Goal: Task Accomplishment & Management: Use online tool/utility

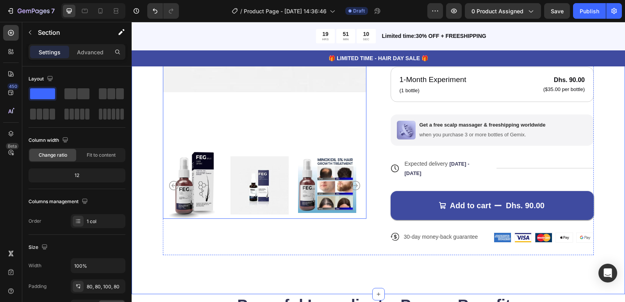
scroll to position [274, 0]
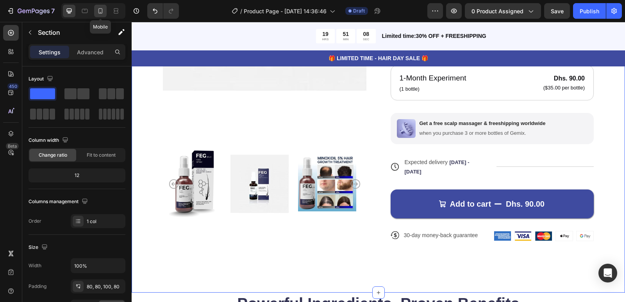
click at [98, 11] on icon at bounding box center [101, 11] width 8 height 8
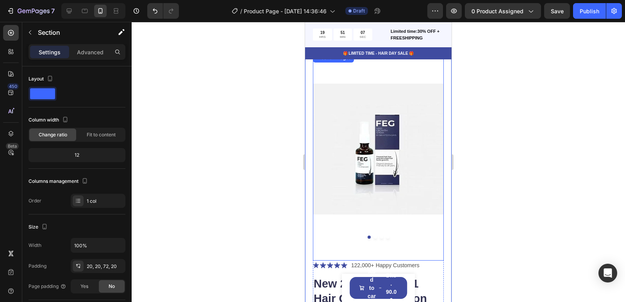
scroll to position [26, 0]
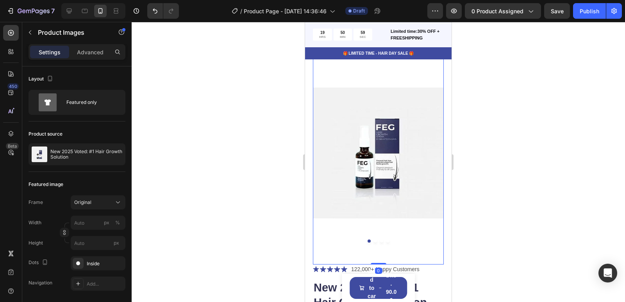
click at [374, 240] on button "Dot" at bounding box center [375, 241] width 3 height 3
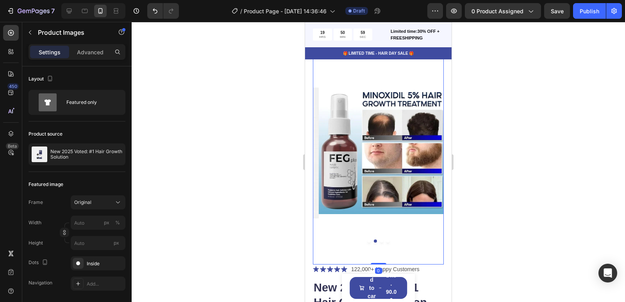
click at [377, 240] on div at bounding box center [378, 241] width 131 height 3
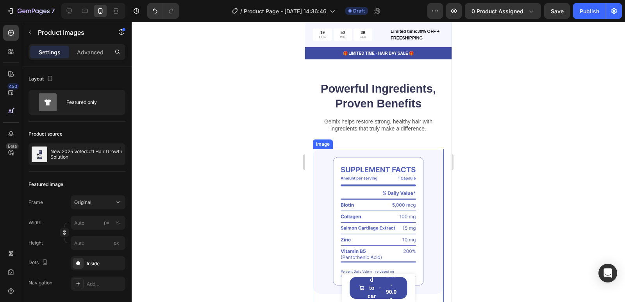
scroll to position [612, 0]
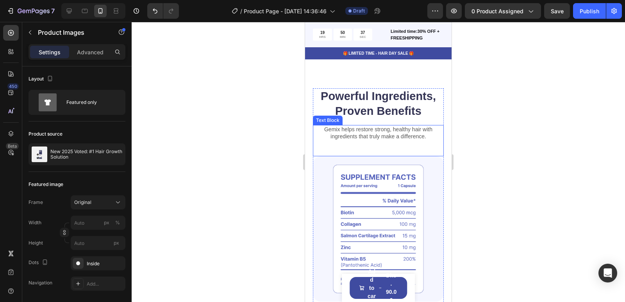
click at [409, 145] on div "Gemix helps restore strong, healthy hair with ingredients that truly make a dif…" at bounding box center [378, 140] width 131 height 31
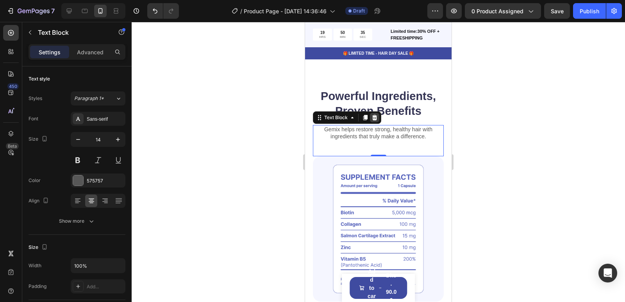
click at [374, 116] on icon at bounding box center [374, 117] width 5 height 5
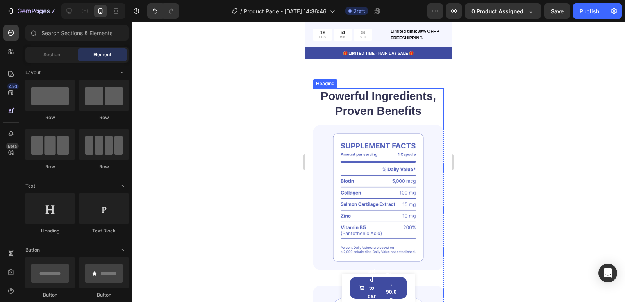
click at [374, 117] on h2 "Powerful Ingredients, Proven Benefits" at bounding box center [378, 103] width 131 height 31
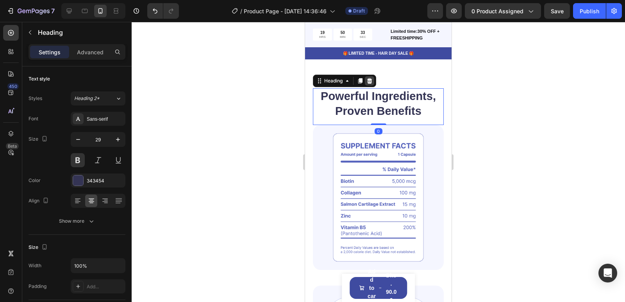
click at [371, 82] on icon at bounding box center [370, 81] width 6 height 6
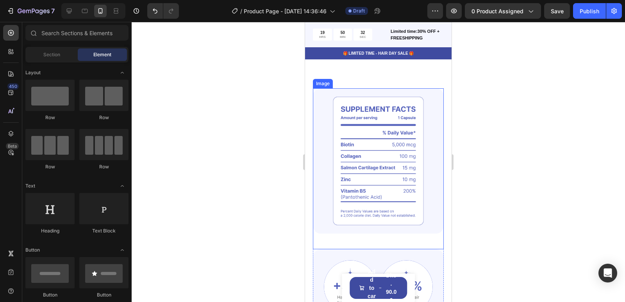
click at [373, 93] on img at bounding box center [378, 160] width 131 height 145
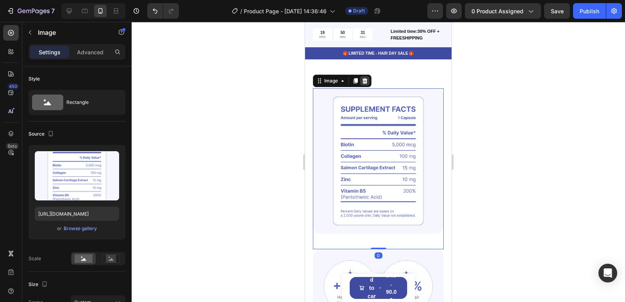
click at [364, 80] on icon at bounding box center [365, 80] width 5 height 5
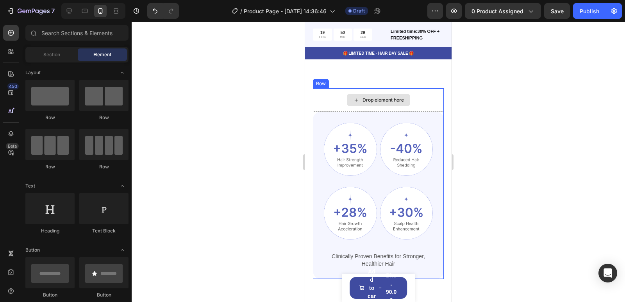
click at [334, 99] on div "Drop element here" at bounding box center [378, 99] width 131 height 23
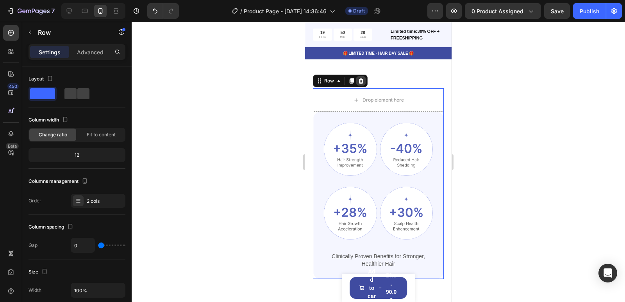
click at [359, 81] on icon at bounding box center [361, 80] width 5 height 5
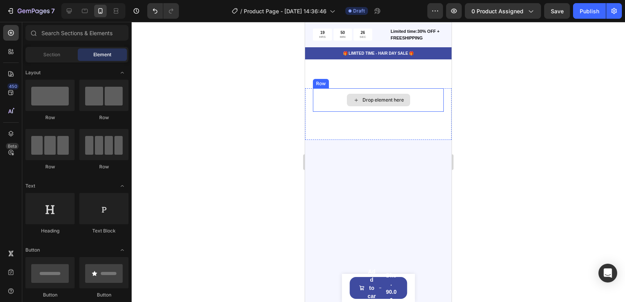
click at [347, 97] on div "Drop element here" at bounding box center [378, 100] width 63 height 13
click at [338, 96] on div "Drop element here" at bounding box center [378, 99] width 131 height 23
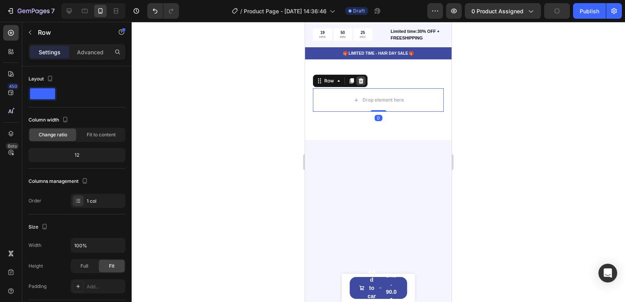
click at [362, 81] on icon at bounding box center [361, 81] width 6 height 6
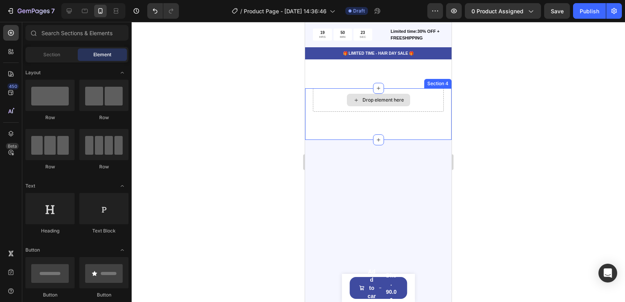
click at [335, 100] on div "Drop element here" at bounding box center [378, 99] width 131 height 23
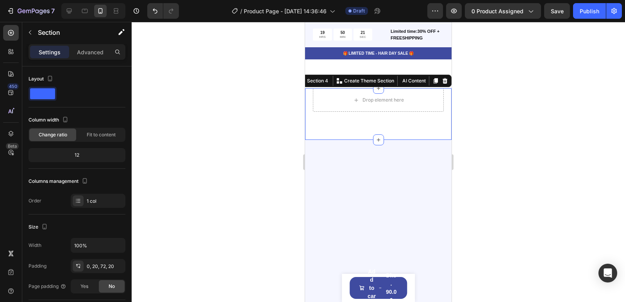
drag, startPoint x: 439, startPoint y: 83, endPoint x: 437, endPoint y: 88, distance: 5.6
click at [443, 82] on icon at bounding box center [445, 80] width 5 height 5
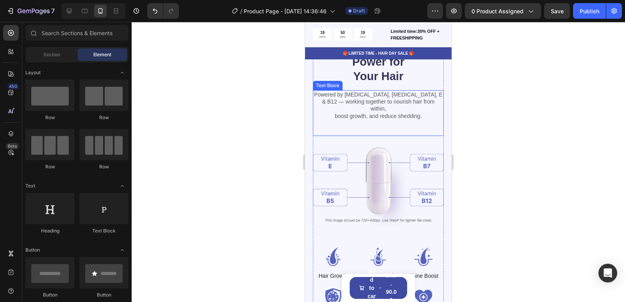
scroll to position [651, 0]
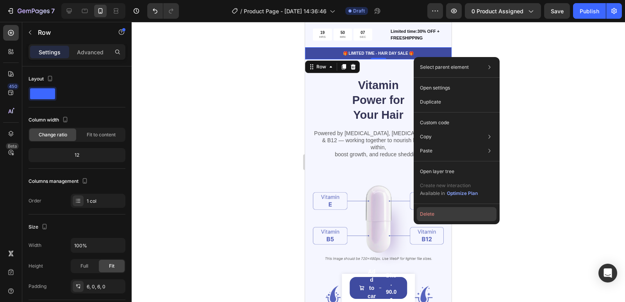
click at [429, 215] on button "Delete" at bounding box center [457, 214] width 80 height 14
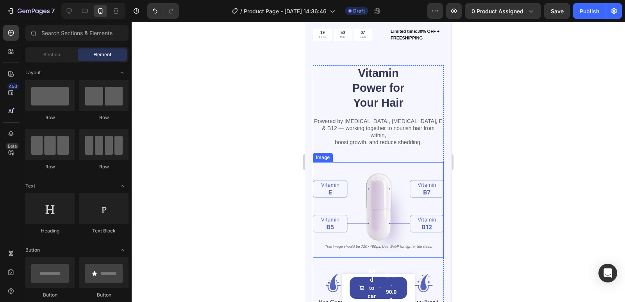
scroll to position [639, 0]
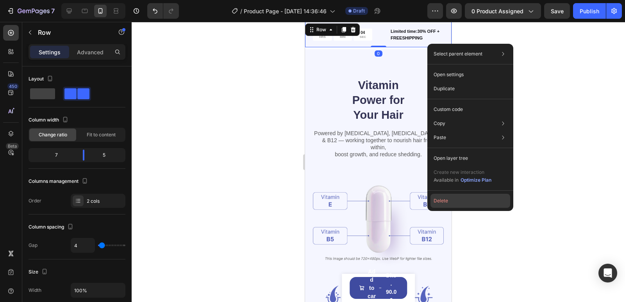
click at [443, 200] on button "Delete" at bounding box center [471, 201] width 80 height 14
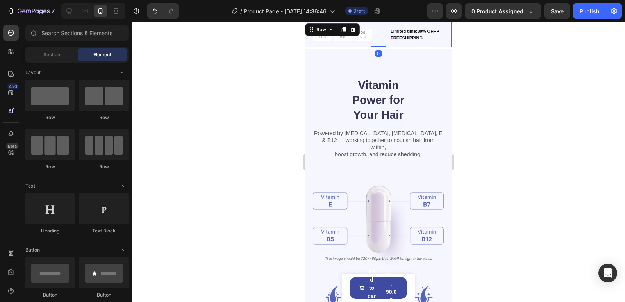
scroll to position [637, 0]
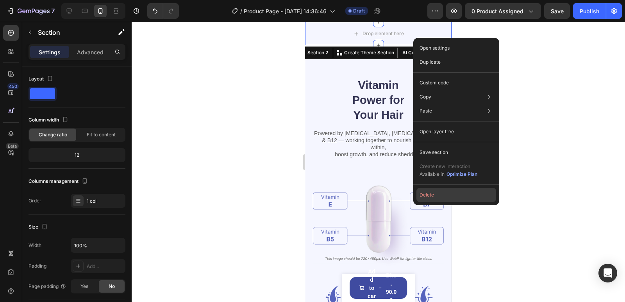
drag, startPoint x: 428, startPoint y: 194, endPoint x: 123, endPoint y: 166, distance: 306.5
click at [428, 194] on button "Delete" at bounding box center [457, 195] width 80 height 14
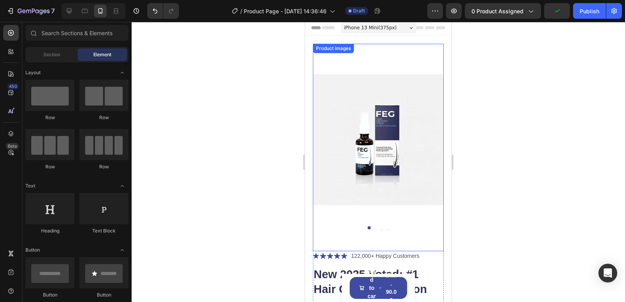
scroll to position [0, 0]
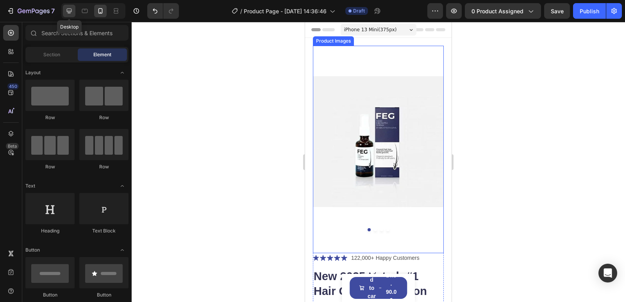
click at [72, 11] on icon at bounding box center [69, 11] width 5 height 5
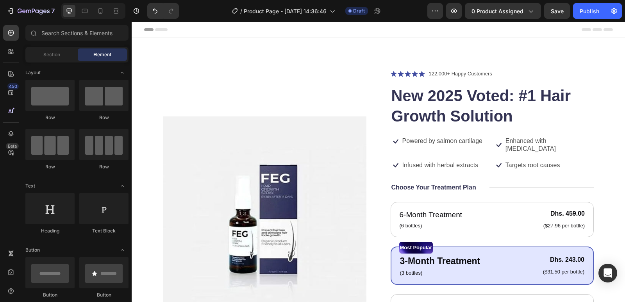
drag, startPoint x: 318, startPoint y: 31, endPoint x: 229, endPoint y: 70, distance: 96.6
click at [229, 70] on img at bounding box center [265, 218] width 204 height 298
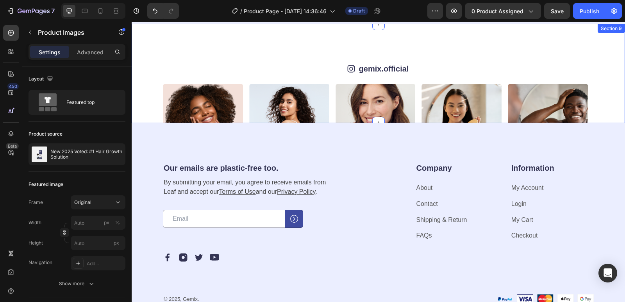
scroll to position [1828, 0]
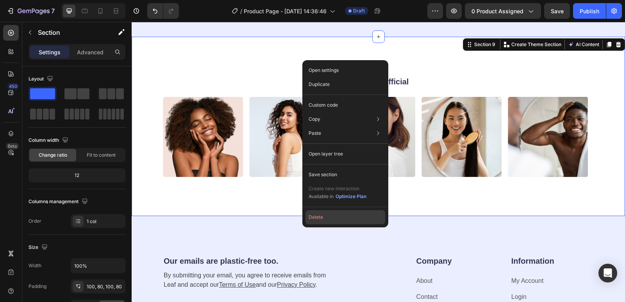
click at [323, 215] on button "Delete" at bounding box center [346, 217] width 80 height 14
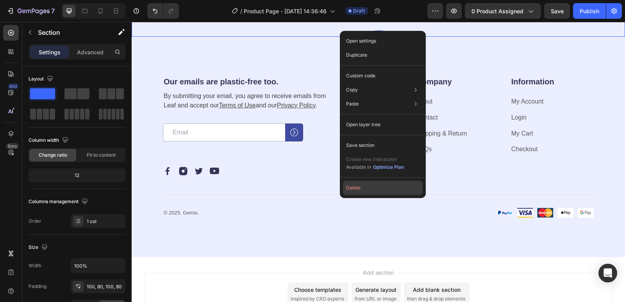
click at [359, 187] on button "Delete" at bounding box center [383, 188] width 80 height 14
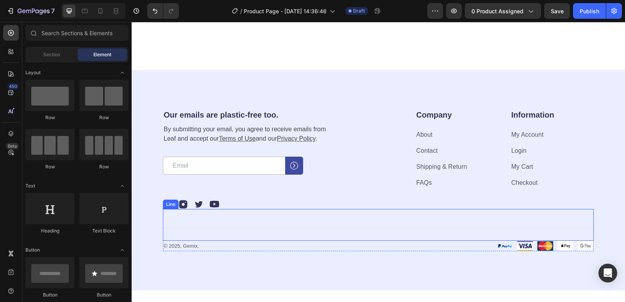
scroll to position [1503, 0]
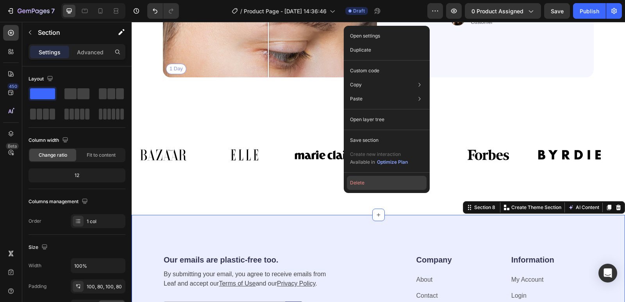
click at [360, 185] on button "Delete" at bounding box center [387, 183] width 80 height 14
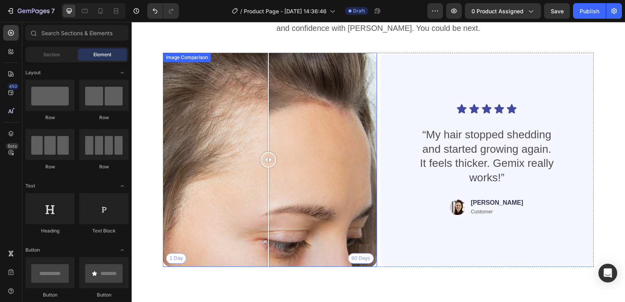
scroll to position [1307, 0]
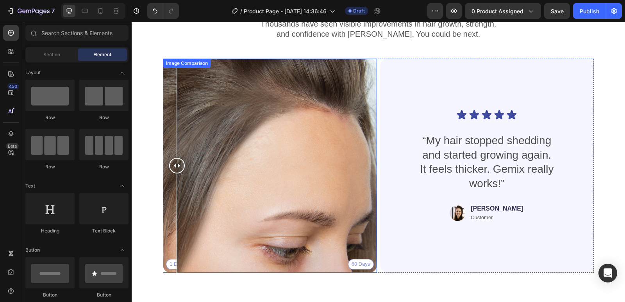
click at [177, 260] on div "1 Day 60 Days" at bounding box center [270, 166] width 214 height 214
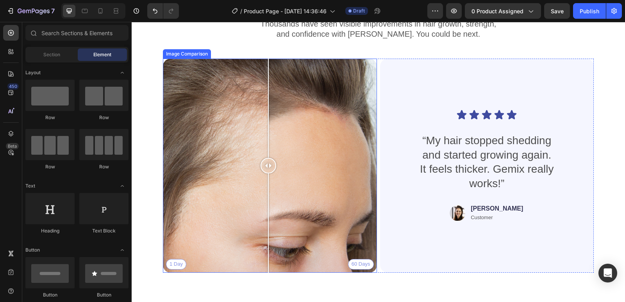
drag, startPoint x: 177, startPoint y: 179, endPoint x: 268, endPoint y: 199, distance: 93.5
click at [268, 199] on div at bounding box center [268, 223] width 1 height 99
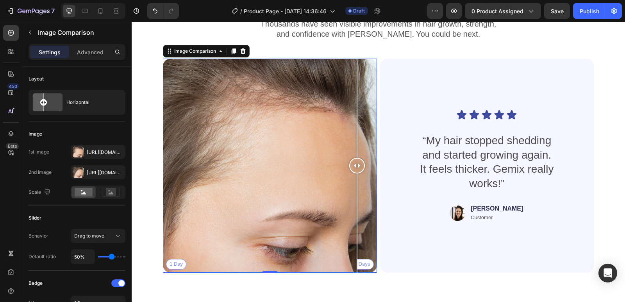
click at [357, 261] on div "1 Day 60 Days" at bounding box center [270, 166] width 214 height 214
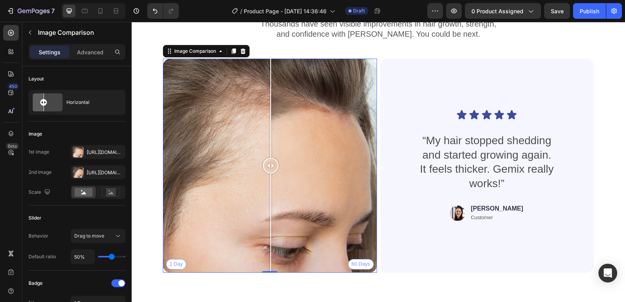
drag, startPoint x: 357, startPoint y: 248, endPoint x: 271, endPoint y: 240, distance: 86.8
click at [271, 240] on div at bounding box center [270, 223] width 1 height 99
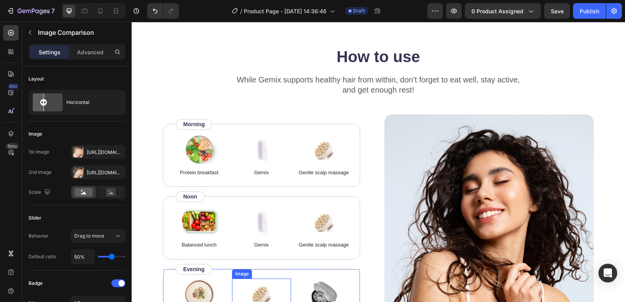
scroll to position [1018, 0]
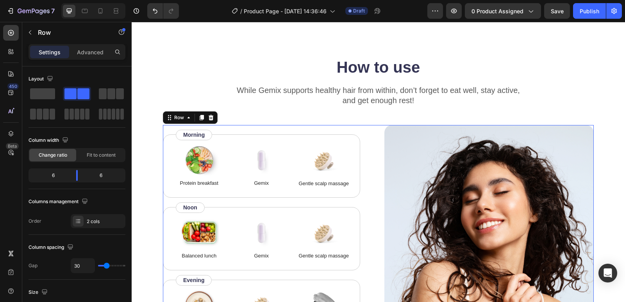
click at [373, 145] on div "Image Protein breakfast Text Block Image Gemix Text Block Image Gentle scalp ma…" at bounding box center [378, 234] width 431 height 218
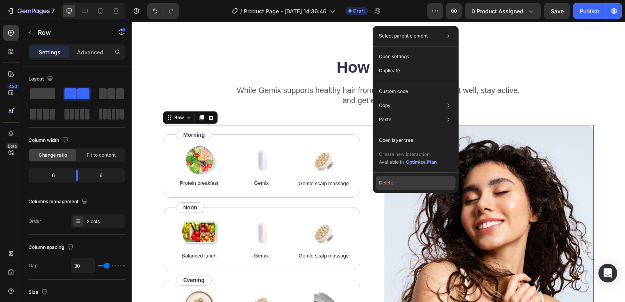
click at [389, 179] on button "Delete" at bounding box center [416, 183] width 80 height 14
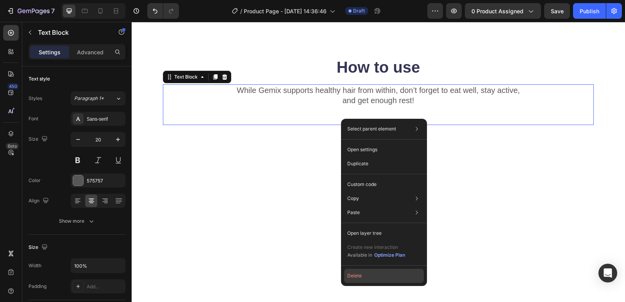
click at [360, 276] on button "Delete" at bounding box center [384, 276] width 80 height 14
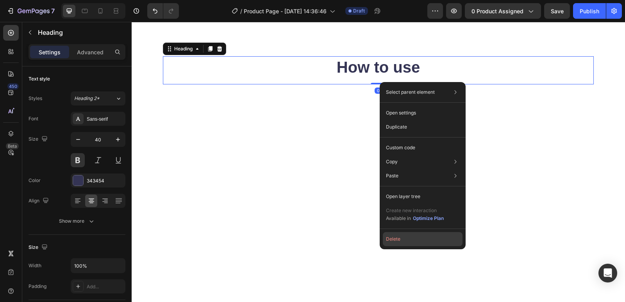
click at [403, 238] on button "Delete" at bounding box center [423, 239] width 80 height 14
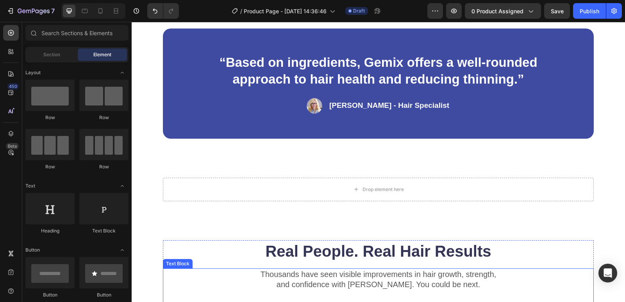
scroll to position [901, 0]
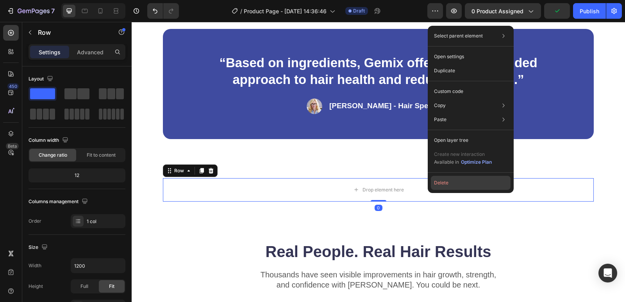
click at [441, 181] on button "Delete" at bounding box center [471, 183] width 80 height 14
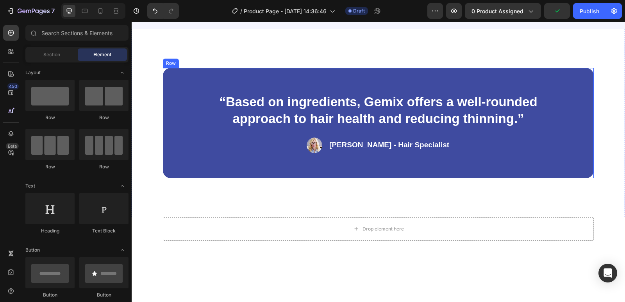
scroll to position [823, 0]
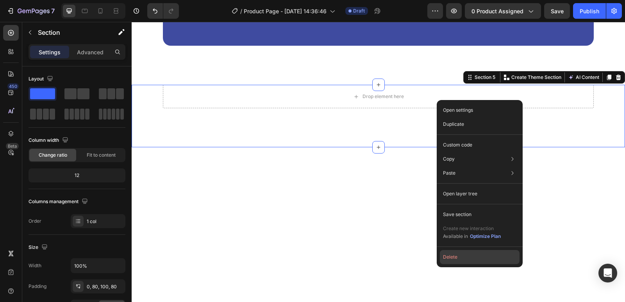
click at [449, 259] on button "Delete" at bounding box center [480, 257] width 80 height 14
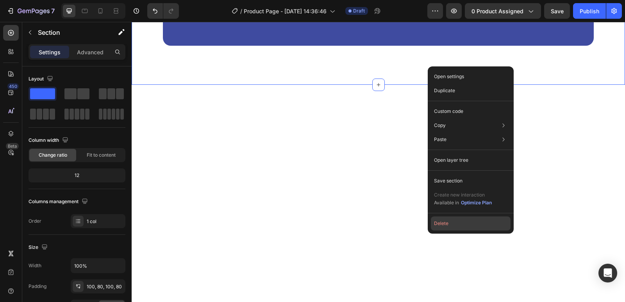
click at [444, 223] on button "Delete" at bounding box center [471, 224] width 80 height 14
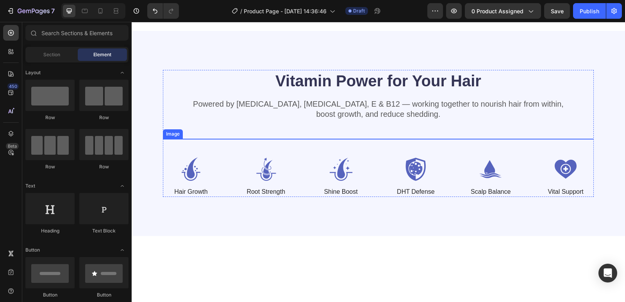
scroll to position [471, 0]
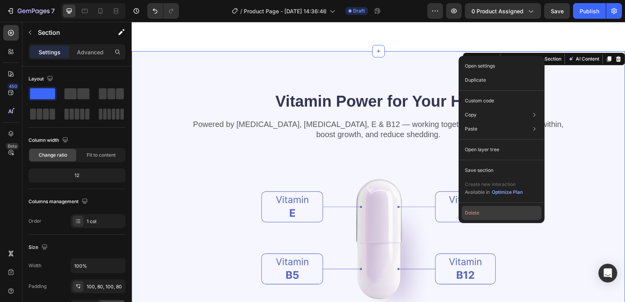
click at [474, 213] on button "Delete" at bounding box center [502, 213] width 80 height 14
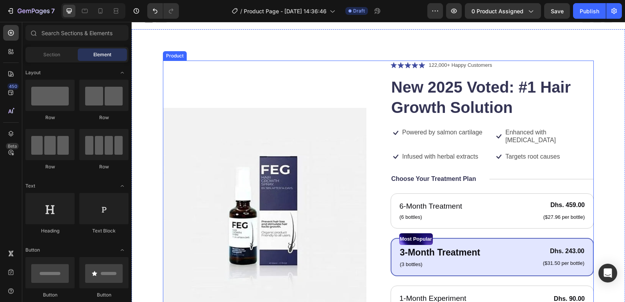
scroll to position [0, 0]
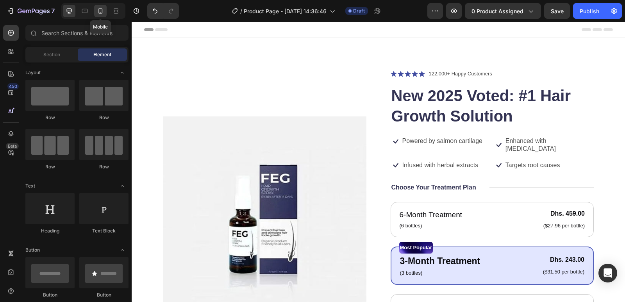
click at [102, 12] on icon at bounding box center [100, 10] width 4 height 5
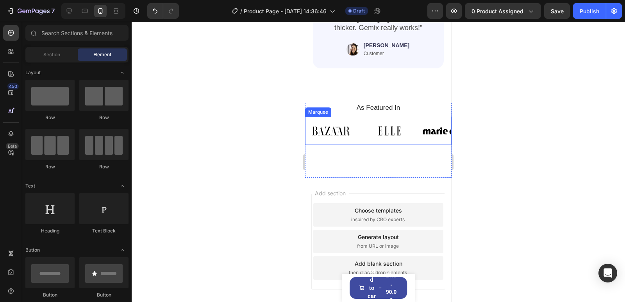
scroll to position [943, 0]
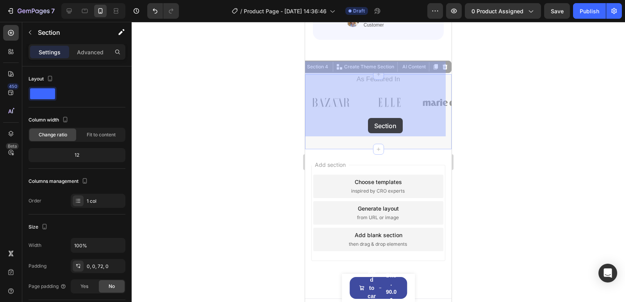
drag, startPoint x: 365, startPoint y: 136, endPoint x: 368, endPoint y: 119, distance: 17.2
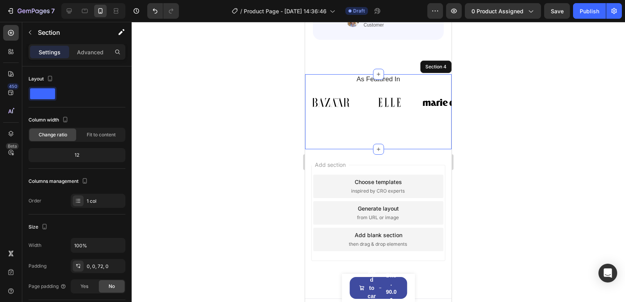
click at [470, 161] on div at bounding box center [379, 162] width 494 height 280
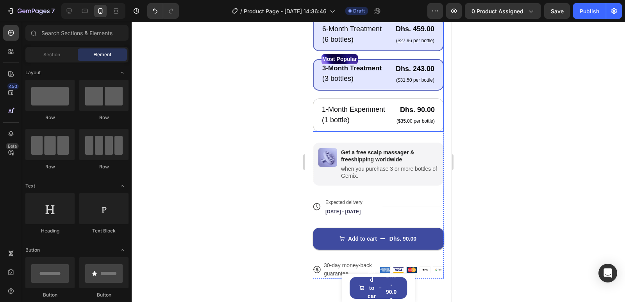
scroll to position [357, 0]
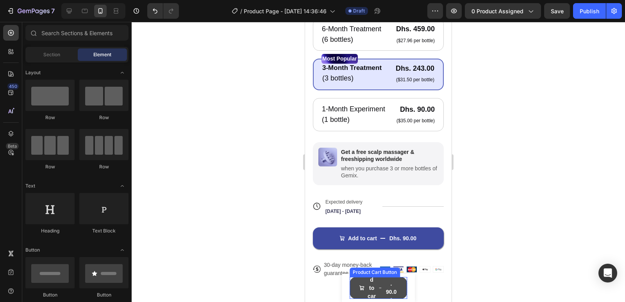
click at [378, 284] on button "Add to cart Dhs. 90.00" at bounding box center [379, 288] width 58 height 22
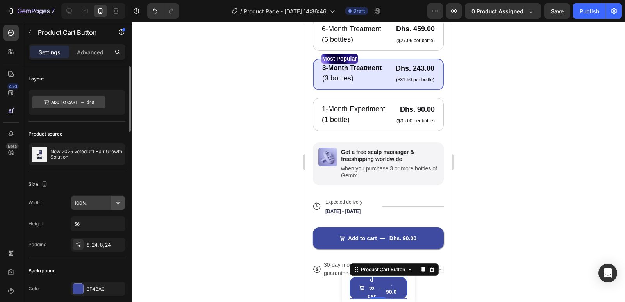
click at [118, 202] on icon "button" at bounding box center [118, 203] width 8 height 8
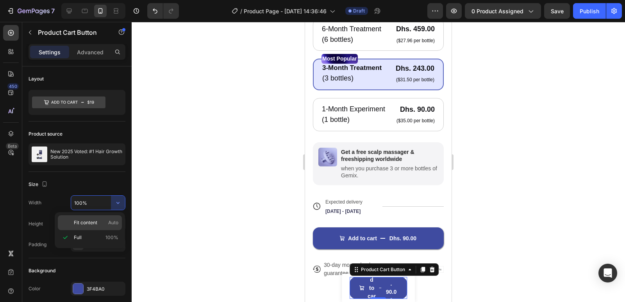
click at [86, 224] on span "Fit content" at bounding box center [85, 222] width 23 height 7
type input "Auto"
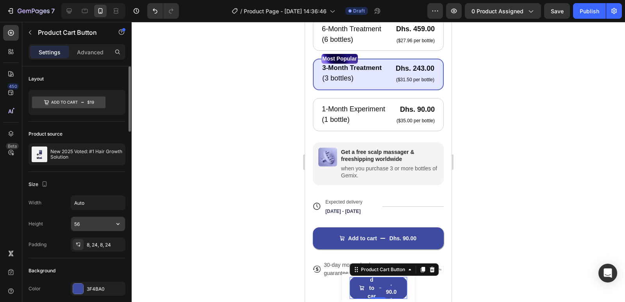
click at [88, 222] on input "56" at bounding box center [98, 224] width 54 height 14
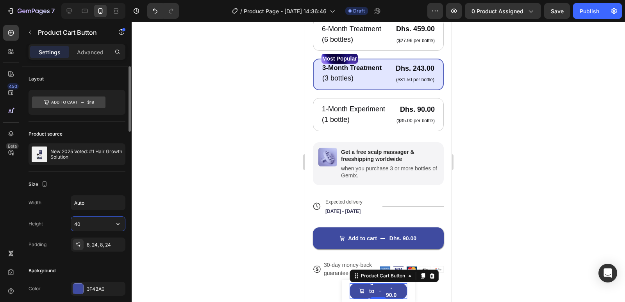
type input "4"
type input "25"
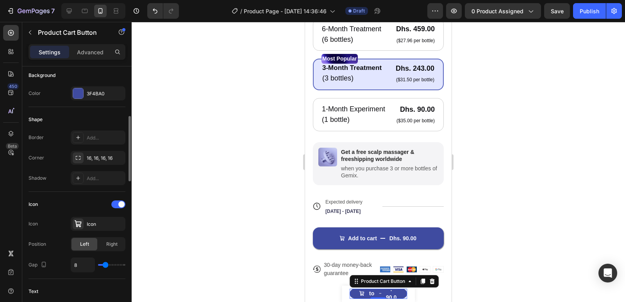
scroll to position [234, 0]
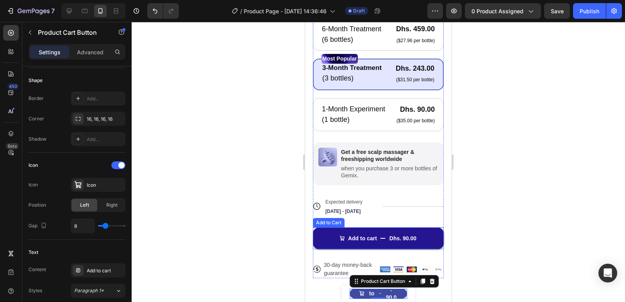
click at [406, 239] on div "Dhs. 90.00" at bounding box center [403, 238] width 29 height 9
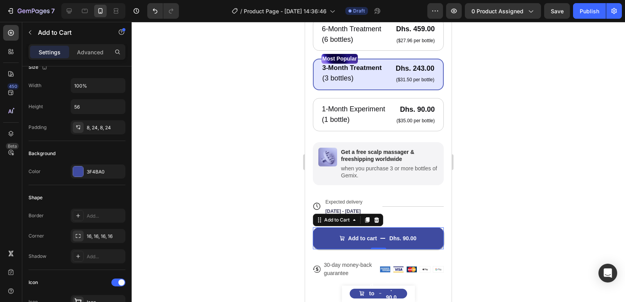
scroll to position [0, 0]
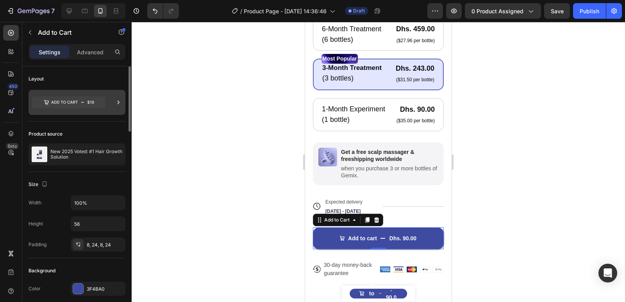
click at [92, 102] on icon at bounding box center [68, 103] width 73 height 12
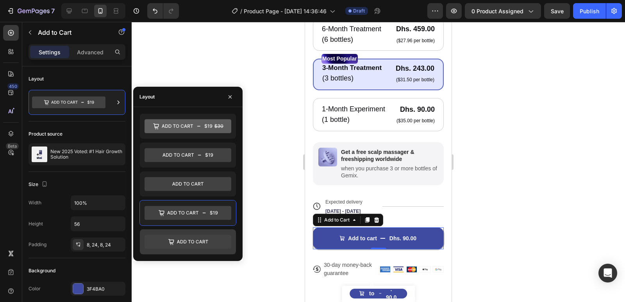
click at [199, 237] on icon at bounding box center [188, 242] width 87 height 14
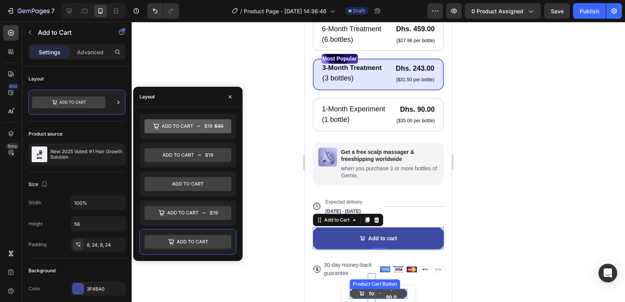
click at [368, 295] on div "Add to cart" at bounding box center [372, 293] width 9 height 41
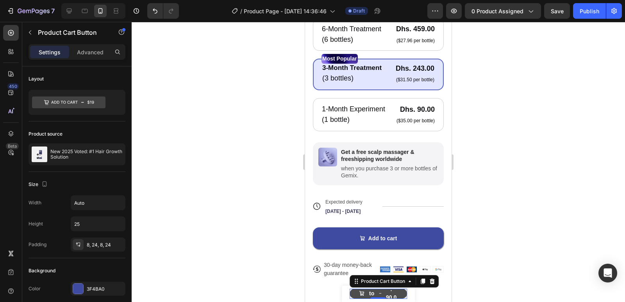
click at [353, 294] on button "Add to cart Dhs. 90.00" at bounding box center [379, 294] width 58 height 10
click at [353, 293] on button "Add to cart Dhs. 90.00" at bounding box center [379, 294] width 58 height 10
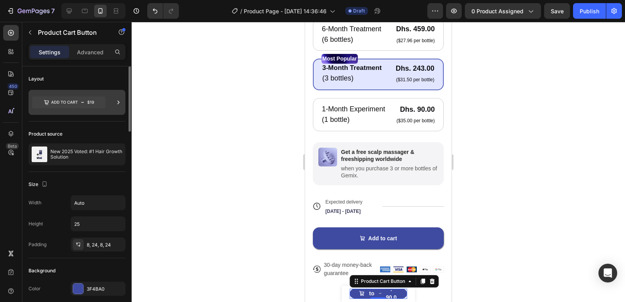
click at [85, 100] on icon at bounding box center [68, 103] width 73 height 12
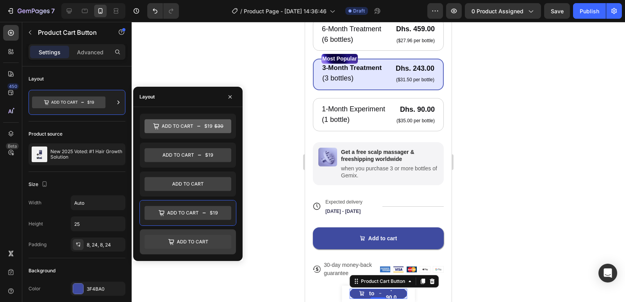
click at [191, 238] on icon at bounding box center [188, 242] width 87 height 14
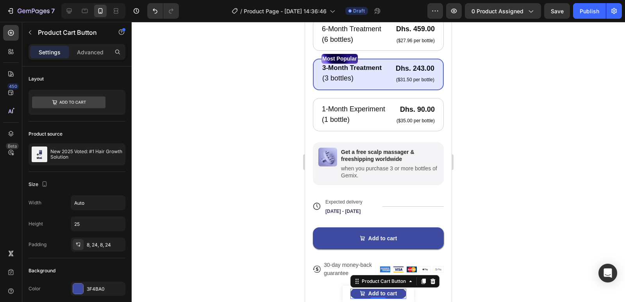
click at [206, 263] on div at bounding box center [379, 162] width 494 height 280
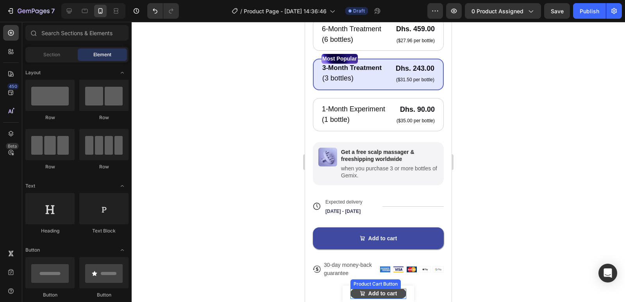
click at [394, 292] on button "Add to cart" at bounding box center [379, 294] width 56 height 10
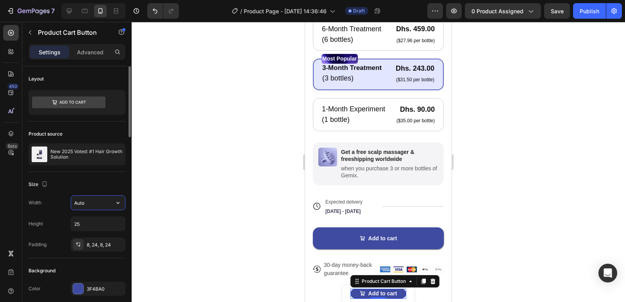
click at [93, 201] on input "Auto" at bounding box center [98, 203] width 54 height 14
click at [102, 204] on input "Auto" at bounding box center [98, 203] width 54 height 14
click at [109, 204] on input "Auto" at bounding box center [98, 203] width 54 height 14
click at [119, 204] on icon "button" at bounding box center [118, 203] width 8 height 8
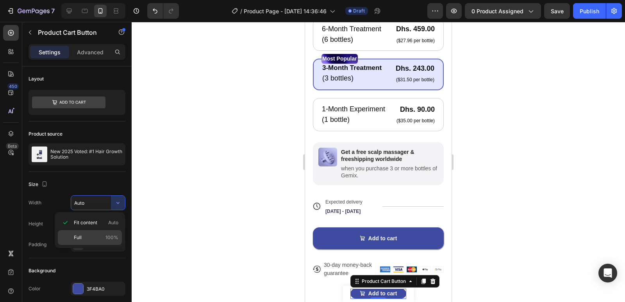
click at [94, 231] on div "Full 100%" at bounding box center [90, 237] width 64 height 15
type input "100%"
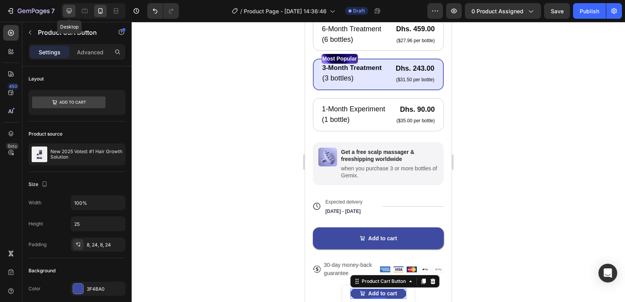
click at [70, 11] on icon at bounding box center [69, 11] width 8 height 8
type input "Auto"
type input "16"
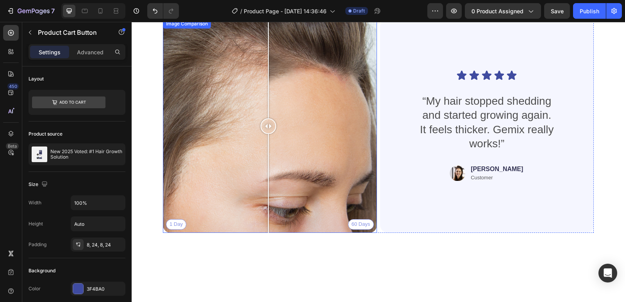
scroll to position [451, 0]
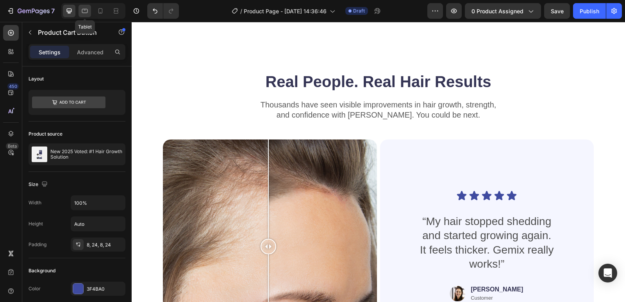
click at [84, 11] on icon at bounding box center [85, 11] width 8 height 8
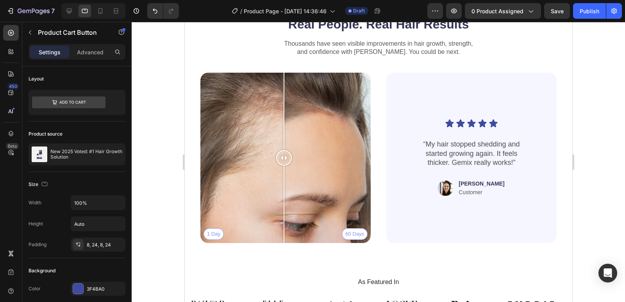
scroll to position [424, 0]
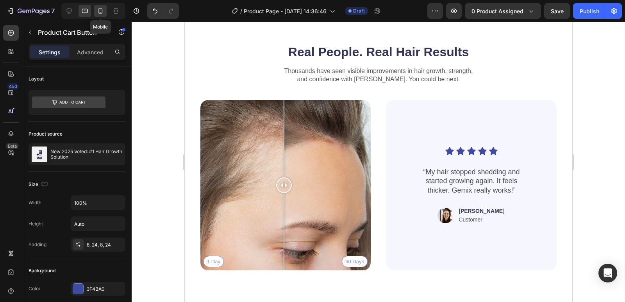
click at [96, 14] on div at bounding box center [100, 11] width 13 height 13
type input "25"
type input "14"
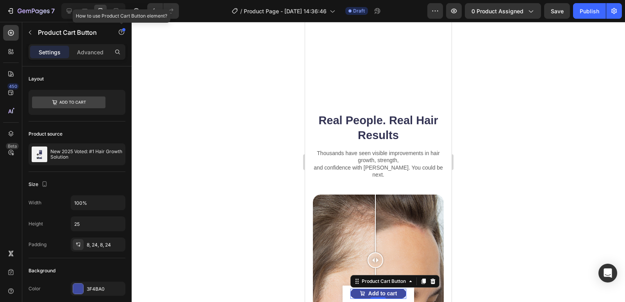
scroll to position [664, 0]
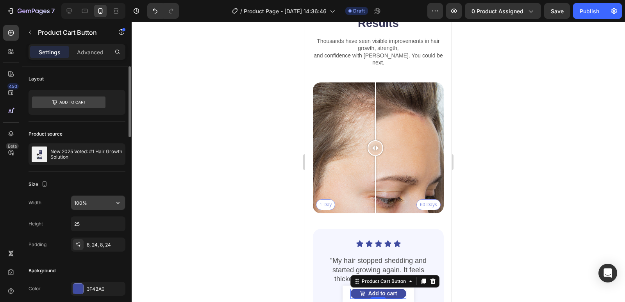
click at [82, 203] on input "100%" at bounding box center [98, 203] width 54 height 14
type input "100%"
click at [100, 183] on div "Size" at bounding box center [77, 184] width 97 height 13
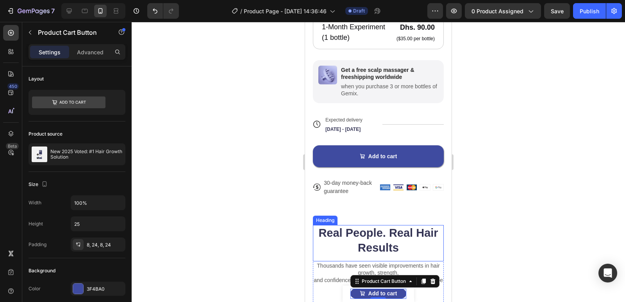
scroll to position [390, 0]
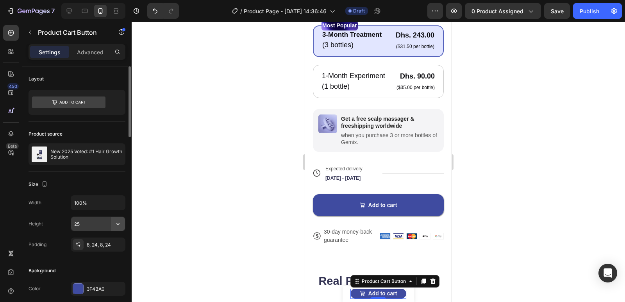
click at [116, 224] on icon "button" at bounding box center [118, 224] width 8 height 8
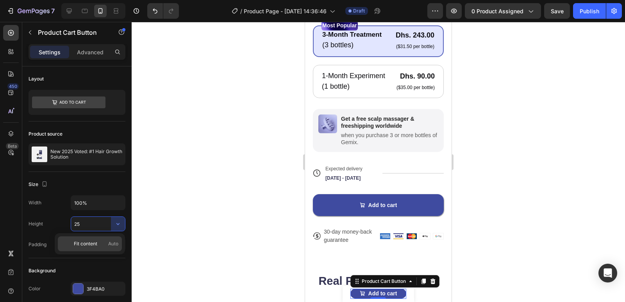
click at [110, 242] on span "Auto" at bounding box center [113, 243] width 10 height 7
type input "Auto"
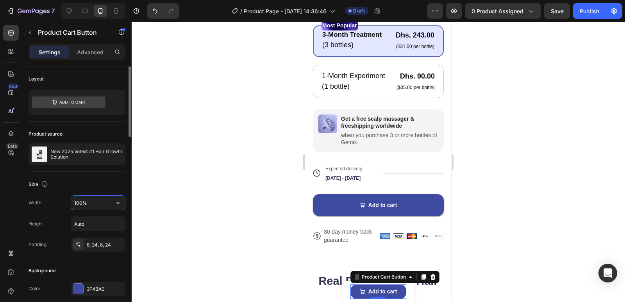
click at [105, 203] on input "100%" at bounding box center [98, 203] width 54 height 14
click at [116, 203] on icon "button" at bounding box center [118, 203] width 8 height 8
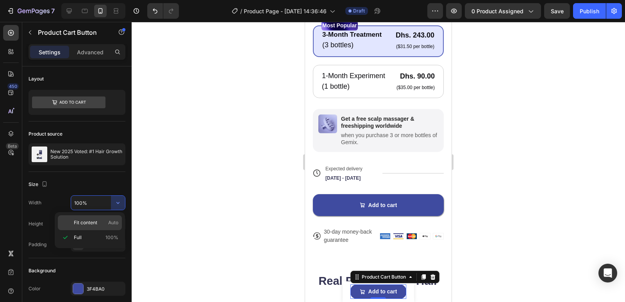
click at [111, 221] on span "Auto" at bounding box center [113, 222] width 10 height 7
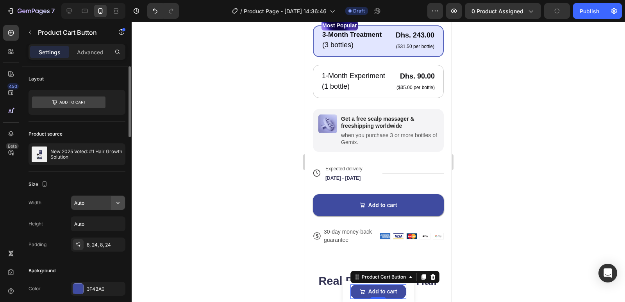
click at [117, 201] on icon "button" at bounding box center [118, 203] width 8 height 8
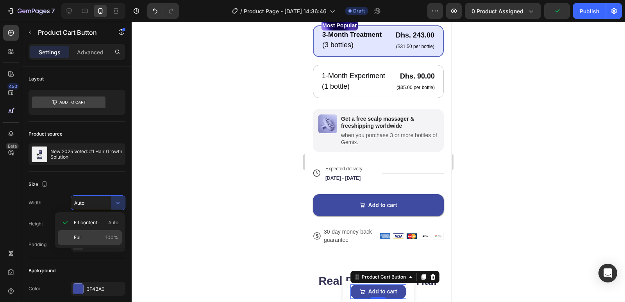
click at [93, 239] on p "Full 100%" at bounding box center [96, 237] width 45 height 7
type input "100%"
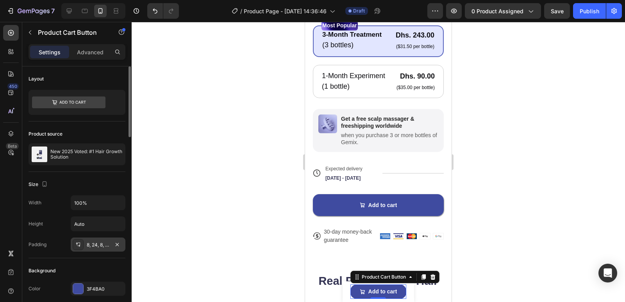
click at [82, 245] on div at bounding box center [78, 244] width 11 height 11
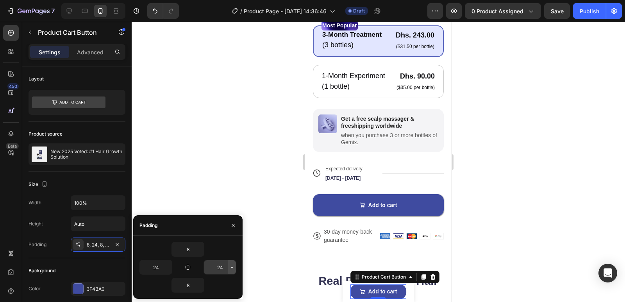
click at [229, 266] on icon "button" at bounding box center [232, 267] width 6 height 6
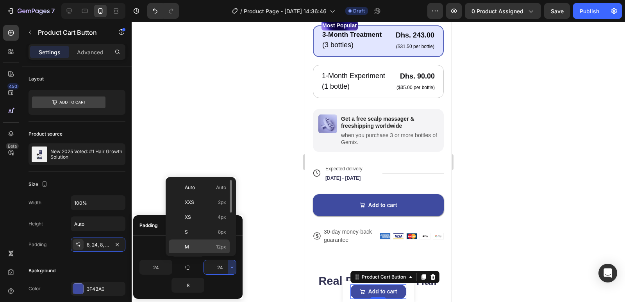
click at [211, 246] on p "M 12px" at bounding box center [205, 246] width 41 height 7
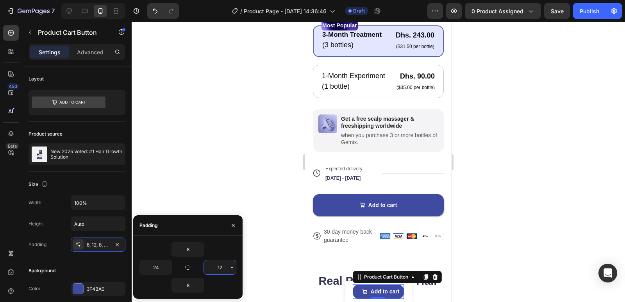
click at [224, 270] on input "12" at bounding box center [220, 267] width 32 height 14
click at [231, 266] on icon "button" at bounding box center [232, 267] width 6 height 6
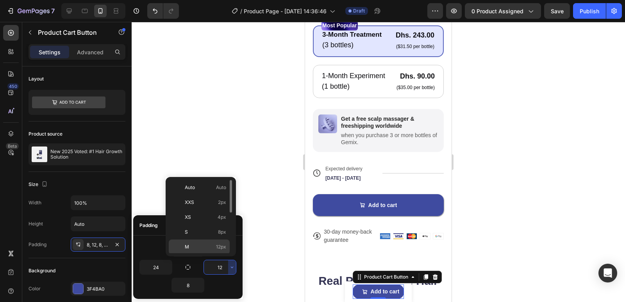
click at [211, 245] on p "M 12px" at bounding box center [205, 246] width 41 height 7
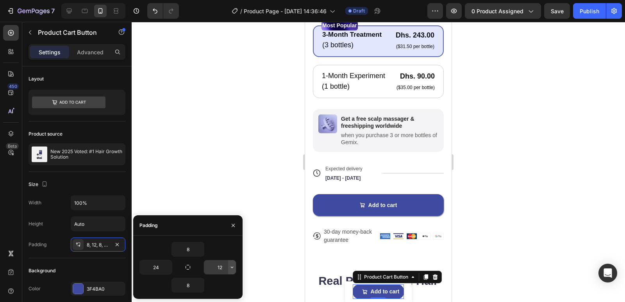
click at [233, 267] on icon "button" at bounding box center [232, 267] width 6 height 6
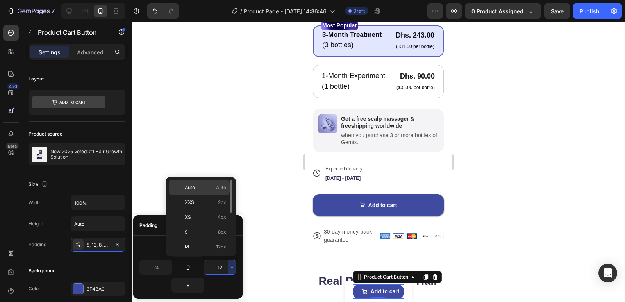
click at [210, 184] on p "Auto Auto" at bounding box center [205, 187] width 41 height 7
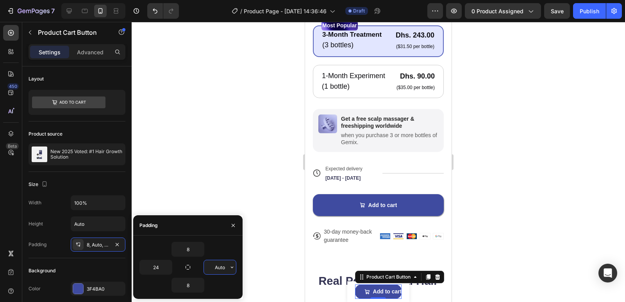
drag, startPoint x: 220, startPoint y: 267, endPoint x: 224, endPoint y: 267, distance: 4.7
click at [220, 267] on input "Auto" at bounding box center [220, 267] width 32 height 14
click at [231, 267] on icon "button" at bounding box center [232, 267] width 6 height 6
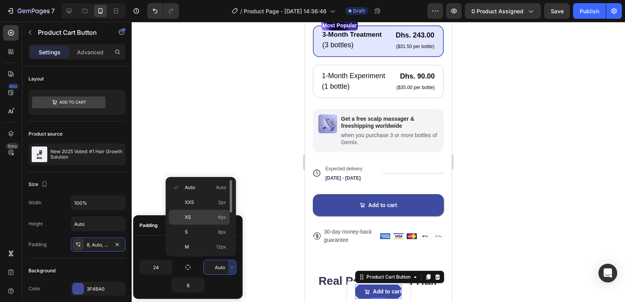
click at [207, 216] on p "XS 4px" at bounding box center [205, 217] width 41 height 7
type input "4"
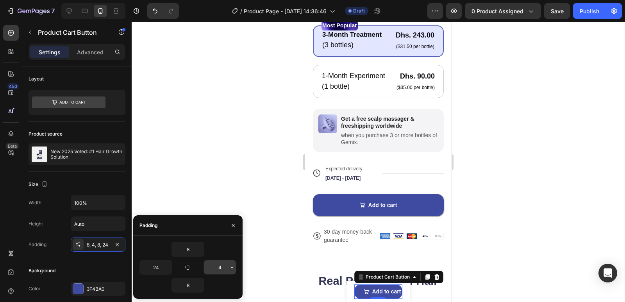
click at [222, 267] on input "4" at bounding box center [220, 267] width 32 height 14
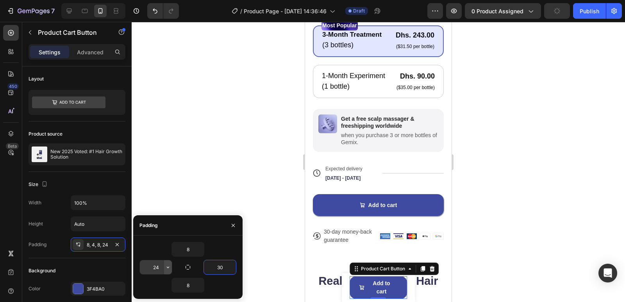
type input "30"
click at [168, 266] on icon "button" at bounding box center [168, 267] width 6 height 6
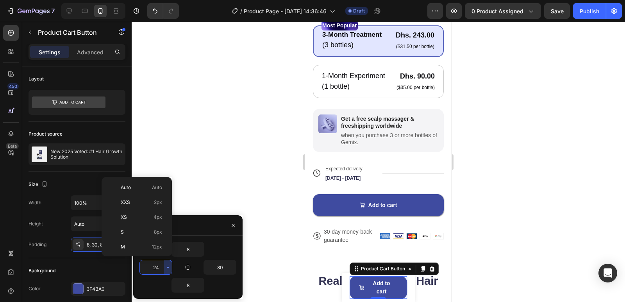
click at [159, 266] on input "24" at bounding box center [156, 267] width 32 height 14
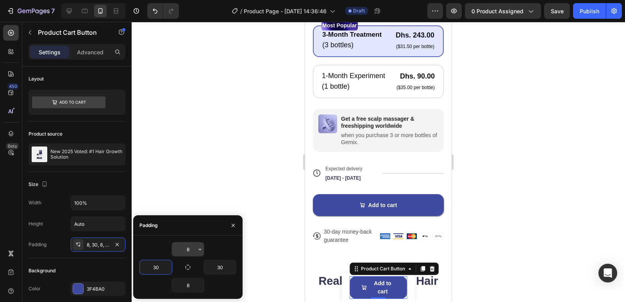
type input "30"
click at [191, 248] on input "8" at bounding box center [188, 249] width 32 height 14
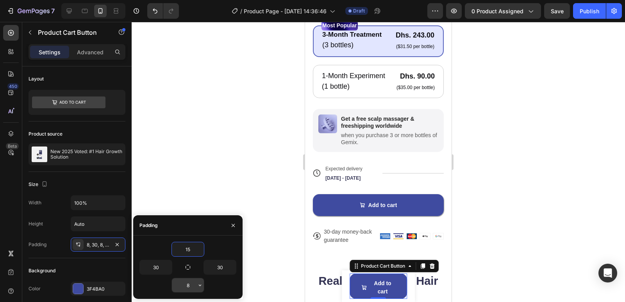
type input "15"
click at [194, 285] on input "8" at bounding box center [188, 285] width 32 height 14
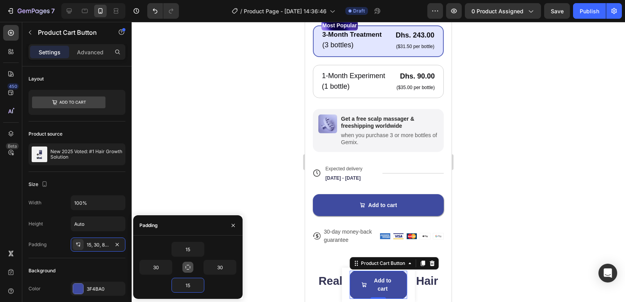
type input "15"
click at [188, 267] on icon "button" at bounding box center [188, 267] width 6 height 6
type input "15"
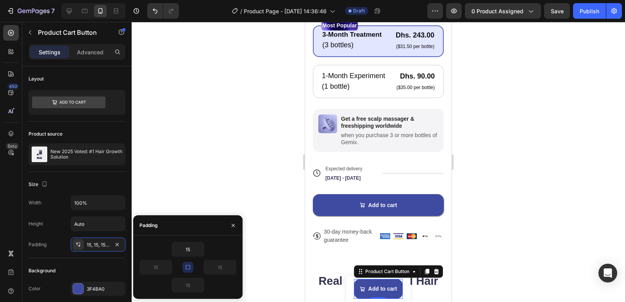
click at [189, 268] on icon "button" at bounding box center [188, 267] width 6 height 6
click at [216, 282] on div "15" at bounding box center [188, 285] width 97 height 15
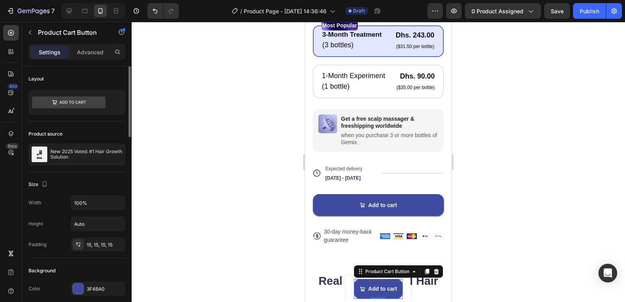
click at [94, 258] on div "Size Width 100% Height Auto Padding 15, 15, 15, 15" at bounding box center [77, 215] width 97 height 86
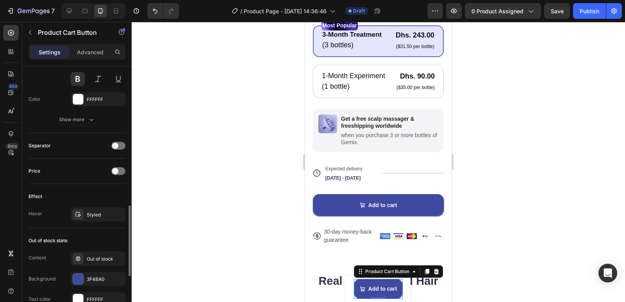
scroll to position [682, 0]
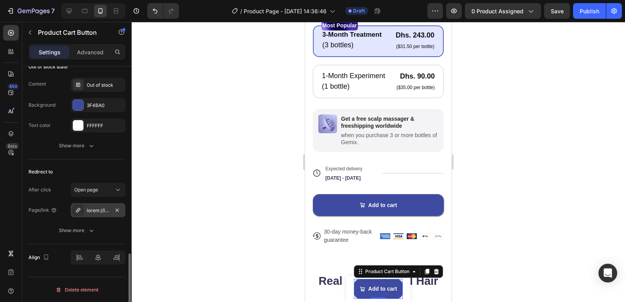
click at [81, 210] on div at bounding box center [78, 210] width 11 height 11
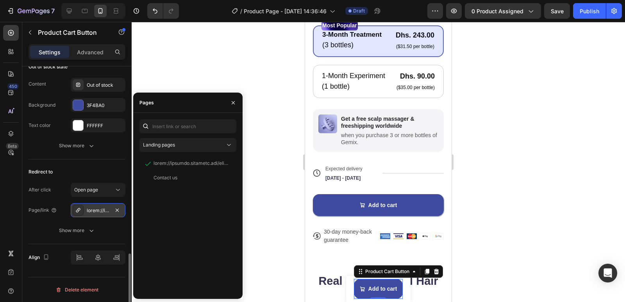
click at [81, 210] on div at bounding box center [78, 210] width 11 height 11
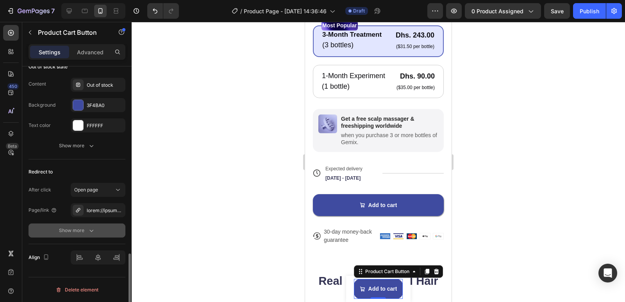
click at [86, 226] on button "Show more" at bounding box center [77, 231] width 97 height 14
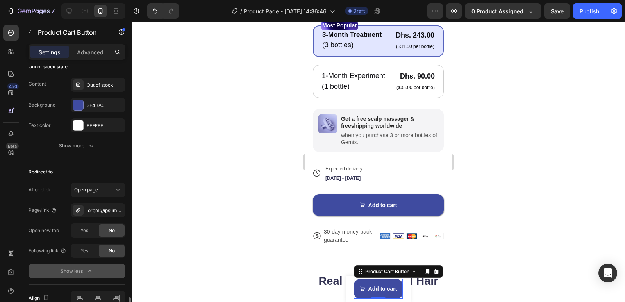
scroll to position [723, 0]
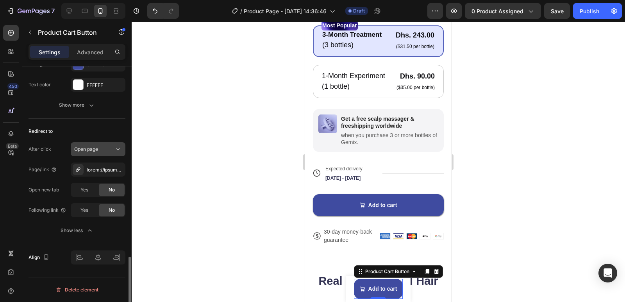
click at [107, 147] on div "Open page" at bounding box center [94, 149] width 40 height 7
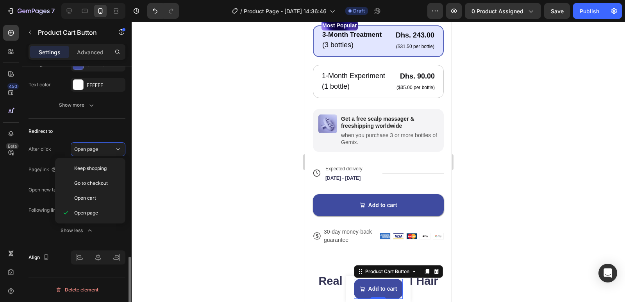
click at [60, 142] on div "Redirect to After click Open page Page/link Open new tab Yes No Following link …" at bounding box center [77, 181] width 97 height 125
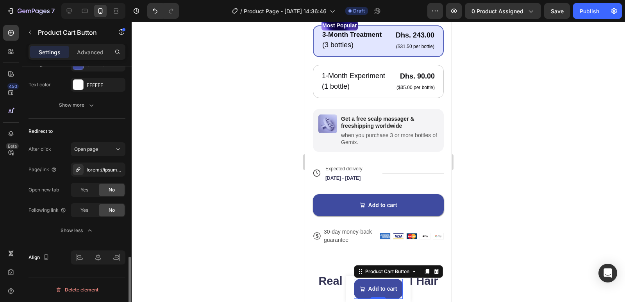
scroll to position [684, 0]
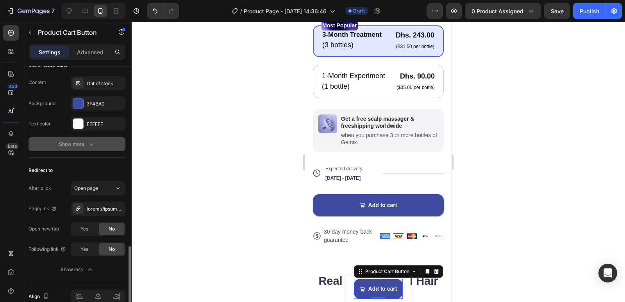
click at [87, 146] on div "Show more" at bounding box center [77, 144] width 36 height 8
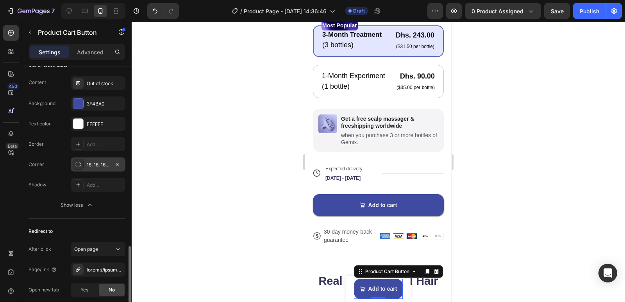
click at [77, 165] on icon at bounding box center [78, 164] width 6 height 6
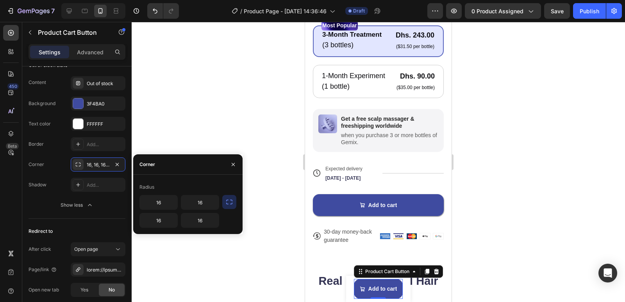
click at [228, 202] on icon "button" at bounding box center [229, 202] width 8 height 8
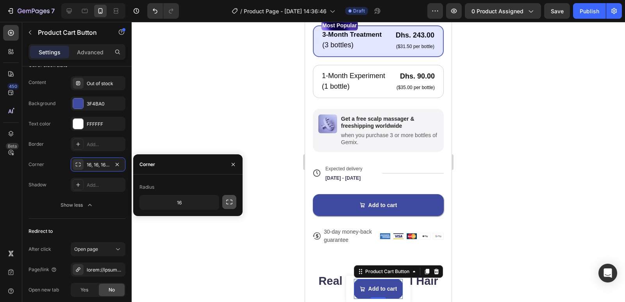
click at [228, 202] on icon "button" at bounding box center [229, 202] width 8 height 8
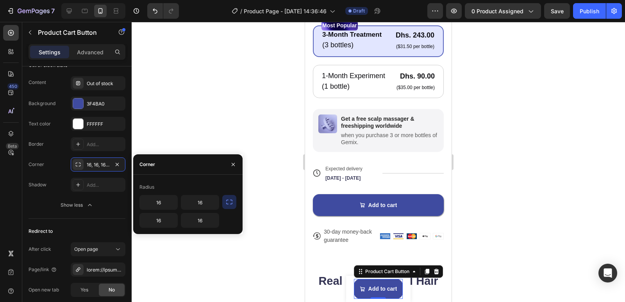
click at [229, 202] on icon "button" at bounding box center [229, 202] width 8 height 8
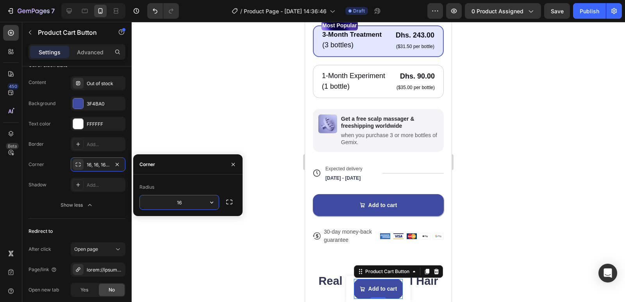
click at [202, 200] on input "16" at bounding box center [179, 202] width 79 height 14
drag, startPoint x: 219, startPoint y: 206, endPoint x: 214, endPoint y: 200, distance: 7.2
click at [214, 200] on icon "button" at bounding box center [212, 203] width 8 height 8
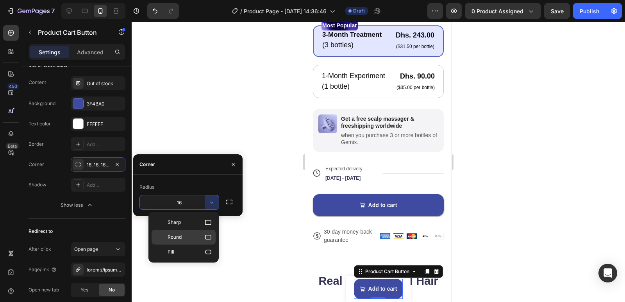
click at [203, 233] on p "Round" at bounding box center [190, 237] width 45 height 8
type input "8"
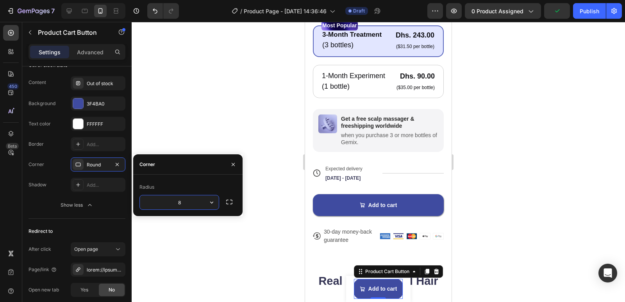
click at [191, 204] on input "8" at bounding box center [179, 202] width 79 height 14
click at [212, 202] on icon "button" at bounding box center [212, 203] width 8 height 8
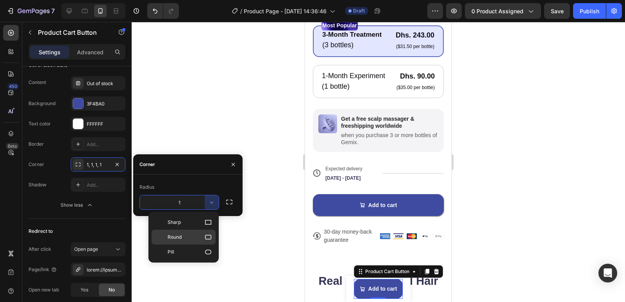
click at [201, 235] on p "Round" at bounding box center [190, 237] width 45 height 8
type input "8"
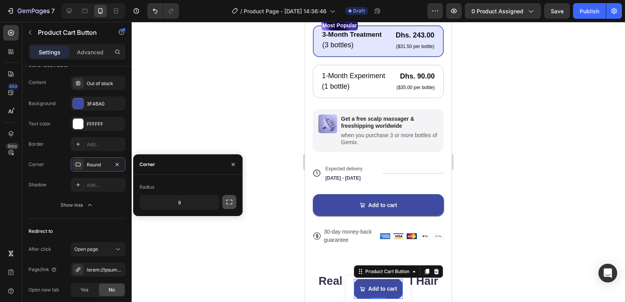
click at [231, 202] on icon "button" at bounding box center [229, 202] width 8 height 8
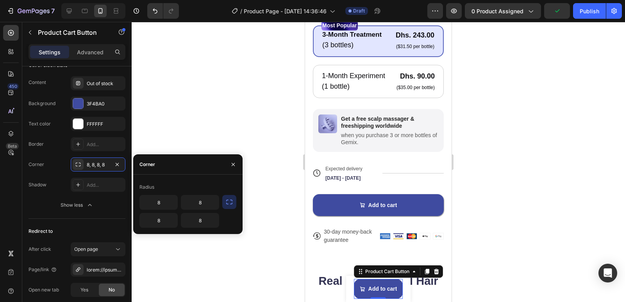
click at [227, 202] on icon "button" at bounding box center [229, 202] width 8 height 8
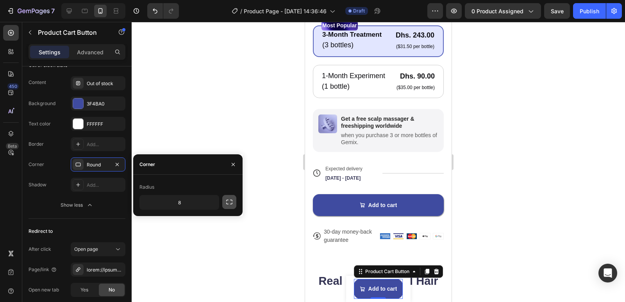
click at [227, 204] on icon "button" at bounding box center [229, 202] width 8 height 8
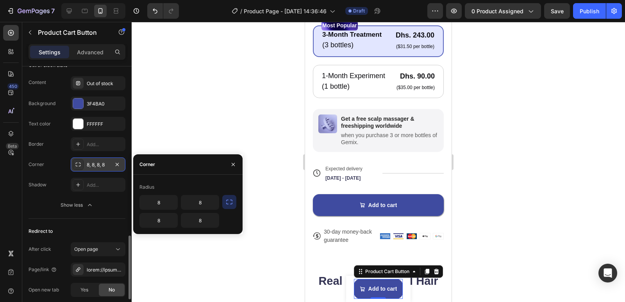
click at [78, 163] on icon at bounding box center [78, 164] width 6 height 6
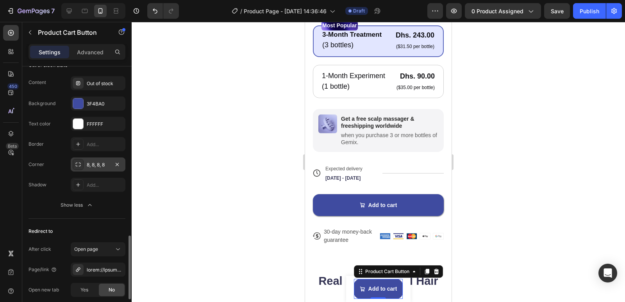
drag, startPoint x: 81, startPoint y: 165, endPoint x: 81, endPoint y: 169, distance: 4.7
click at [81, 165] on icon at bounding box center [78, 164] width 6 height 6
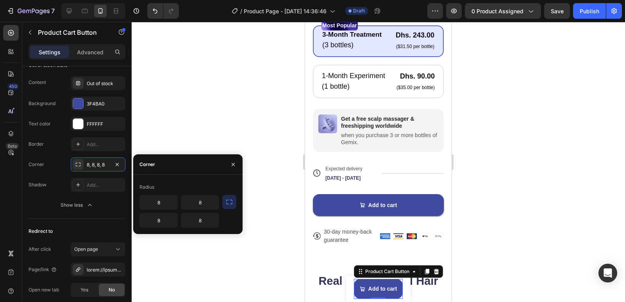
click at [230, 202] on icon "button" at bounding box center [229, 202] width 8 height 8
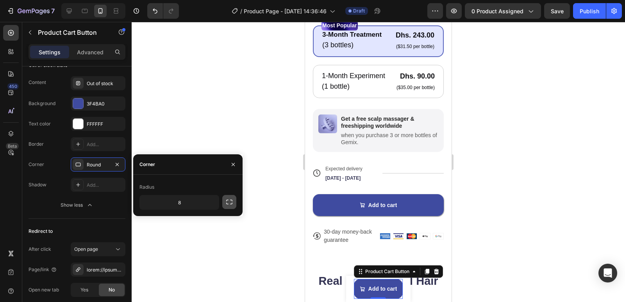
click at [230, 201] on icon "button" at bounding box center [229, 202] width 8 height 8
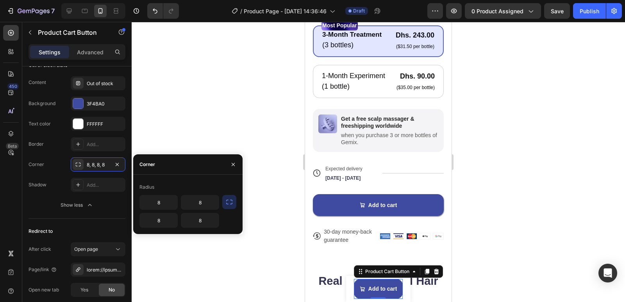
click at [228, 202] on icon "button" at bounding box center [229, 202] width 8 height 8
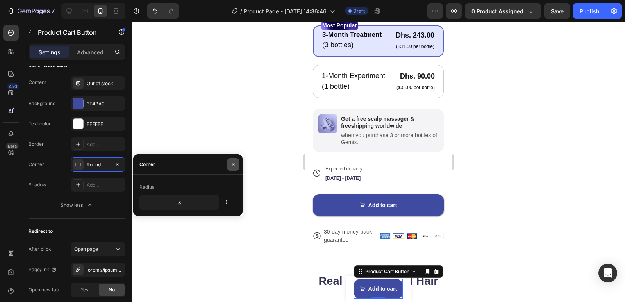
click at [233, 163] on icon "button" at bounding box center [233, 164] width 6 height 6
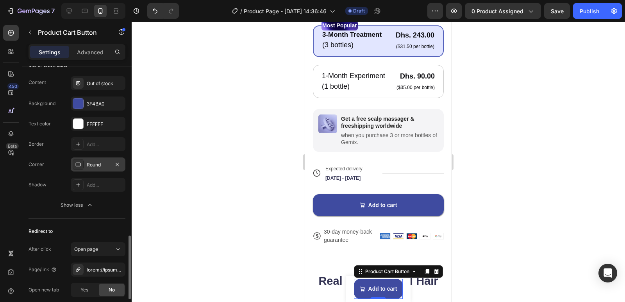
click at [79, 164] on icon at bounding box center [78, 164] width 6 height 6
click at [262, 177] on div at bounding box center [379, 162] width 494 height 280
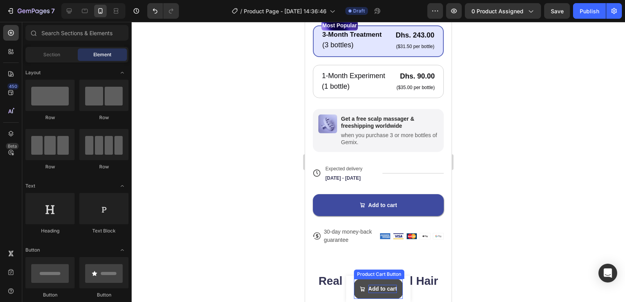
click at [370, 288] on div "Add to cart" at bounding box center [383, 289] width 29 height 8
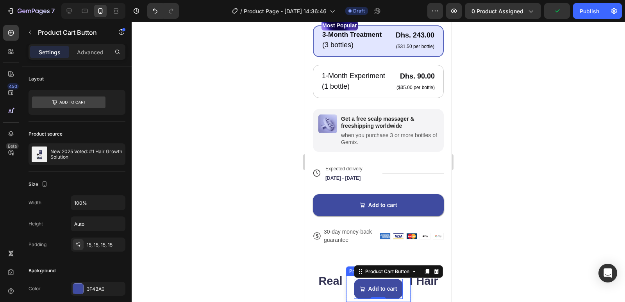
click at [359, 279] on div "Product Images New 2025 Voted: #1 Hair Growth Solution Product Title Dhs. 90.00…" at bounding box center [378, 289] width 65 height 26
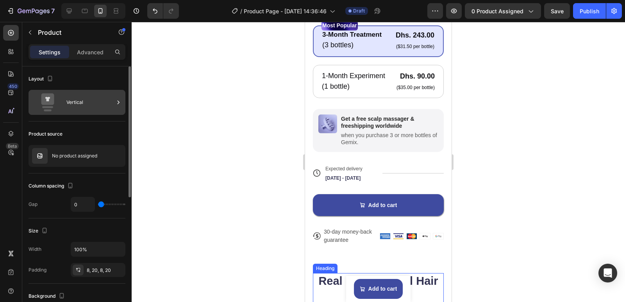
click at [78, 101] on div "Vertical" at bounding box center [90, 102] width 48 height 18
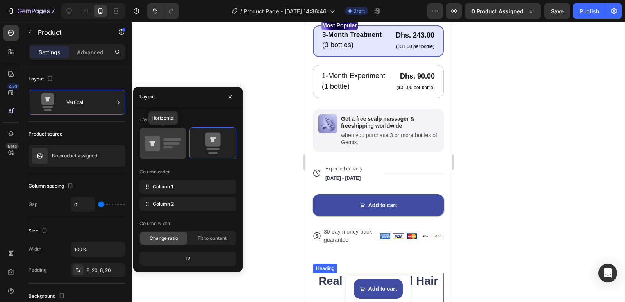
click at [170, 145] on rect at bounding box center [171, 143] width 16 height 2
type input "12"
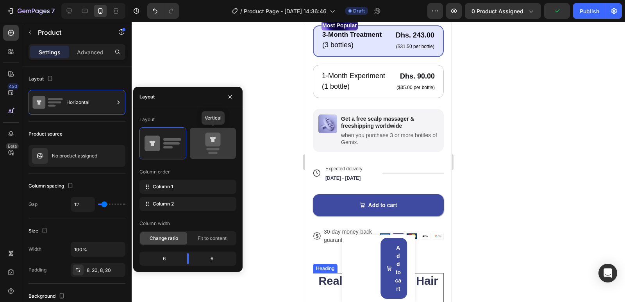
click at [219, 144] on icon at bounding box center [212, 140] width 15 height 14
type input "0"
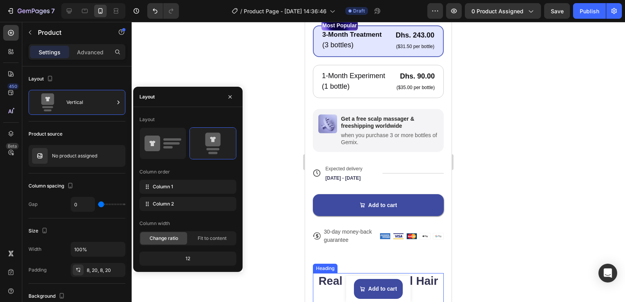
click at [194, 256] on div "12" at bounding box center [188, 258] width 94 height 11
click at [190, 257] on div "12" at bounding box center [188, 258] width 94 height 11
drag, startPoint x: 188, startPoint y: 258, endPoint x: 183, endPoint y: 257, distance: 5.1
click at [188, 258] on div "12" at bounding box center [188, 258] width 94 height 11
click at [209, 242] on span "Fit to content" at bounding box center [212, 238] width 29 height 7
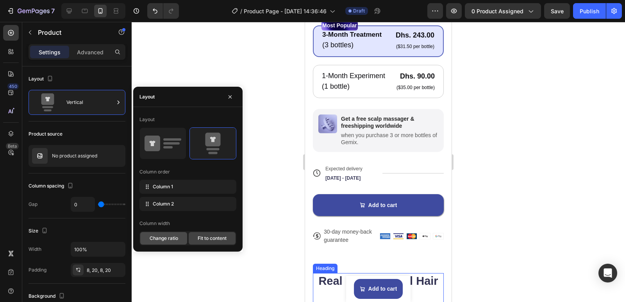
click at [170, 236] on span "Change ratio" at bounding box center [164, 238] width 29 height 7
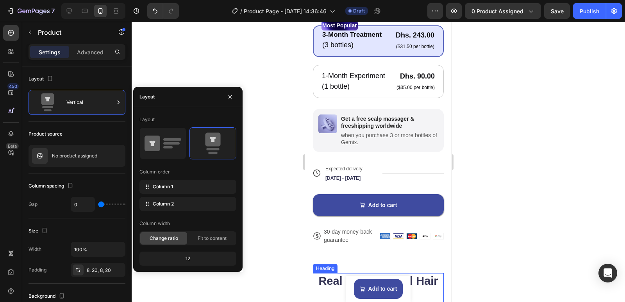
click at [190, 259] on div "12" at bounding box center [188, 258] width 94 height 11
click at [186, 255] on div "12" at bounding box center [188, 258] width 94 height 11
click at [186, 254] on div "12" at bounding box center [188, 258] width 94 height 11
click at [184, 257] on div "12" at bounding box center [188, 258] width 94 height 11
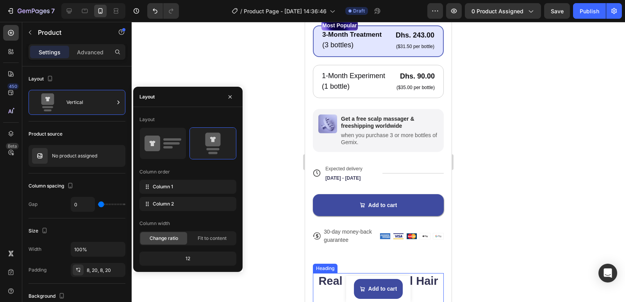
click at [169, 282] on div at bounding box center [379, 162] width 494 height 280
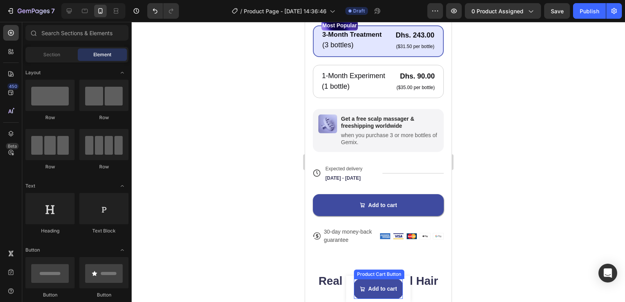
click at [358, 278] on div "Product Images New 2025 Voted: #1 Hair Growth Solution Product Title Dhs. 90.00…" at bounding box center [378, 289] width 65 height 26
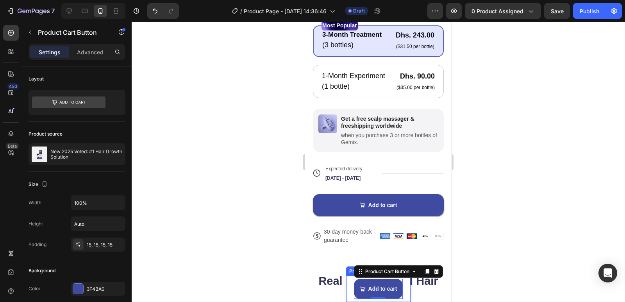
click at [346, 281] on div "Product Images New 2025 Voted: #1 Hair Growth Solution Product Title Dhs. 90.00…" at bounding box center [378, 289] width 65 height 26
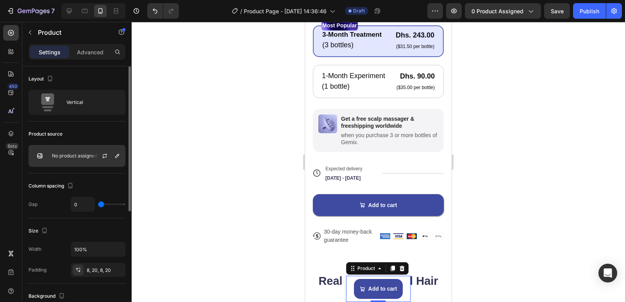
click at [79, 161] on div "No product assigned" at bounding box center [77, 156] width 97 height 22
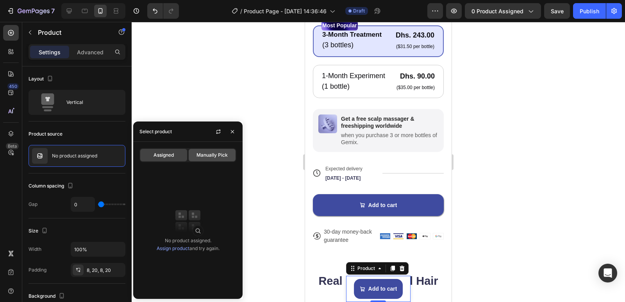
click at [198, 155] on span "Manually Pick" at bounding box center [212, 155] width 31 height 7
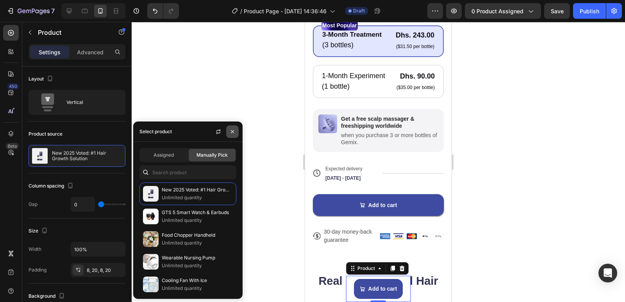
click at [233, 132] on icon "button" at bounding box center [232, 131] width 3 height 3
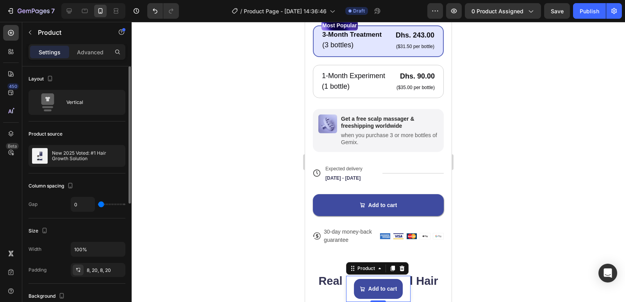
type input "12"
type input "13"
type input "15"
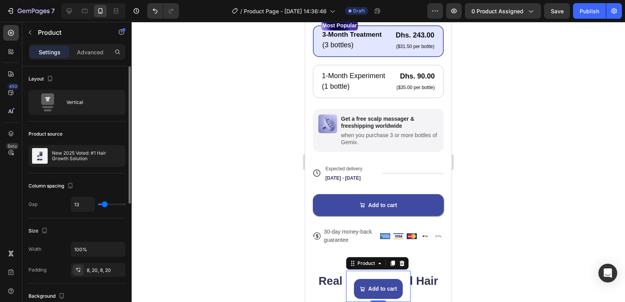
type input "15"
type input "18"
type input "19"
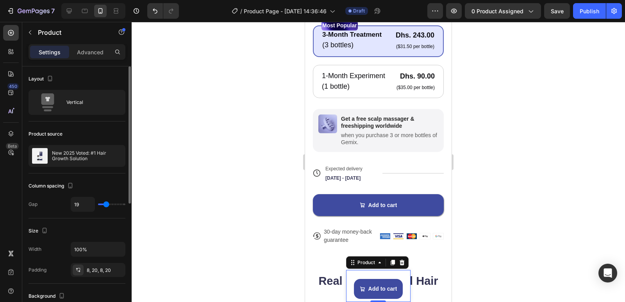
type input "21"
type input "24"
type input "27"
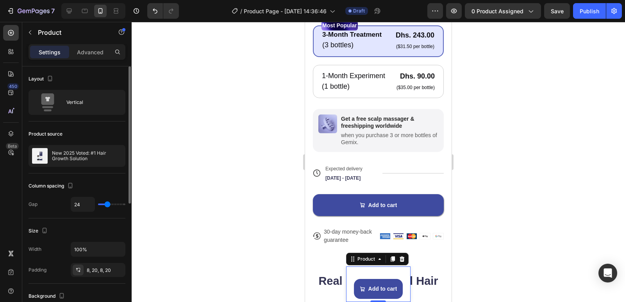
type input "27"
type input "28"
type input "30"
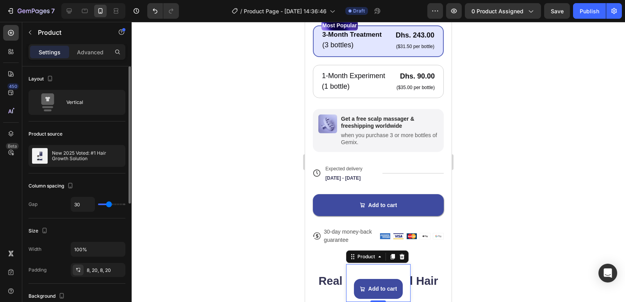
type input "27"
type input "15"
type input "12"
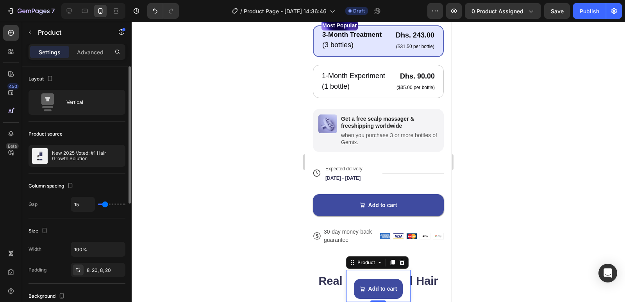
type input "12"
type input "10"
type input "0"
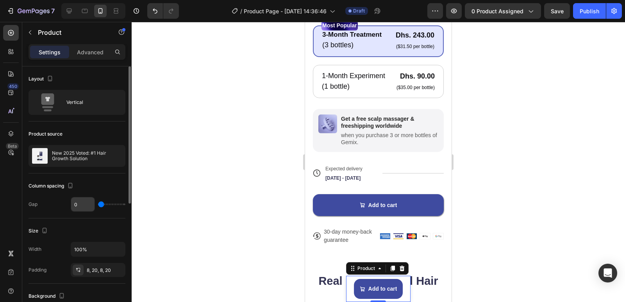
drag, startPoint x: 104, startPoint y: 204, endPoint x: 89, endPoint y: 204, distance: 14.5
click at [98, 204] on input "range" at bounding box center [111, 205] width 27 height 2
click at [350, 277] on div "Product Images New 2025 Voted: #1 Hair Growth Solution Product Title Dhs. 90.00…" at bounding box center [378, 289] width 65 height 26
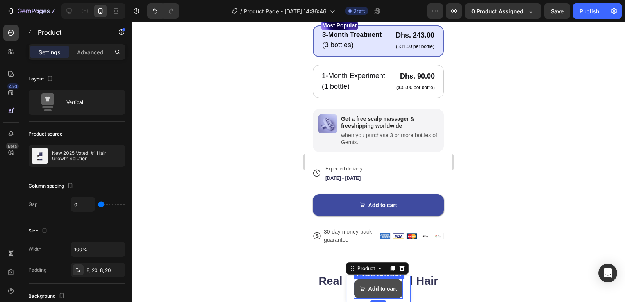
click at [357, 284] on button "Add to cart" at bounding box center [378, 289] width 49 height 20
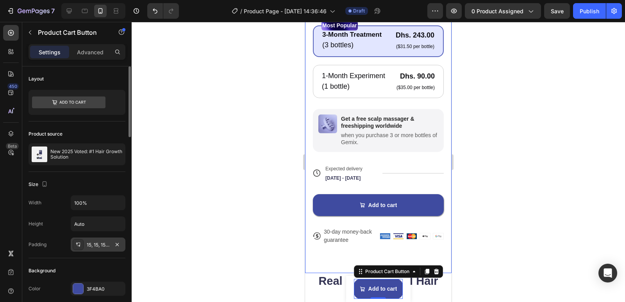
click at [81, 245] on icon at bounding box center [78, 245] width 6 height 6
click at [201, 190] on div at bounding box center [379, 162] width 494 height 280
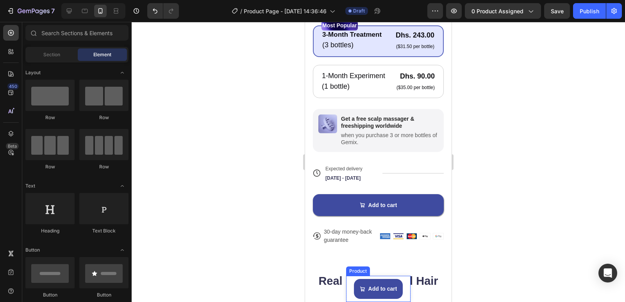
click at [347, 277] on div "Product Images New 2025 Voted: #1 Hair Growth Solution Product Title Dhs. 90.00…" at bounding box center [378, 289] width 65 height 26
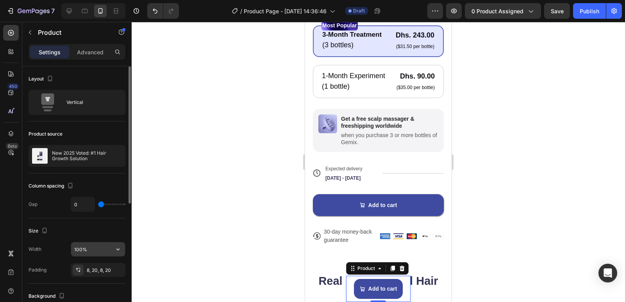
click at [84, 249] on input "100%" at bounding box center [98, 249] width 54 height 14
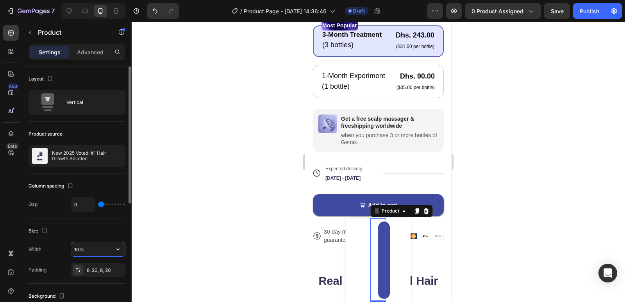
type input "100%"
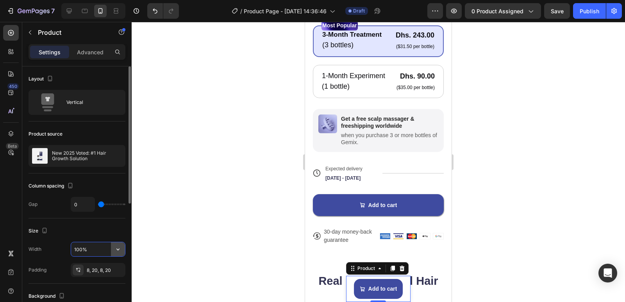
click at [116, 250] on icon "button" at bounding box center [118, 249] width 8 height 8
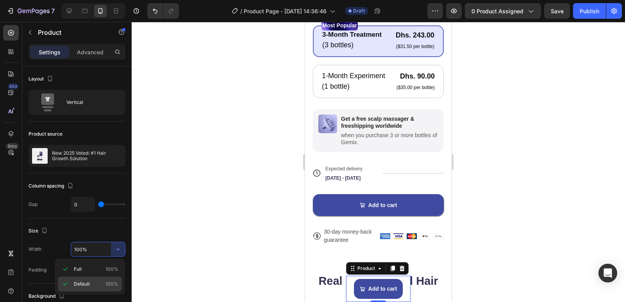
click at [98, 280] on div "Default 100%" at bounding box center [90, 284] width 64 height 15
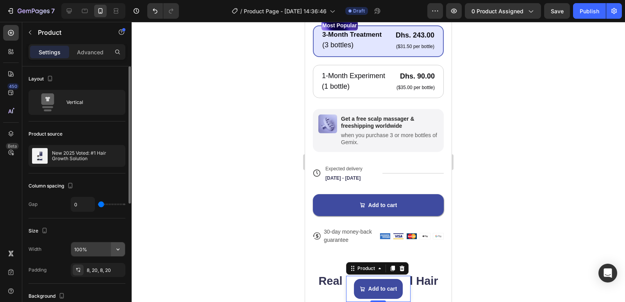
click at [116, 248] on icon "button" at bounding box center [118, 249] width 8 height 8
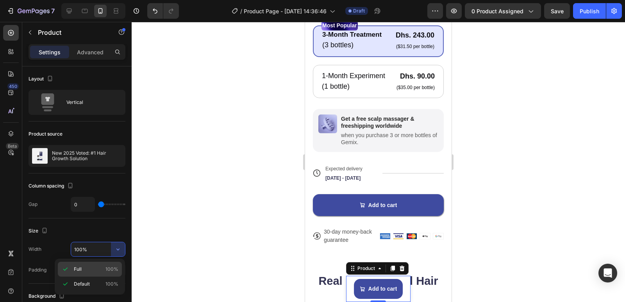
click at [97, 271] on p "Full 100%" at bounding box center [96, 269] width 45 height 7
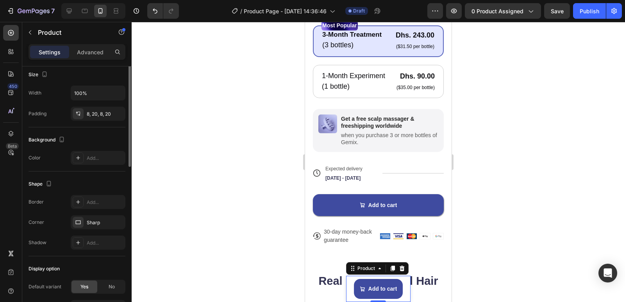
scroll to position [117, 0]
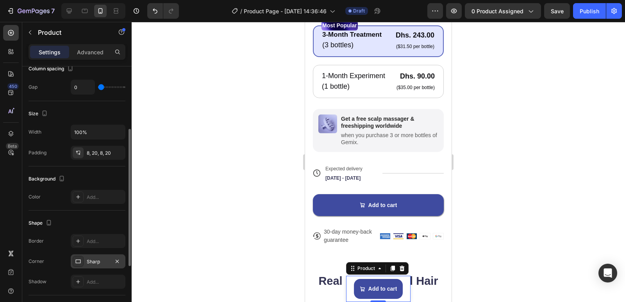
click at [77, 262] on icon at bounding box center [78, 261] width 6 height 6
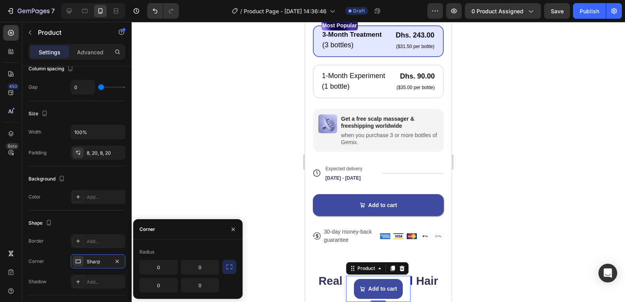
click at [230, 270] on icon "button" at bounding box center [229, 267] width 8 height 8
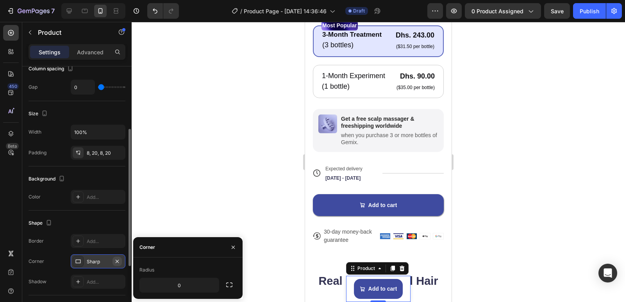
click at [116, 259] on icon "button" at bounding box center [117, 261] width 6 height 6
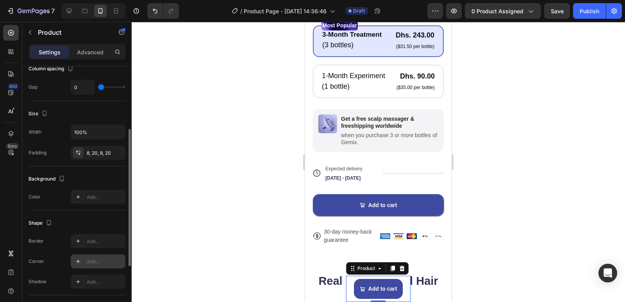
click at [81, 260] on div at bounding box center [78, 261] width 11 height 11
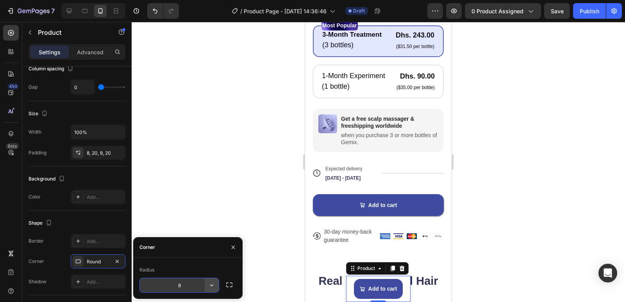
click at [212, 286] on icon "button" at bounding box center [211, 286] width 3 height 2
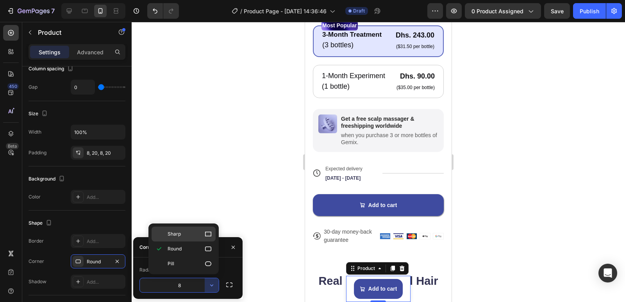
click at [202, 238] on div "Sharp" at bounding box center [184, 234] width 64 height 15
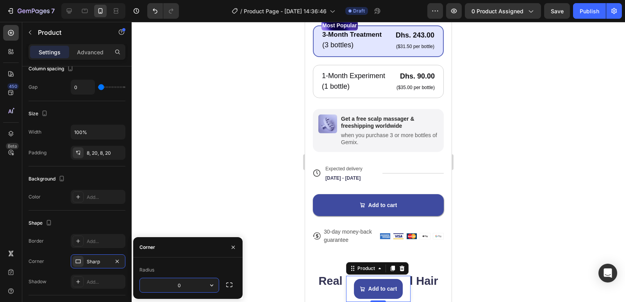
click at [189, 280] on input "0" at bounding box center [179, 285] width 79 height 14
click at [227, 285] on icon "button" at bounding box center [229, 285] width 8 height 8
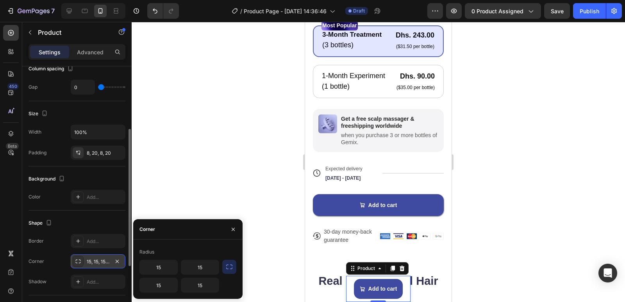
click at [77, 261] on icon at bounding box center [78, 261] width 6 height 6
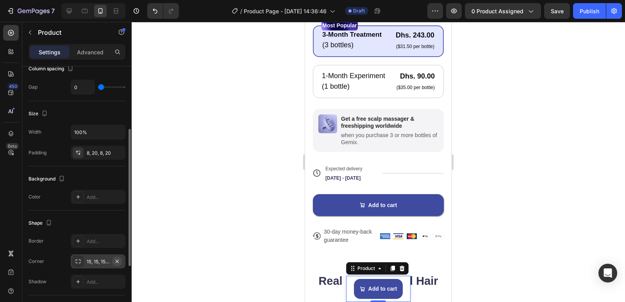
click at [116, 259] on icon "button" at bounding box center [117, 261] width 6 height 6
click at [79, 260] on icon at bounding box center [78, 261] width 6 height 6
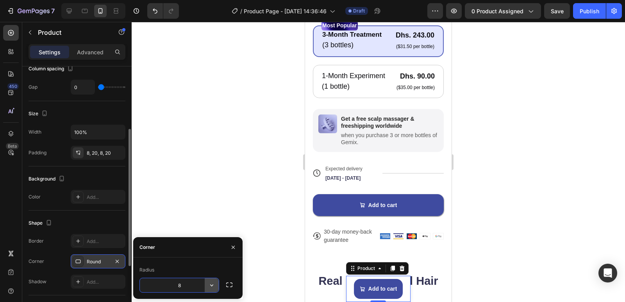
click at [210, 285] on icon "button" at bounding box center [212, 285] width 8 height 8
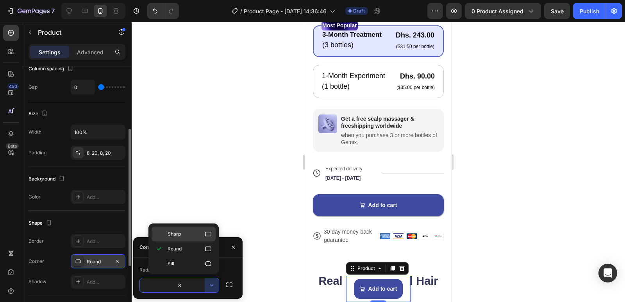
click at [205, 234] on icon at bounding box center [208, 234] width 6 height 5
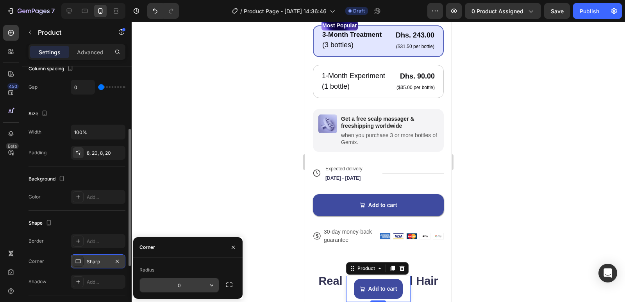
click at [190, 286] on input "0" at bounding box center [179, 285] width 79 height 14
type input "446"
click at [216, 258] on div "Radius 446" at bounding box center [187, 278] width 109 height 41
type input "20"
click at [234, 244] on icon "button" at bounding box center [233, 247] width 6 height 6
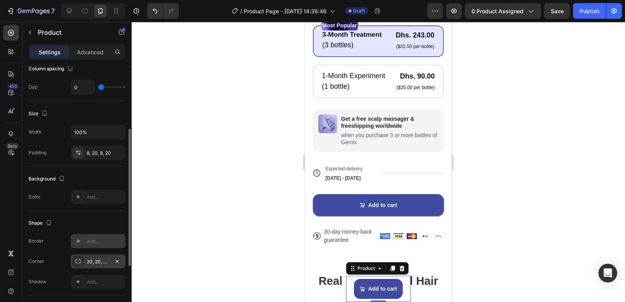
click at [78, 239] on icon at bounding box center [78, 241] width 6 height 6
click at [143, 192] on div at bounding box center [379, 162] width 494 height 280
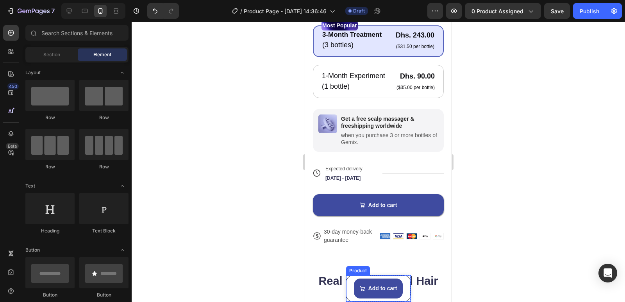
click at [403, 285] on div "Product Images New 2025 Voted: #1 Hair Growth Solution Product Title Dhs. 90.00…" at bounding box center [379, 288] width 66 height 27
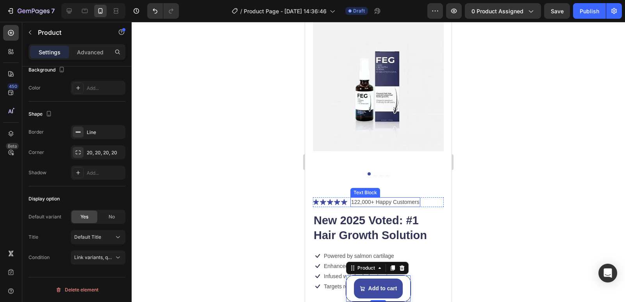
scroll to position [38, 0]
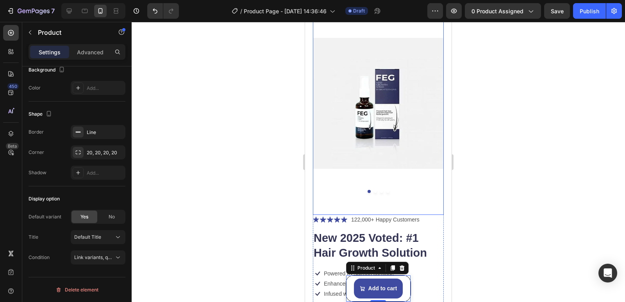
click at [343, 145] on img at bounding box center [378, 103] width 131 height 192
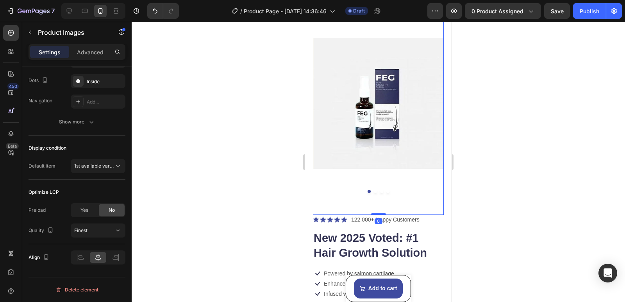
scroll to position [0, 0]
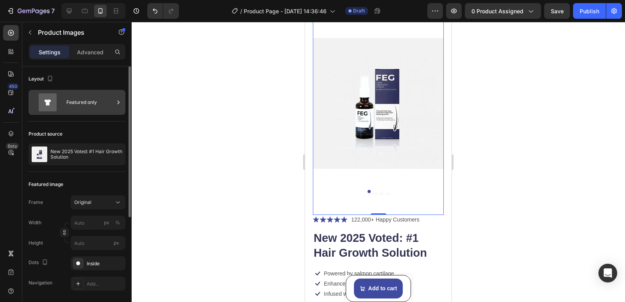
click at [98, 104] on div "Featured only" at bounding box center [90, 102] width 48 height 18
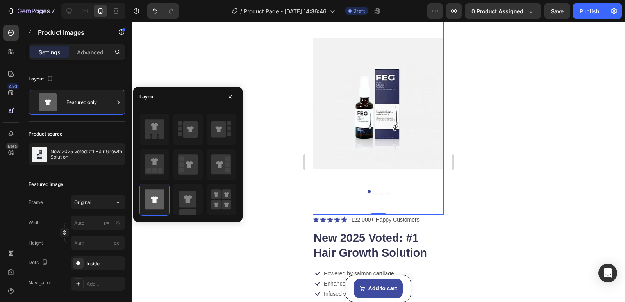
click at [198, 68] on div at bounding box center [379, 162] width 494 height 280
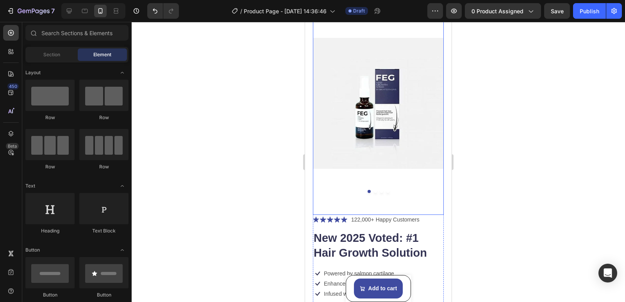
click at [342, 102] on img at bounding box center [378, 103] width 131 height 192
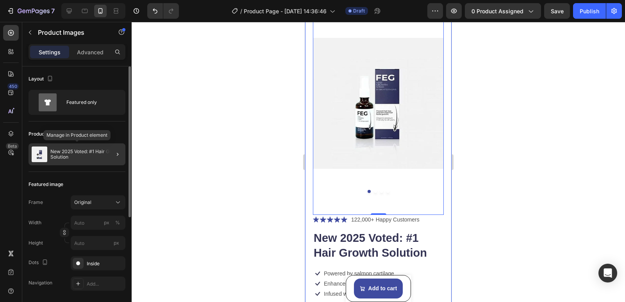
click at [90, 154] on p "New 2025 Voted: #1 Hair Growth Solution" at bounding box center [86, 154] width 72 height 11
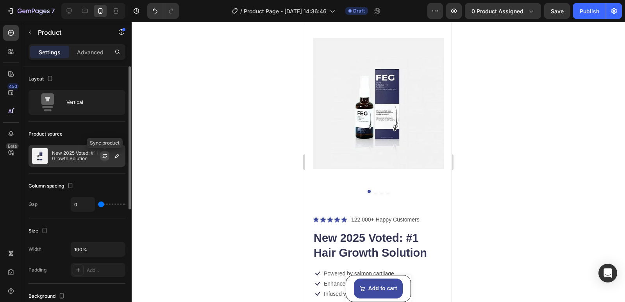
click at [103, 156] on icon "button" at bounding box center [105, 156] width 6 height 6
click at [118, 157] on icon "button" at bounding box center [117, 156] width 4 height 4
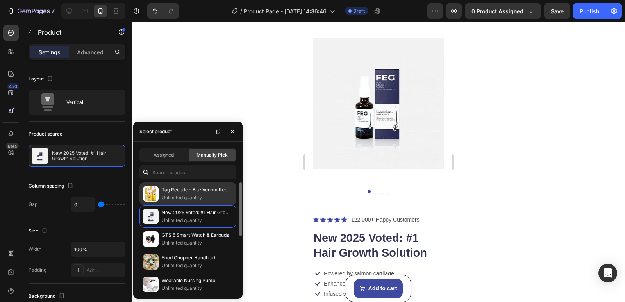
click at [191, 195] on p "Unlimited quantity" at bounding box center [197, 198] width 71 height 8
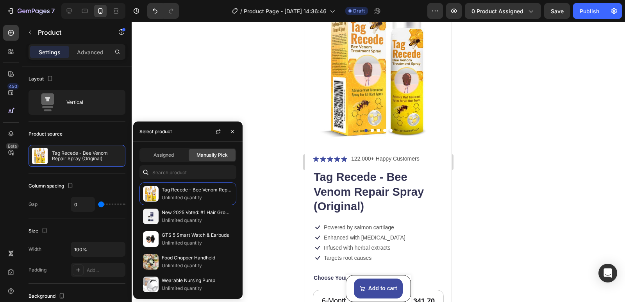
click at [252, 183] on div at bounding box center [379, 162] width 494 height 280
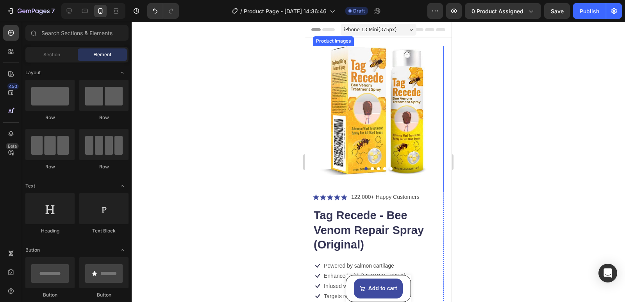
click at [371, 167] on button "Dot" at bounding box center [372, 168] width 3 height 3
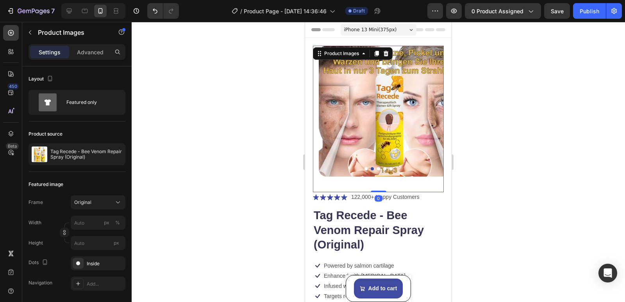
click at [377, 167] on button "Dot" at bounding box center [378, 168] width 3 height 3
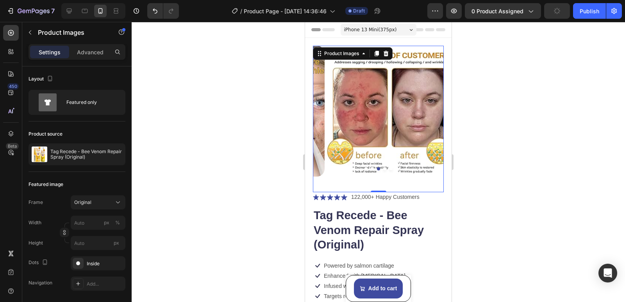
click at [383, 167] on div at bounding box center [378, 168] width 131 height 3
click at [385, 167] on div at bounding box center [378, 168] width 131 height 3
click at [365, 167] on button "Dot" at bounding box center [366, 168] width 3 height 3
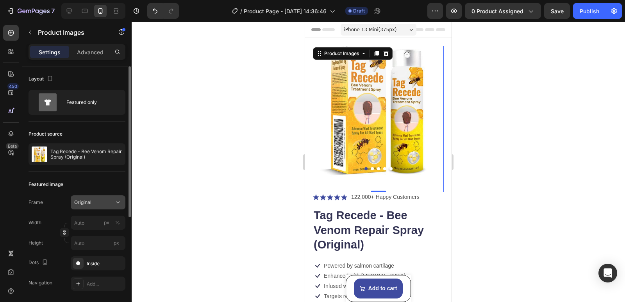
click at [105, 202] on div "Original" at bounding box center [93, 202] width 38 height 7
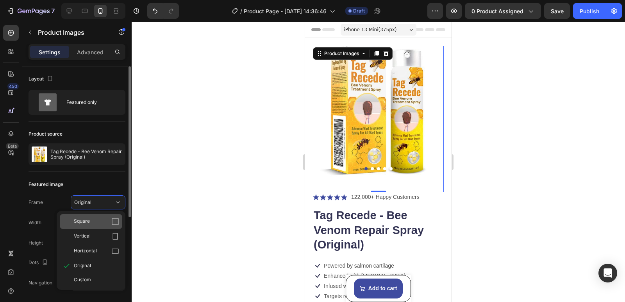
click at [113, 220] on icon at bounding box center [115, 222] width 8 height 8
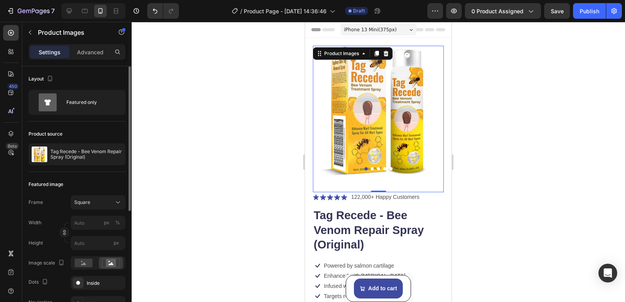
click at [377, 167] on button "Dot" at bounding box center [378, 168] width 3 height 3
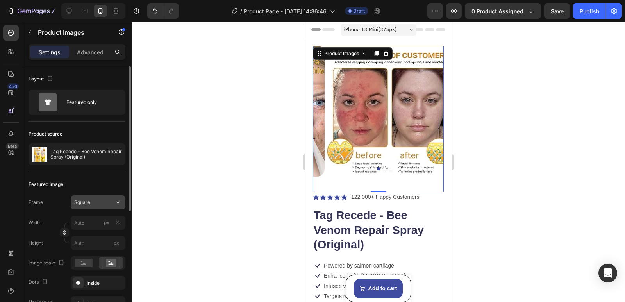
click at [115, 200] on icon at bounding box center [118, 203] width 8 height 8
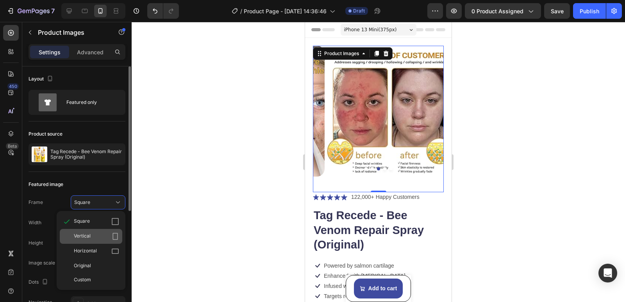
click at [114, 234] on icon at bounding box center [115, 237] width 8 height 8
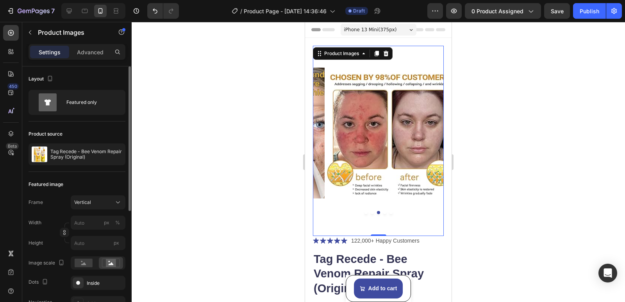
click at [183, 224] on div at bounding box center [379, 162] width 494 height 280
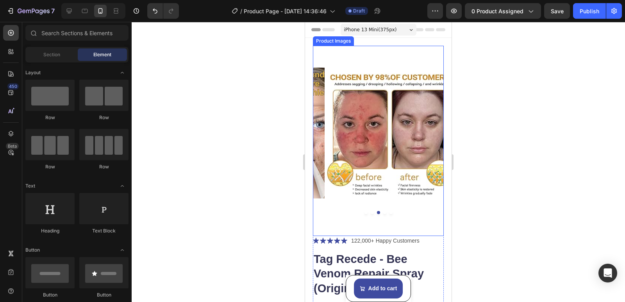
click at [365, 211] on button "Dot" at bounding box center [366, 212] width 3 height 3
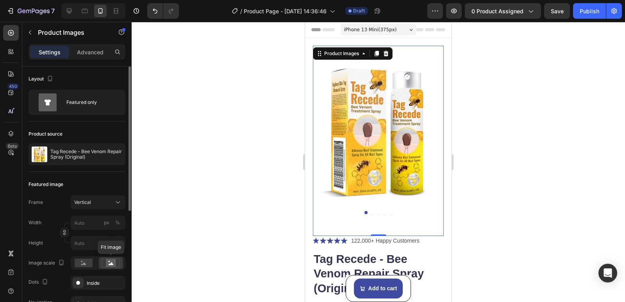
click at [109, 263] on rect at bounding box center [111, 263] width 10 height 8
click at [89, 267] on rect at bounding box center [84, 263] width 18 height 9
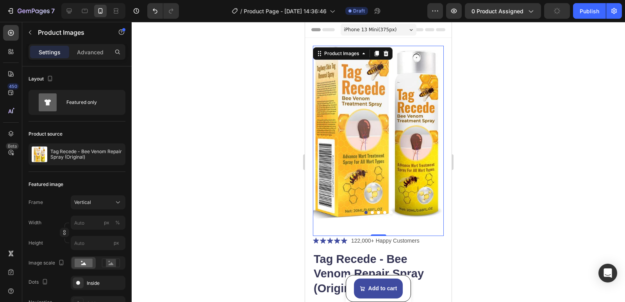
click at [371, 211] on button "Dot" at bounding box center [372, 212] width 3 height 3
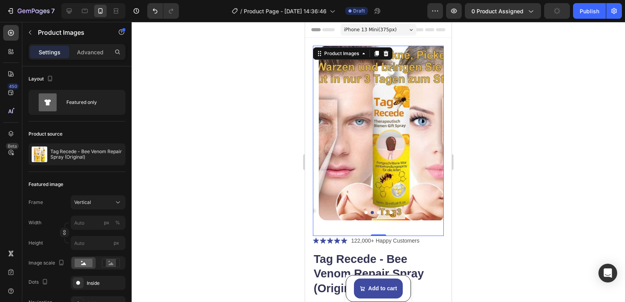
click at [371, 211] on button "Dot" at bounding box center [372, 212] width 3 height 3
click at [376, 202] on img at bounding box center [384, 133] width 131 height 175
click at [377, 211] on button "Dot" at bounding box center [378, 212] width 3 height 3
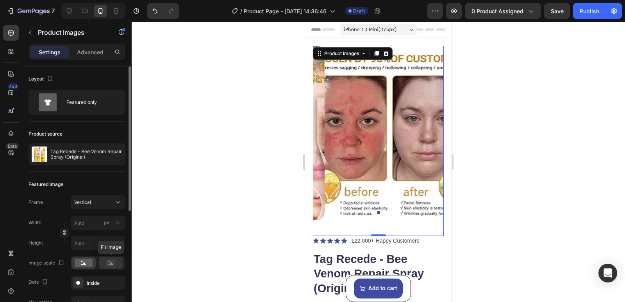
click at [111, 265] on rect at bounding box center [111, 263] width 10 height 8
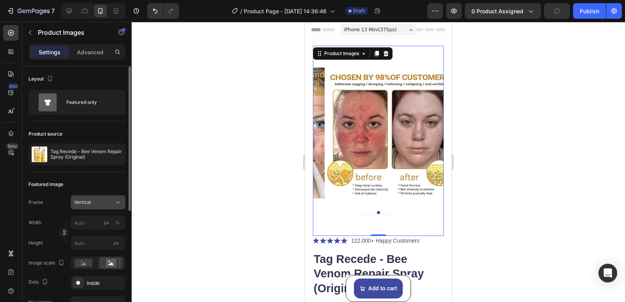
click at [101, 199] on div "Vertical" at bounding box center [93, 202] width 38 height 7
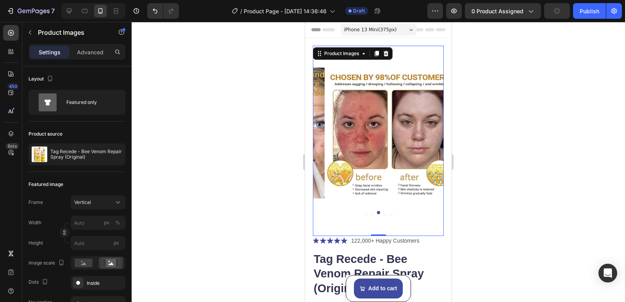
click at [154, 209] on div at bounding box center [379, 162] width 494 height 280
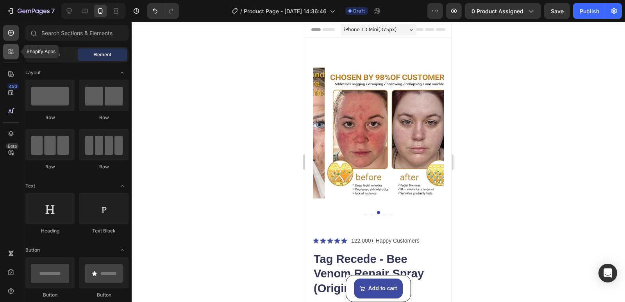
click at [12, 52] on icon at bounding box center [12, 53] width 2 height 2
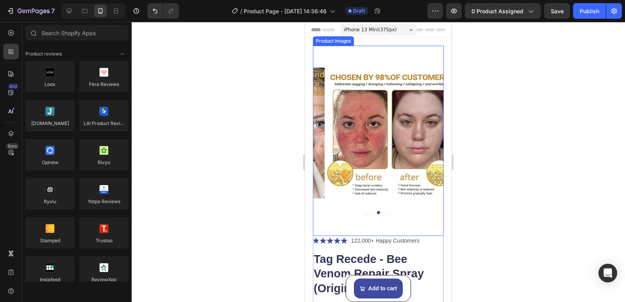
click at [357, 59] on div "Product Images" at bounding box center [378, 141] width 131 height 190
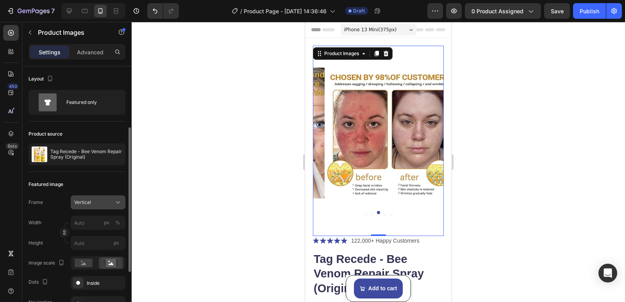
scroll to position [39, 0]
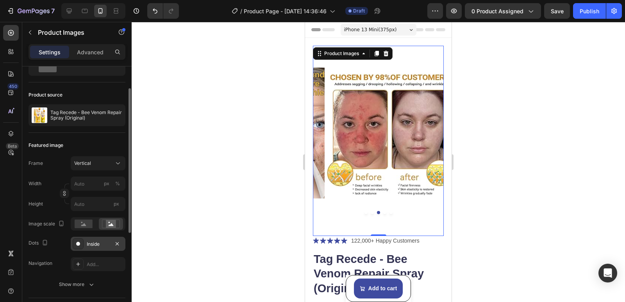
click at [97, 244] on div "Inside" at bounding box center [98, 244] width 23 height 7
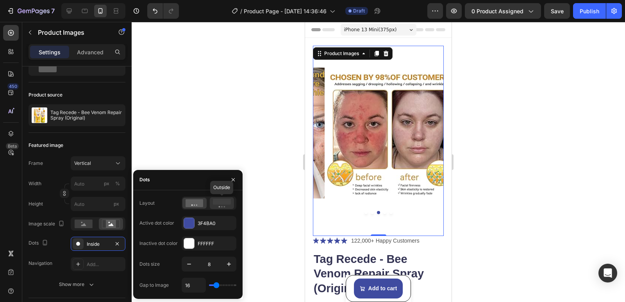
click at [223, 207] on icon at bounding box center [222, 203] width 18 height 9
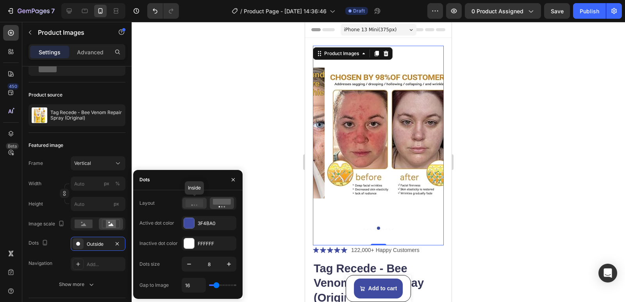
click at [196, 206] on icon at bounding box center [195, 203] width 18 height 8
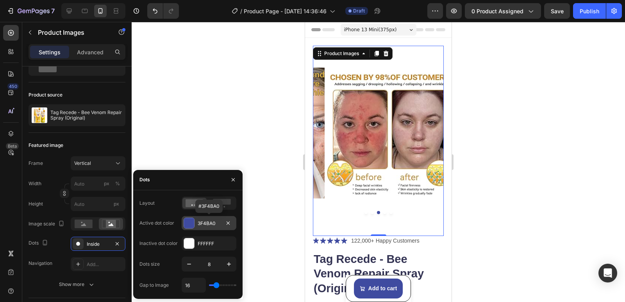
click at [192, 222] on div at bounding box center [189, 223] width 10 height 10
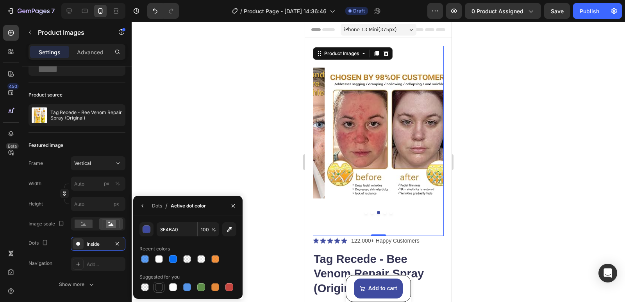
click at [159, 286] on div at bounding box center [159, 287] width 8 height 8
type input "151515"
click at [145, 206] on icon "button" at bounding box center [143, 206] width 6 height 6
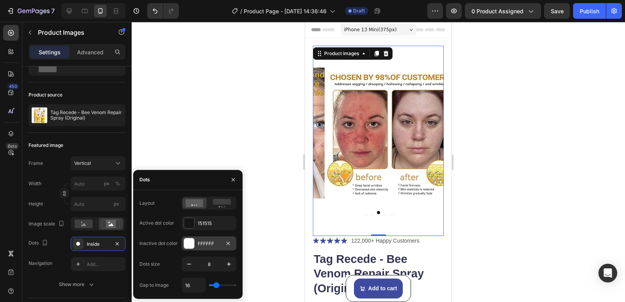
click at [192, 243] on div at bounding box center [189, 243] width 10 height 10
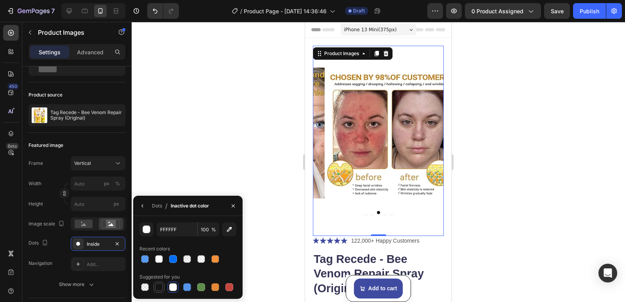
drag, startPoint x: 157, startPoint y: 286, endPoint x: 161, endPoint y: 284, distance: 4.0
click at [159, 285] on div at bounding box center [159, 287] width 8 height 8
click at [147, 227] on div "button" at bounding box center [147, 230] width 8 height 8
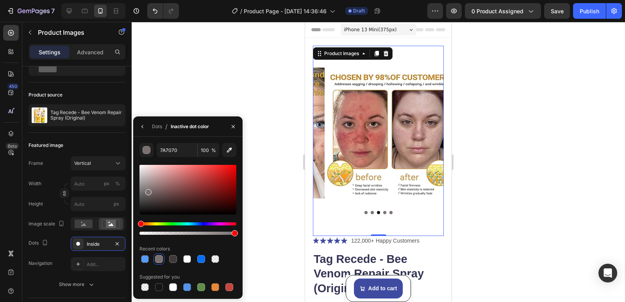
drag, startPoint x: 142, startPoint y: 212, endPoint x: 147, endPoint y: 191, distance: 22.2
click at [147, 191] on div at bounding box center [148, 192] width 6 height 6
type input "665A5A"
click at [151, 194] on div at bounding box center [152, 196] width 6 height 6
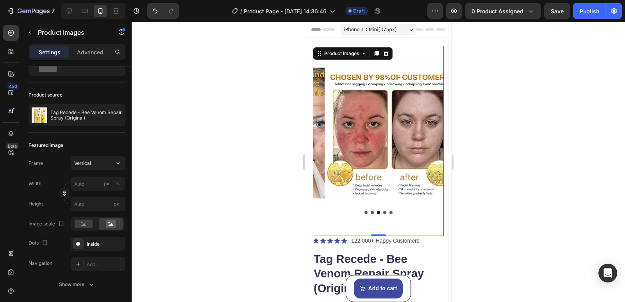
click at [365, 211] on button "Dot" at bounding box center [366, 212] width 3 height 3
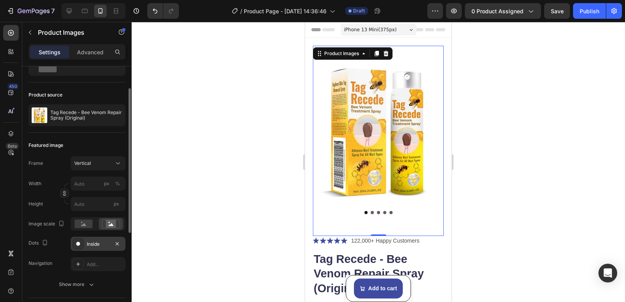
click at [90, 242] on div "Inside" at bounding box center [98, 244] width 23 height 7
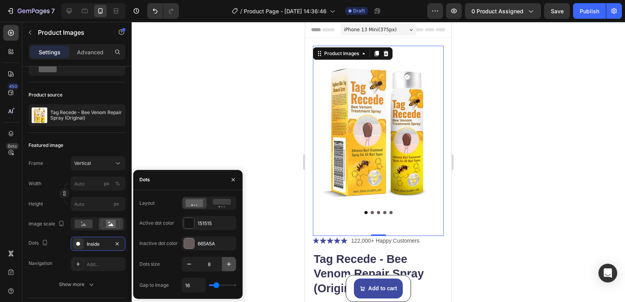
click at [229, 262] on icon "button" at bounding box center [229, 264] width 8 height 8
type input "9"
type input "13"
type input "15"
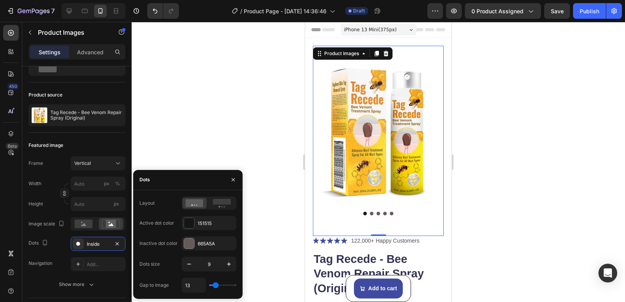
type input "15"
type input "16"
type input "19"
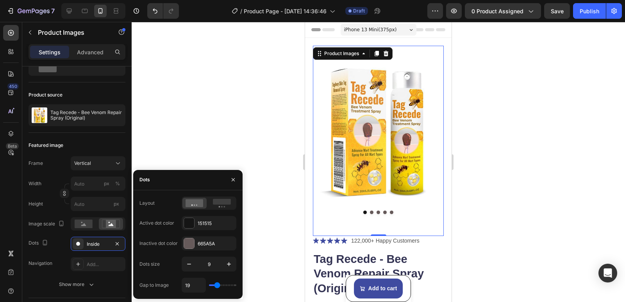
type input "21"
type input "27"
type input "21"
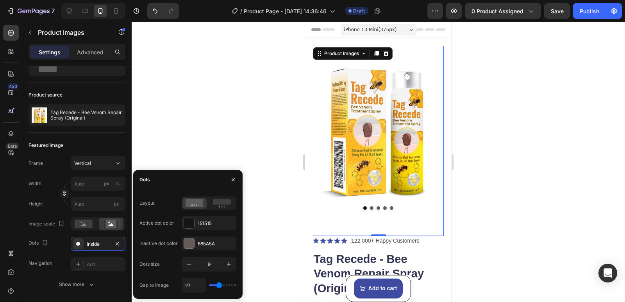
type input "21"
type input "19"
type input "16"
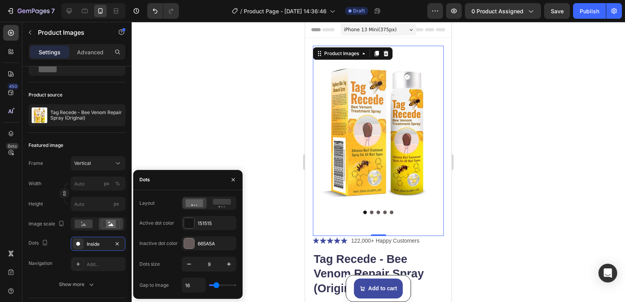
type input "13"
type input "12"
type input "3"
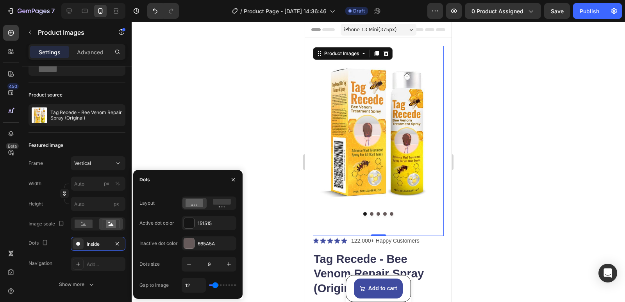
type input "3"
type input "1"
type input "0"
drag, startPoint x: 215, startPoint y: 285, endPoint x: 209, endPoint y: 285, distance: 6.3
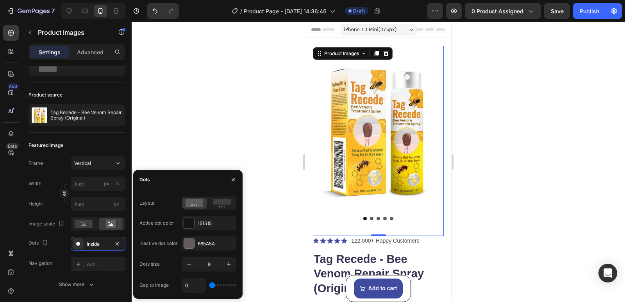
type input "0"
click at [209, 285] on input "range" at bounding box center [222, 286] width 27 height 2
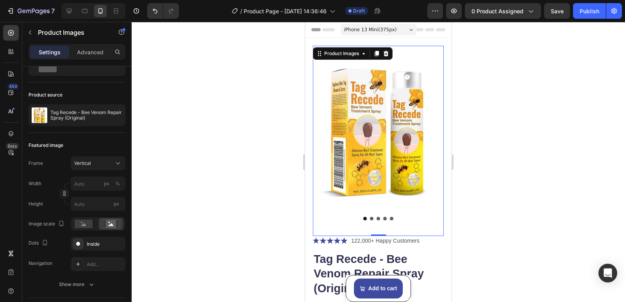
click at [274, 185] on div at bounding box center [379, 162] width 494 height 280
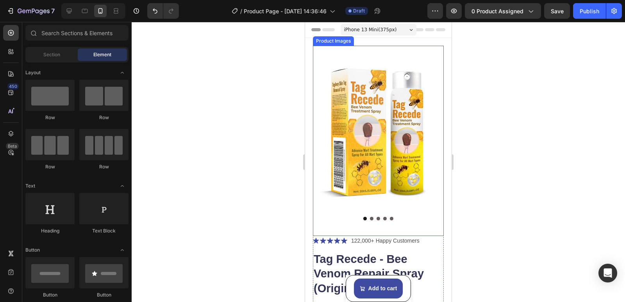
click at [376, 165] on img at bounding box center [378, 133] width 131 height 175
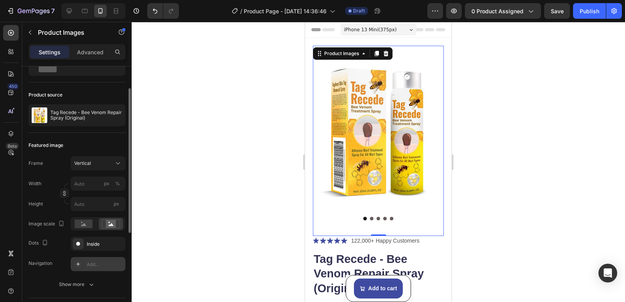
click at [88, 262] on div "Add..." at bounding box center [105, 264] width 37 height 7
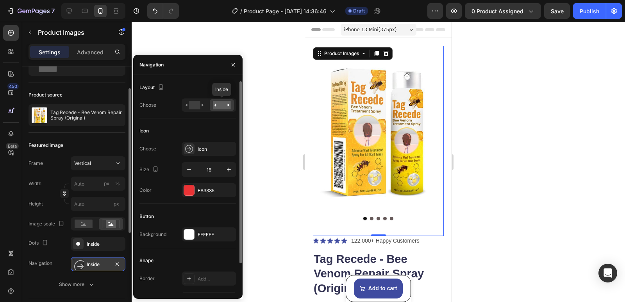
click at [221, 106] on rect at bounding box center [222, 105] width 18 height 9
click at [197, 106] on rect at bounding box center [194, 105] width 11 height 9
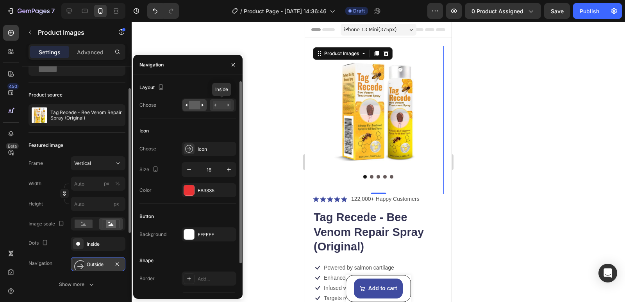
click at [226, 105] on rect at bounding box center [222, 105] width 18 height 9
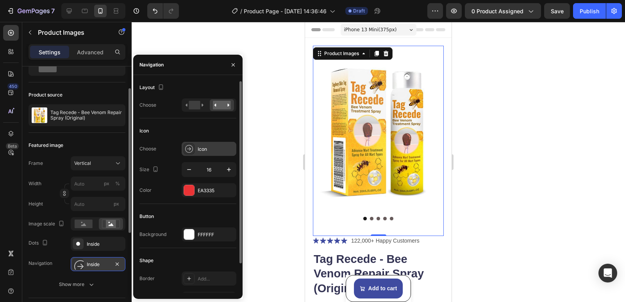
click at [188, 149] on icon at bounding box center [189, 149] width 8 height 8
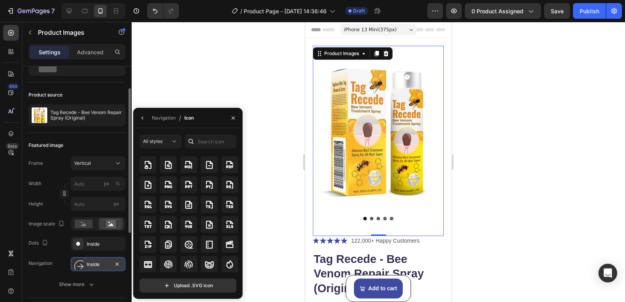
scroll to position [2091, 0]
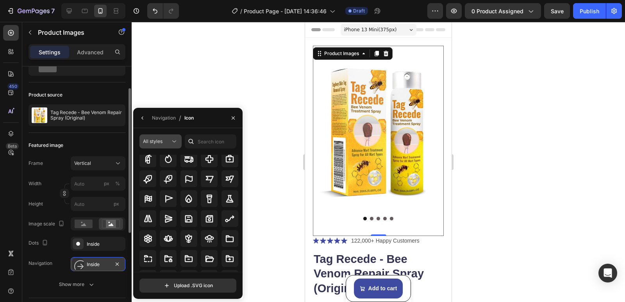
click at [172, 140] on icon at bounding box center [174, 142] width 8 height 8
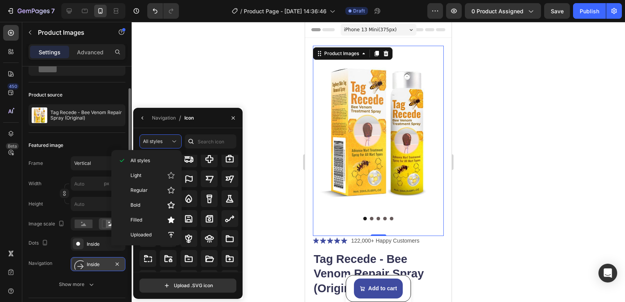
click at [201, 124] on div "Navigation / Icon" at bounding box center [187, 118] width 109 height 20
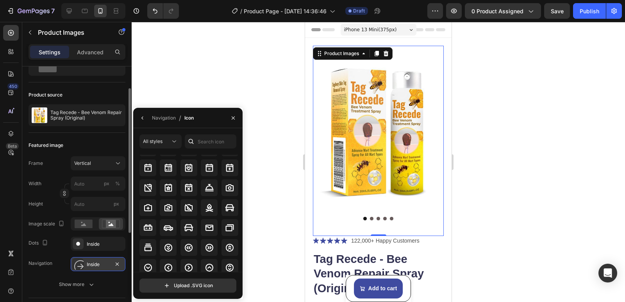
scroll to position [910, 0]
click at [191, 248] on icon at bounding box center [188, 248] width 9 height 9
click at [166, 247] on icon at bounding box center [168, 248] width 9 height 9
click at [172, 247] on icon at bounding box center [168, 248] width 9 height 9
click at [184, 246] on icon at bounding box center [188, 248] width 9 height 9
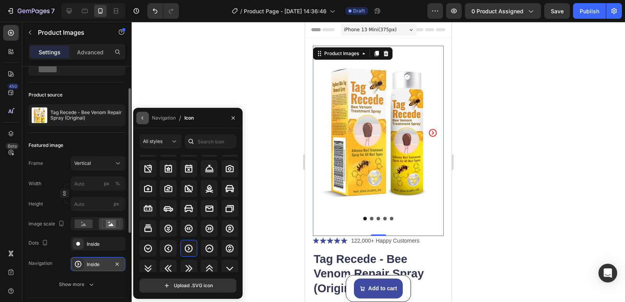
click at [141, 118] on icon "button" at bounding box center [143, 118] width 6 height 6
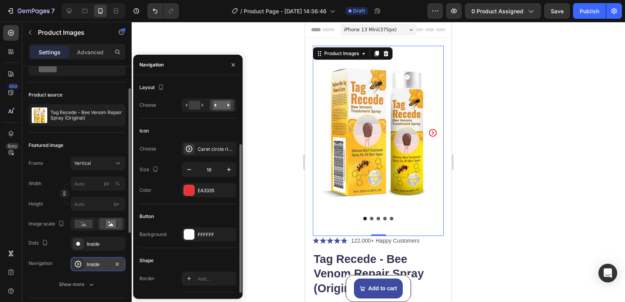
scroll to position [34, 0]
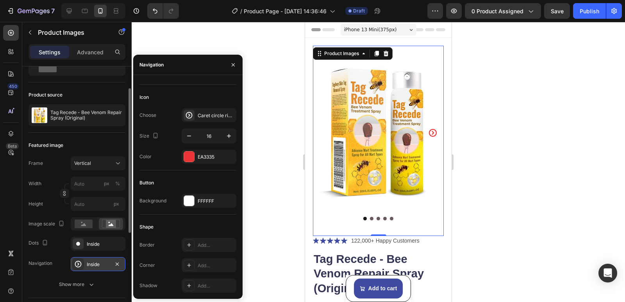
click at [377, 217] on button "Dot" at bounding box center [379, 219] width 4 height 4
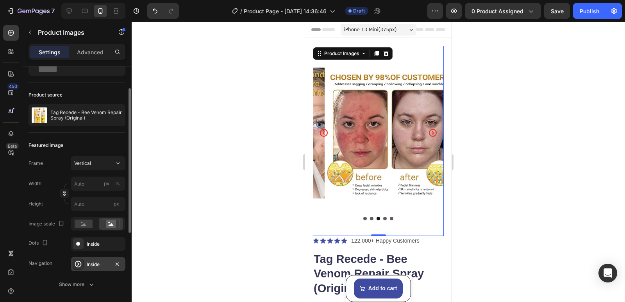
click at [357, 152] on img at bounding box center [390, 133] width 131 height 175
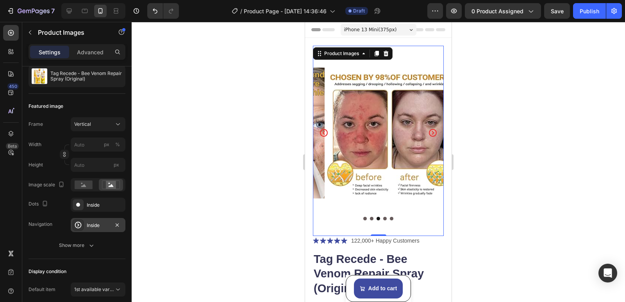
click at [95, 225] on div "Inside" at bounding box center [98, 225] width 23 height 7
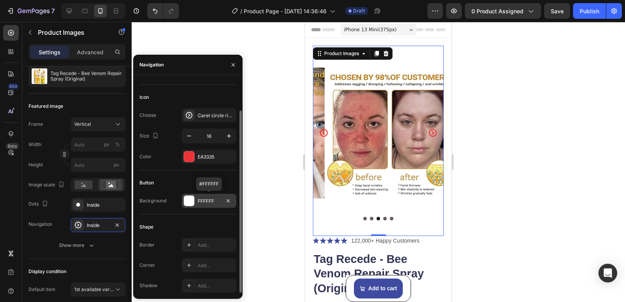
click at [190, 201] on div at bounding box center [189, 201] width 10 height 10
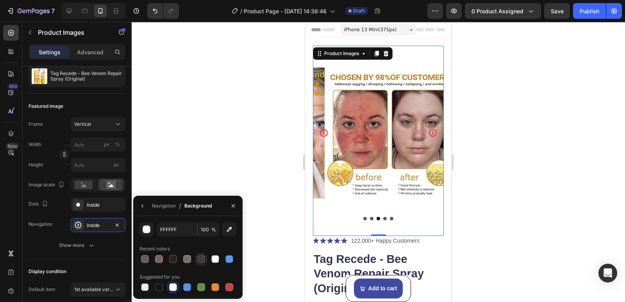
click at [201, 259] on div at bounding box center [201, 259] width 8 height 8
type input "3F3B3B"
click at [138, 209] on button "button" at bounding box center [142, 206] width 13 height 13
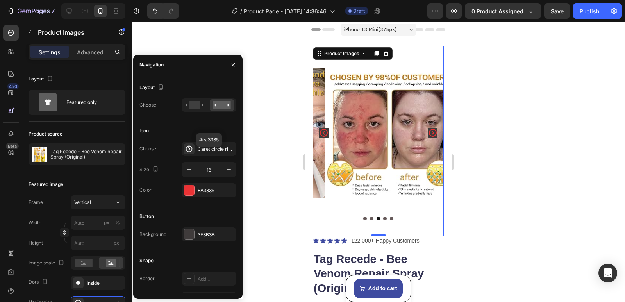
scroll to position [34, 0]
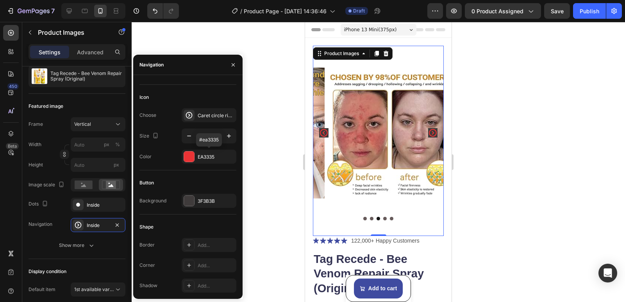
click at [190, 154] on div at bounding box center [189, 157] width 10 height 10
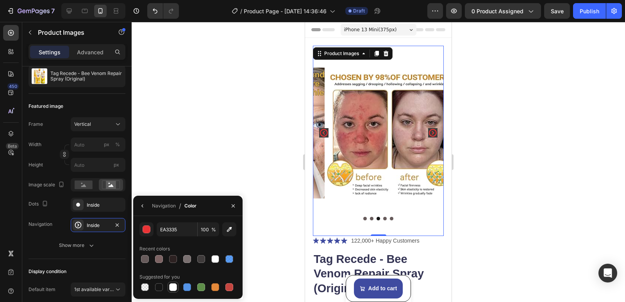
click at [174, 288] on div at bounding box center [173, 287] width 8 height 8
type input "FFFFFF"
click at [145, 208] on icon "button" at bounding box center [143, 206] width 6 height 6
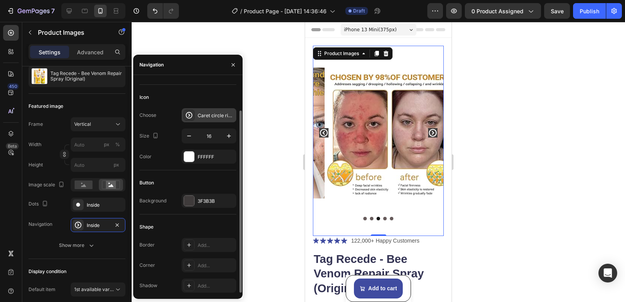
click at [195, 113] on div "Caret circle right bold" at bounding box center [209, 115] width 55 height 14
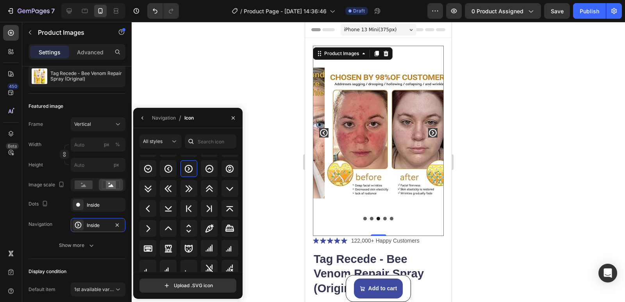
scroll to position [963, 0]
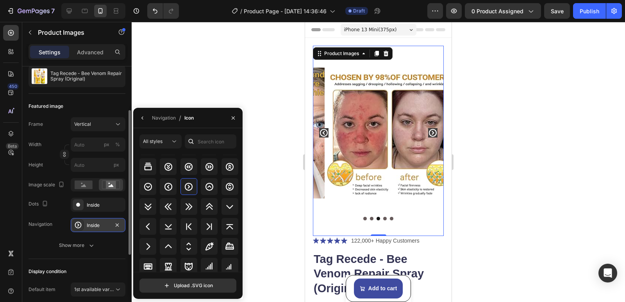
click at [93, 225] on div "Inside" at bounding box center [98, 225] width 23 height 7
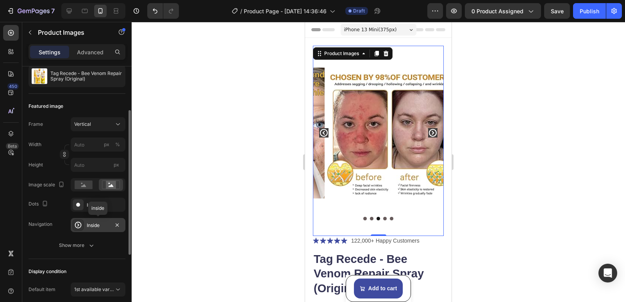
click at [93, 225] on div "Inside" at bounding box center [98, 225] width 23 height 7
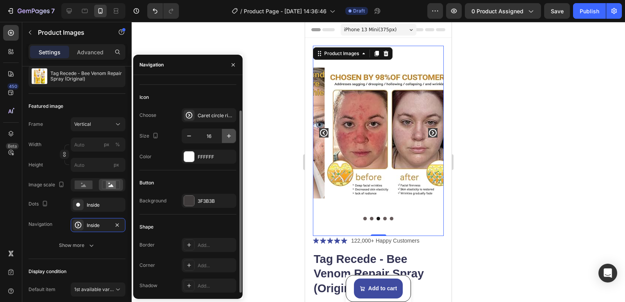
click at [229, 136] on icon "button" at bounding box center [229, 136] width 4 height 4
click at [228, 138] on icon "button" at bounding box center [229, 136] width 8 height 8
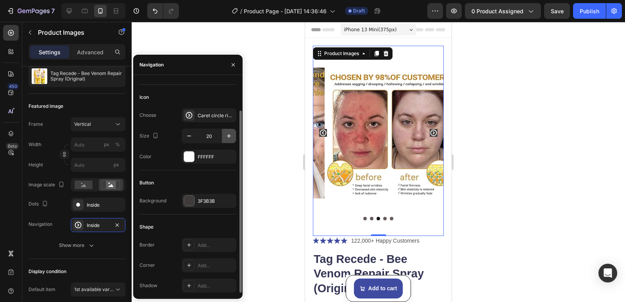
click at [228, 138] on icon "button" at bounding box center [229, 136] width 8 height 8
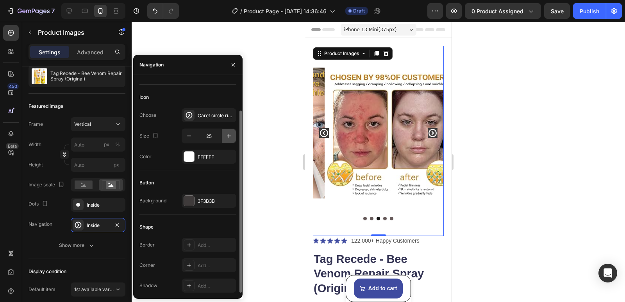
click at [228, 138] on icon "button" at bounding box center [229, 136] width 8 height 8
click at [190, 136] on icon "button" at bounding box center [189, 136] width 8 height 8
type input "25"
click at [189, 246] on icon at bounding box center [189, 245] width 6 height 6
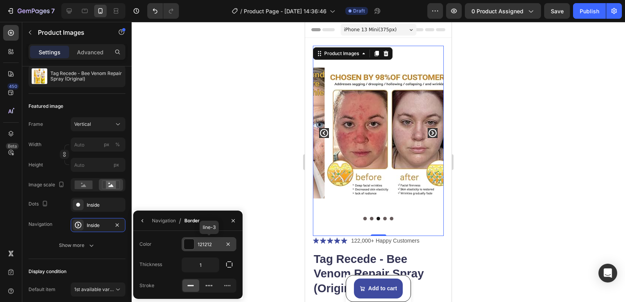
click at [188, 242] on div at bounding box center [189, 244] width 10 height 10
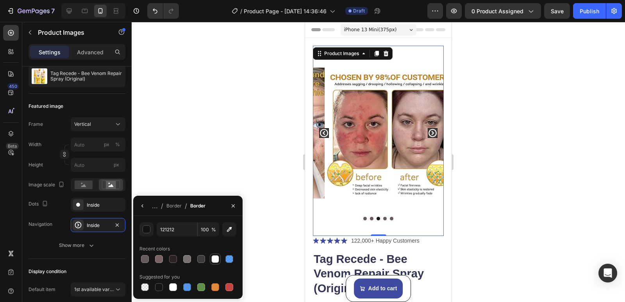
click at [214, 258] on div at bounding box center [215, 259] width 8 height 8
type input "FFFFFF"
type input "98"
click at [231, 205] on icon "button" at bounding box center [233, 206] width 6 height 6
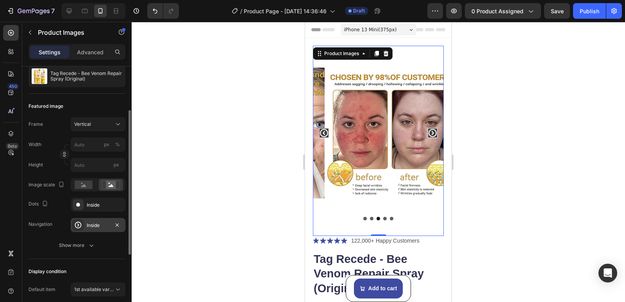
click at [91, 224] on div "Inside" at bounding box center [98, 225] width 23 height 7
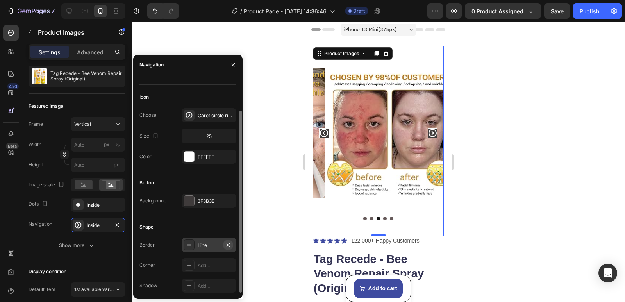
click at [226, 244] on icon "button" at bounding box center [228, 245] width 6 height 6
click at [193, 265] on div at bounding box center [189, 265] width 11 height 11
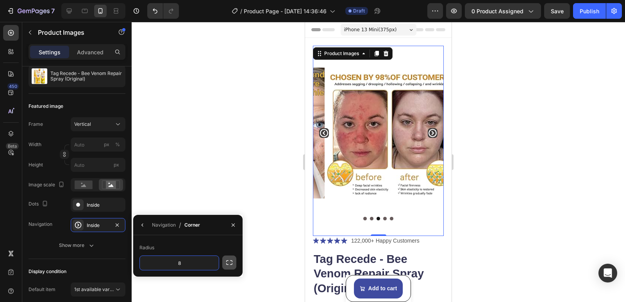
click at [229, 260] on icon "button" at bounding box center [229, 263] width 8 height 8
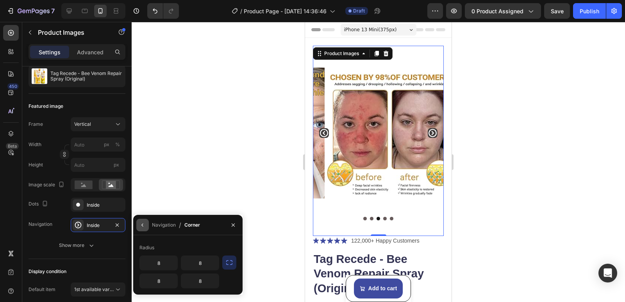
click at [145, 225] on icon "button" at bounding box center [143, 225] width 6 height 6
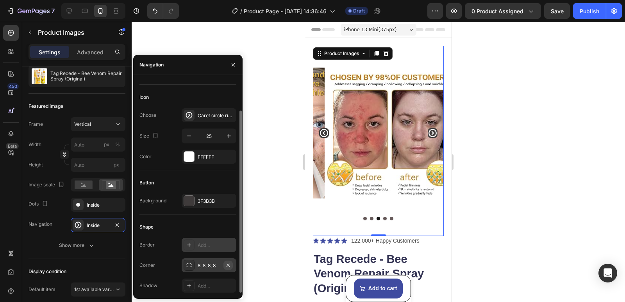
click at [229, 265] on icon "button" at bounding box center [228, 265] width 6 height 6
click at [191, 263] on icon at bounding box center [189, 265] width 6 height 6
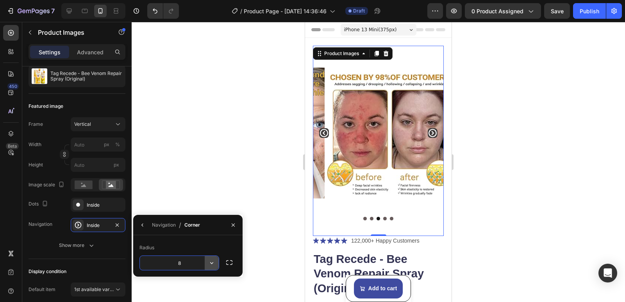
click at [212, 261] on icon "button" at bounding box center [212, 263] width 8 height 8
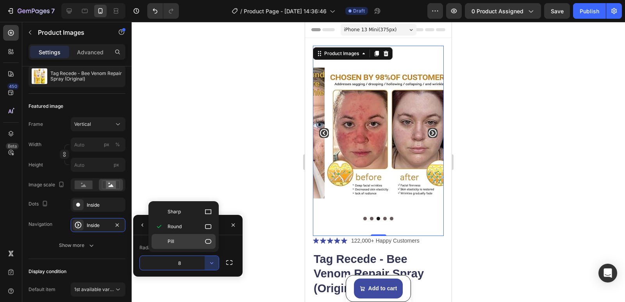
click at [208, 243] on icon at bounding box center [208, 242] width 8 height 8
type input "9999"
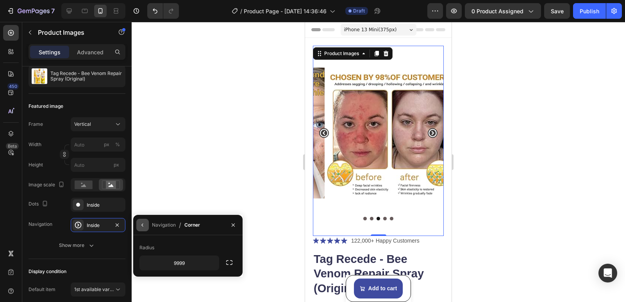
click at [143, 224] on icon "button" at bounding box center [143, 225] width 6 height 6
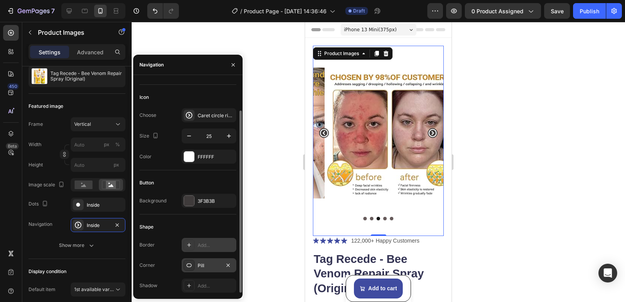
click at [192, 265] on div at bounding box center [189, 265] width 11 height 11
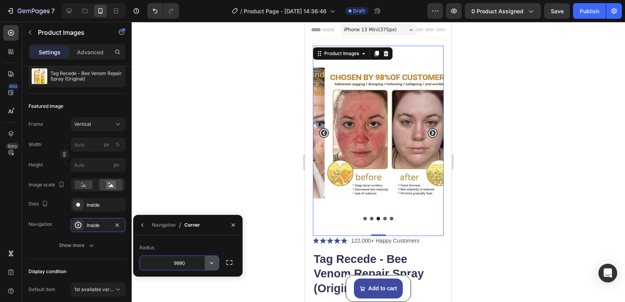
click at [214, 261] on icon "button" at bounding box center [212, 263] width 8 height 8
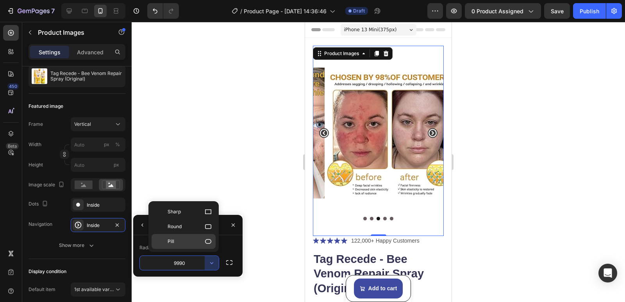
click at [209, 242] on icon at bounding box center [208, 242] width 8 height 8
type input "9999"
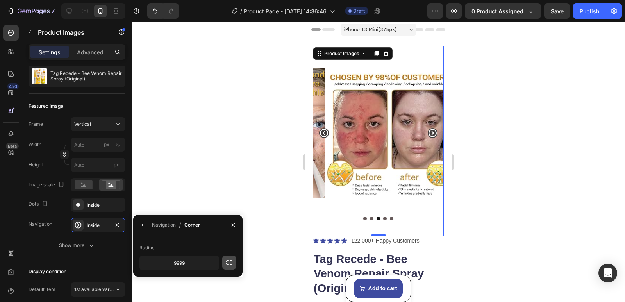
click at [234, 261] on button "button" at bounding box center [229, 263] width 14 height 14
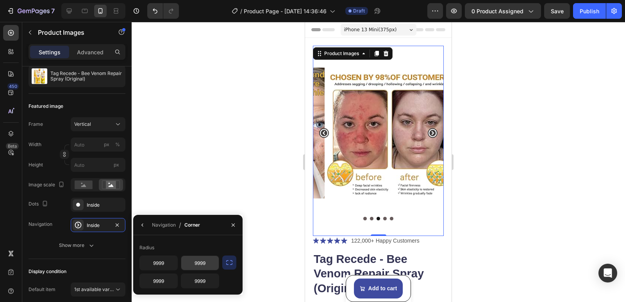
click at [208, 264] on input "9999" at bounding box center [200, 263] width 38 height 14
type input "9997"
click at [209, 282] on input "9999" at bounding box center [200, 281] width 38 height 14
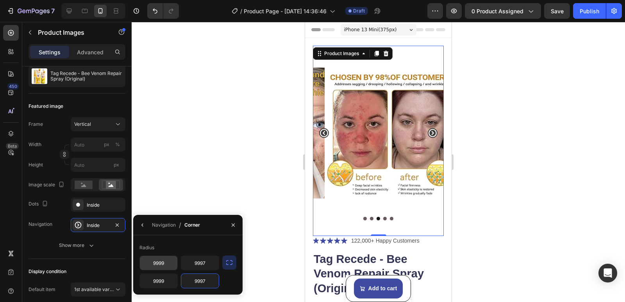
type input "9997"
click at [166, 263] on input "9999" at bounding box center [159, 263] width 38 height 14
type input "9997"
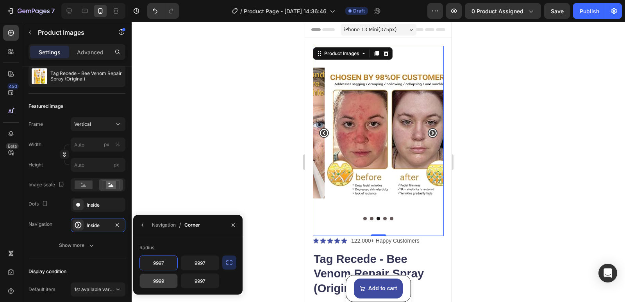
click at [166, 283] on input "9999" at bounding box center [159, 281] width 38 height 14
type input "9997"
click at [168, 267] on input "9997" at bounding box center [159, 263] width 38 height 14
click at [168, 265] on input "9997" at bounding box center [159, 263] width 38 height 14
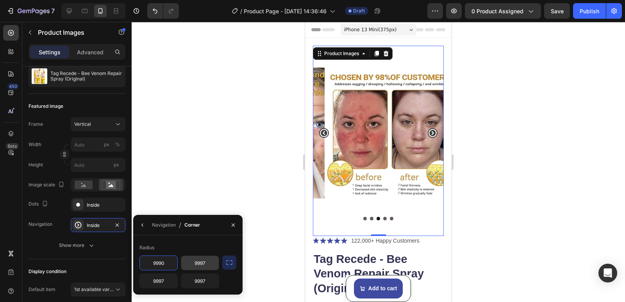
type input "9990"
click at [208, 264] on input "9997" at bounding box center [200, 263] width 38 height 14
type input "9990"
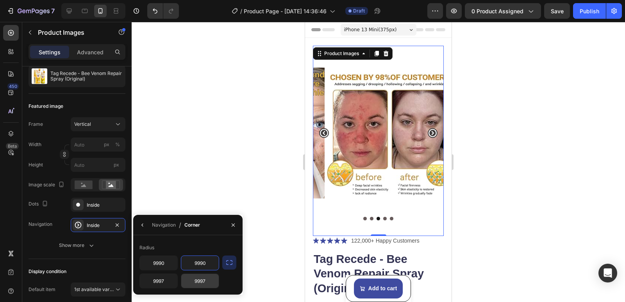
click at [208, 283] on input "9997" at bounding box center [200, 281] width 38 height 14
click at [208, 282] on input "9997" at bounding box center [200, 281] width 38 height 14
type input "9990"
click at [207, 263] on input "9990" at bounding box center [200, 263] width 38 height 14
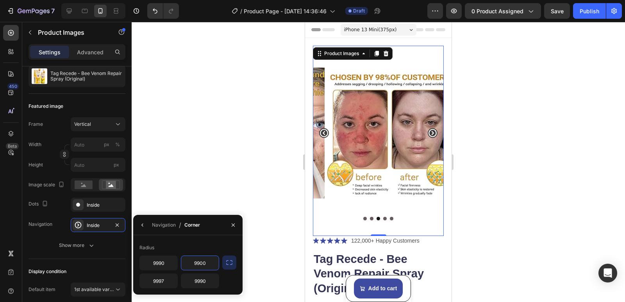
drag, startPoint x: 210, startPoint y: 263, endPoint x: 186, endPoint y: 265, distance: 23.5
click at [186, 265] on input "9900" at bounding box center [200, 263] width 38 height 14
type input "9900"
type input "9990"
paste input "9900"
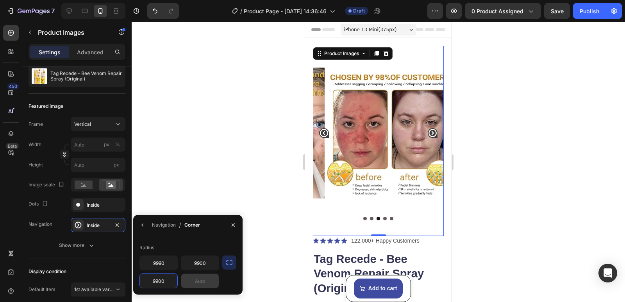
type input "9900"
click at [199, 285] on input "text" at bounding box center [200, 281] width 38 height 14
paste input "9900"
type input "9900"
click at [168, 265] on input "9990" at bounding box center [159, 263] width 38 height 14
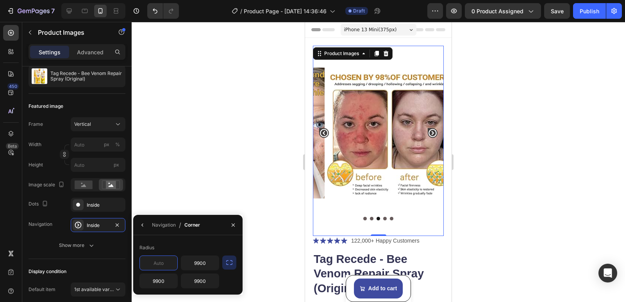
paste input "9900"
type input "9900"
click at [197, 196] on div at bounding box center [379, 162] width 494 height 280
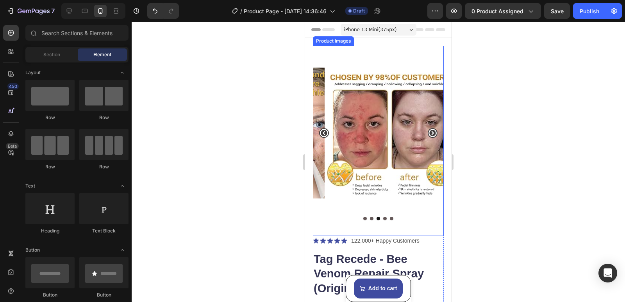
click at [387, 140] on img at bounding box center [390, 133] width 131 height 175
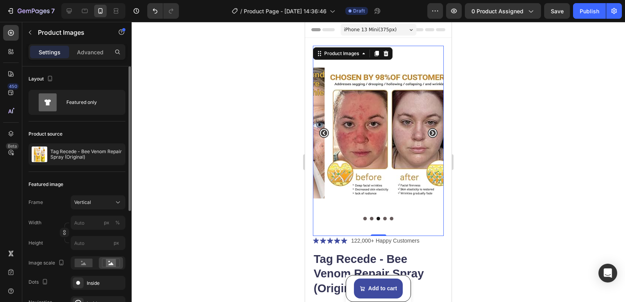
scroll to position [78, 0]
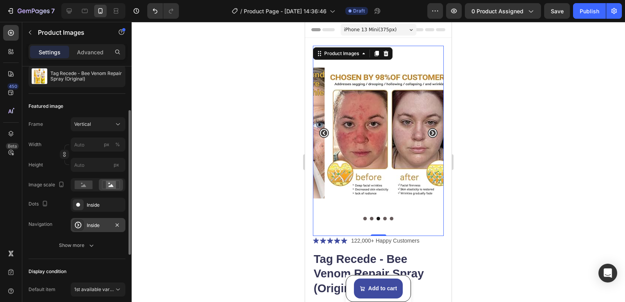
click at [86, 222] on div "Inside" at bounding box center [98, 225] width 55 height 14
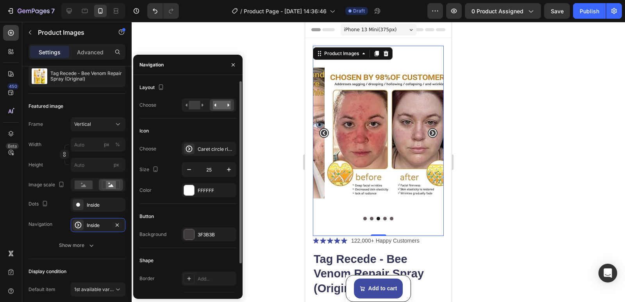
scroll to position [34, 0]
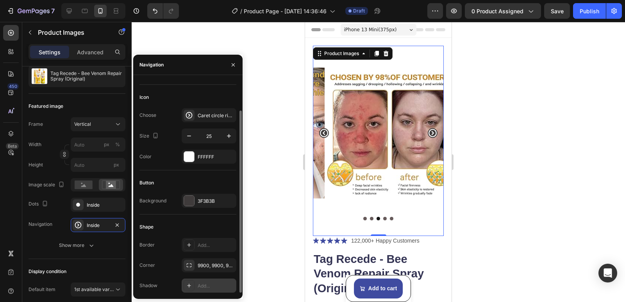
click at [190, 283] on icon at bounding box center [189, 286] width 6 height 6
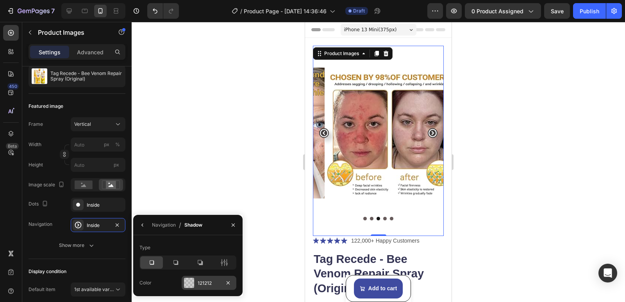
click at [190, 283] on div at bounding box center [189, 283] width 10 height 10
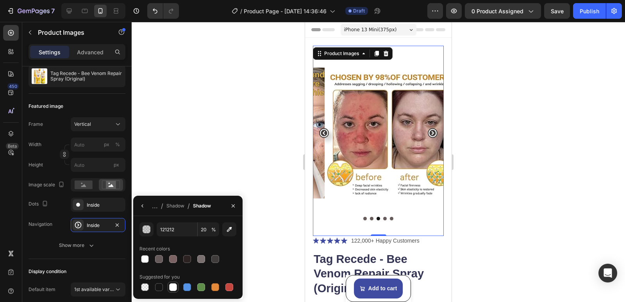
click at [174, 285] on div at bounding box center [173, 287] width 8 height 8
type input "FFFFFF"
type input "100"
click at [143, 205] on icon "button" at bounding box center [143, 206] width 6 height 6
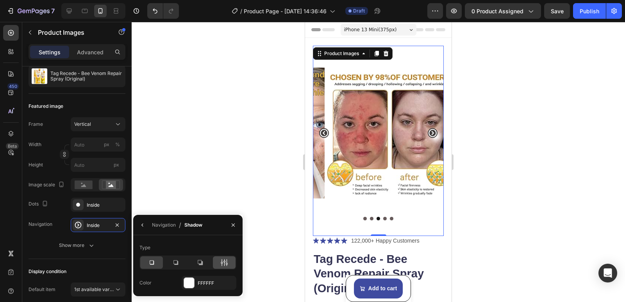
click at [229, 261] on div at bounding box center [224, 262] width 23 height 13
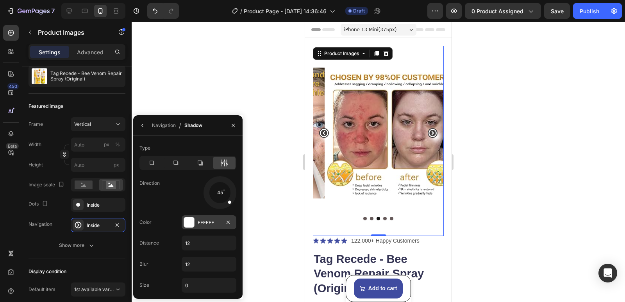
click at [188, 220] on div at bounding box center [189, 222] width 10 height 10
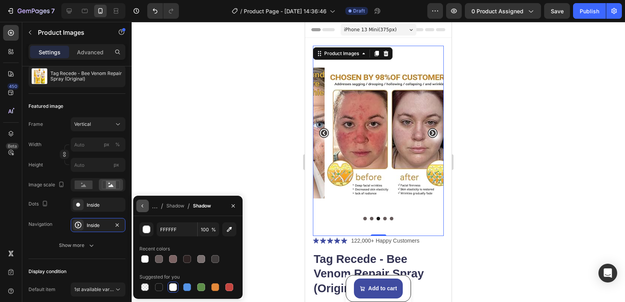
click at [145, 207] on icon "button" at bounding box center [143, 206] width 6 height 6
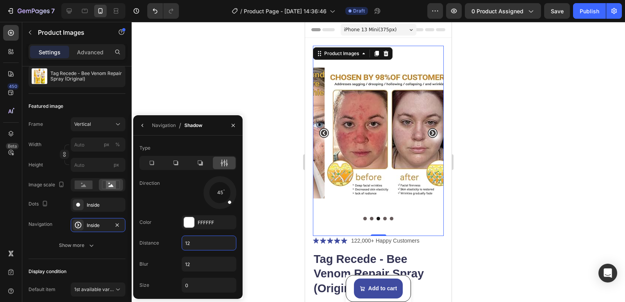
click at [199, 242] on input "12" at bounding box center [209, 243] width 54 height 14
type input "7"
click at [218, 190] on div at bounding box center [219, 192] width 35 height 35
type input "0"
drag, startPoint x: 218, startPoint y: 180, endPoint x: 228, endPoint y: 195, distance: 17.8
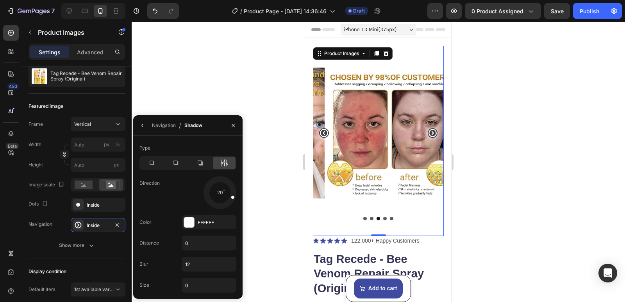
click at [228, 195] on div at bounding box center [228, 195] width 18 height 10
click at [139, 121] on button "button" at bounding box center [142, 125] width 13 height 13
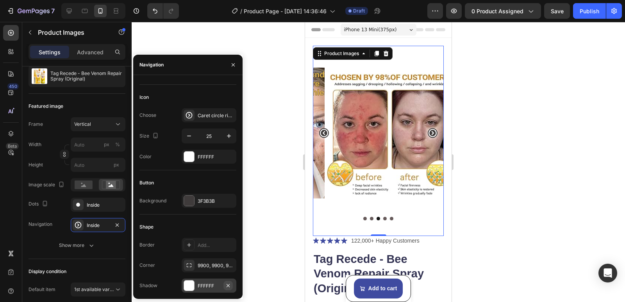
click at [227, 284] on icon "button" at bounding box center [228, 286] width 6 height 6
click at [191, 154] on div at bounding box center [189, 157] width 10 height 10
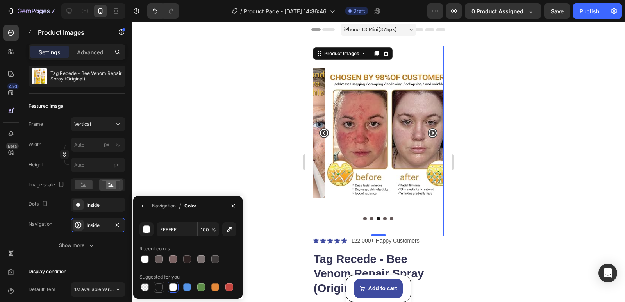
click at [162, 286] on div at bounding box center [159, 287] width 8 height 8
type input "151515"
click at [234, 204] on icon "button" at bounding box center [233, 206] width 6 height 6
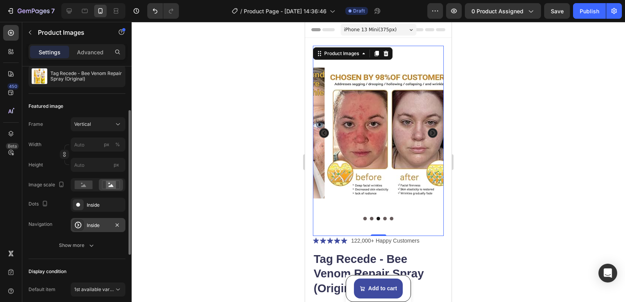
click at [99, 222] on div "Inside" at bounding box center [98, 225] width 23 height 7
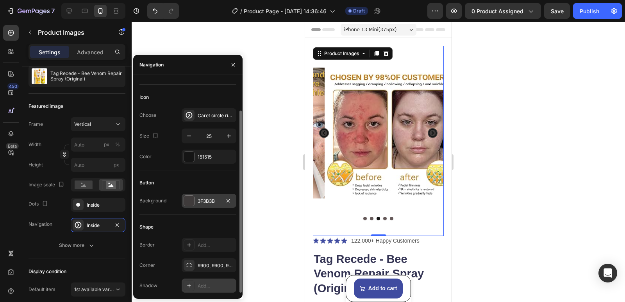
click at [188, 199] on div at bounding box center [189, 201] width 10 height 10
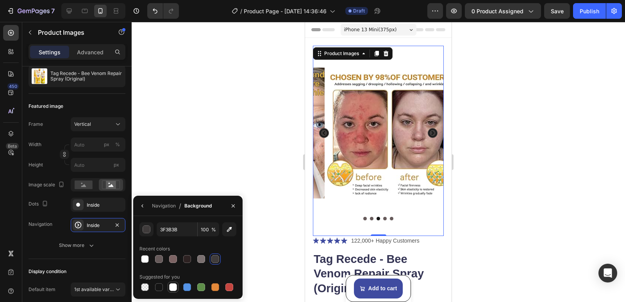
click at [172, 287] on div at bounding box center [173, 287] width 8 height 8
type input "FFFFFF"
click at [324, 130] on icon "Carousel Back Arrow" at bounding box center [324, 133] width 8 height 8
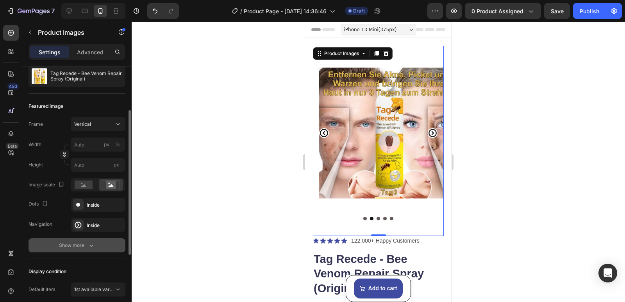
click at [91, 242] on icon "button" at bounding box center [92, 246] width 8 height 8
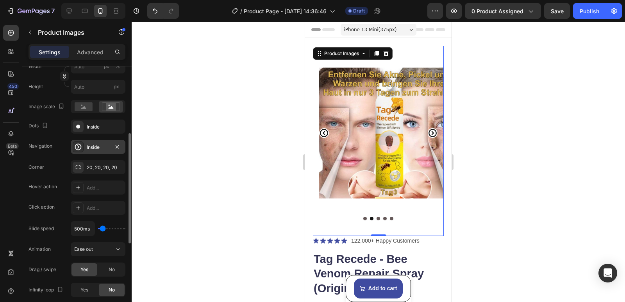
scroll to position [195, 0]
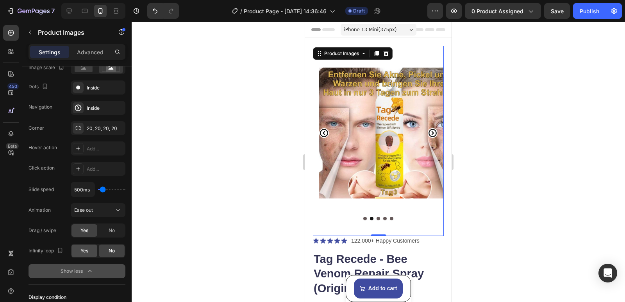
click at [84, 250] on span "Yes" at bounding box center [85, 250] width 8 height 7
click at [100, 250] on div "No" at bounding box center [112, 251] width 26 height 13
click at [85, 251] on span "Yes" at bounding box center [85, 250] width 8 height 7
click at [100, 249] on div "No" at bounding box center [112, 251] width 26 height 13
click at [105, 231] on div "No" at bounding box center [112, 230] width 26 height 13
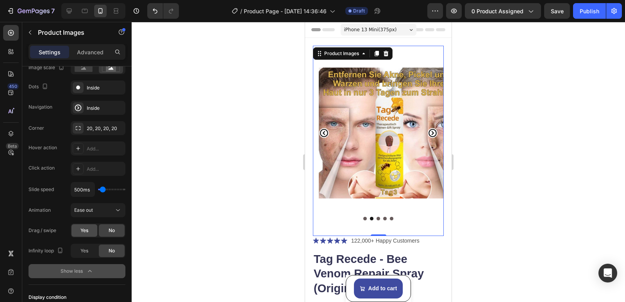
click at [84, 231] on span "Yes" at bounding box center [85, 230] width 8 height 7
click at [105, 231] on div "No" at bounding box center [112, 230] width 26 height 13
click at [86, 235] on div "Yes" at bounding box center [85, 230] width 26 height 13
click at [110, 212] on div "Ease out" at bounding box center [94, 210] width 40 height 7
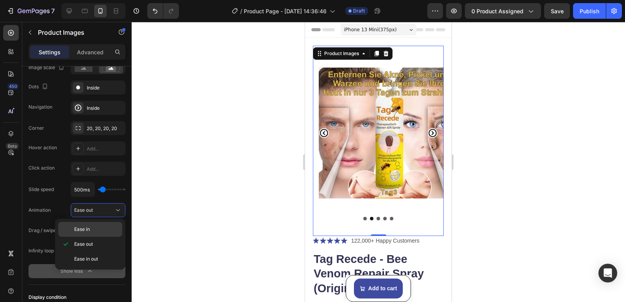
click at [96, 227] on p "Ease in" at bounding box center [96, 229] width 45 height 7
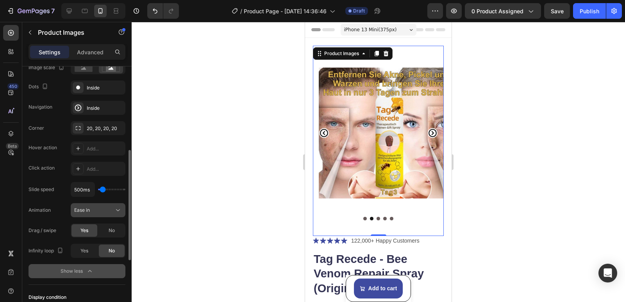
click at [112, 213] on div "Ease in" at bounding box center [94, 210] width 40 height 7
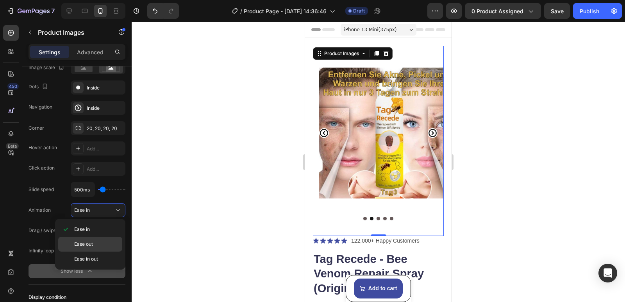
click at [87, 244] on span "Ease out" at bounding box center [83, 244] width 19 height 7
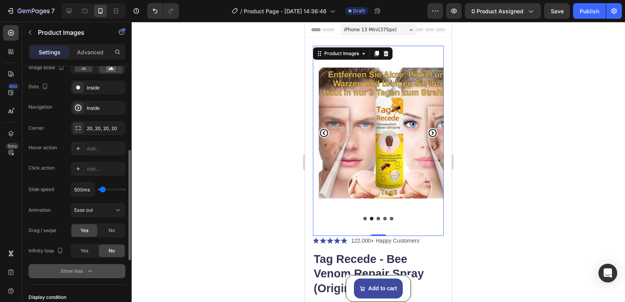
type input "100ms"
drag, startPoint x: 102, startPoint y: 188, endPoint x: 92, endPoint y: 188, distance: 10.2
type input "100"
click at [98, 189] on input "range" at bounding box center [111, 190] width 27 height 2
click at [77, 167] on icon at bounding box center [78, 169] width 6 height 6
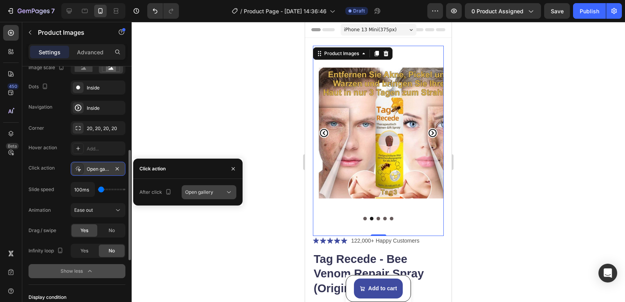
click at [221, 189] on div "Open gallery" at bounding box center [205, 192] width 40 height 7
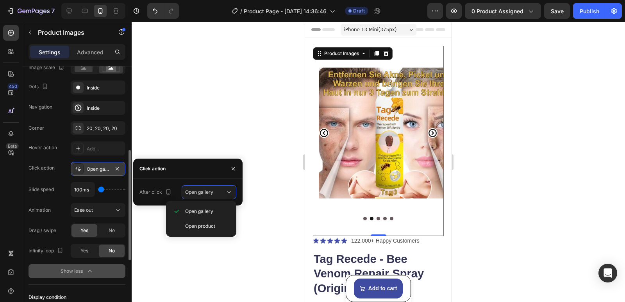
click at [365, 130] on img at bounding box center [384, 133] width 131 height 175
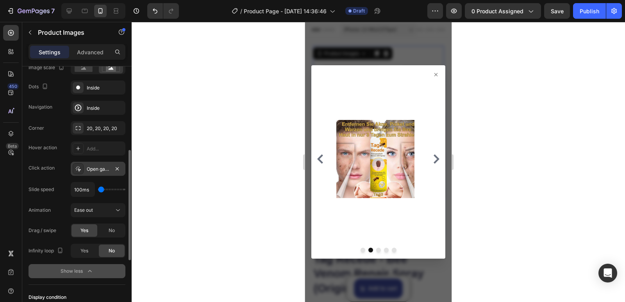
click at [98, 164] on div "Open gallery" at bounding box center [98, 169] width 55 height 14
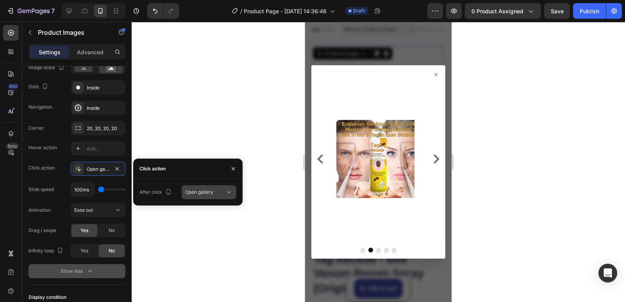
click at [211, 188] on div "Open gallery" at bounding box center [209, 192] width 48 height 8
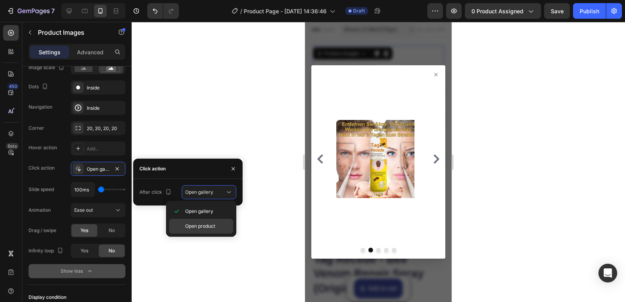
click at [198, 225] on span "Open product" at bounding box center [200, 226] width 30 height 7
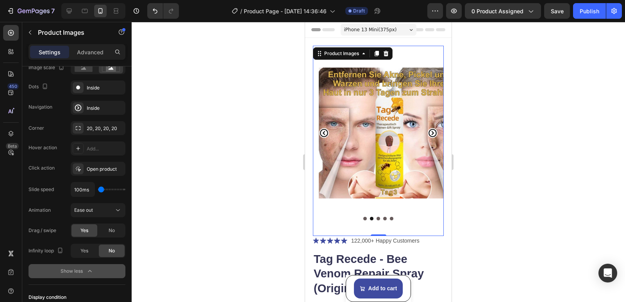
click at [196, 248] on div at bounding box center [379, 162] width 494 height 280
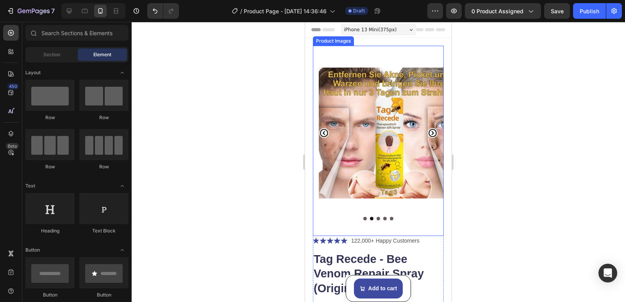
click at [390, 126] on img at bounding box center [384, 133] width 131 height 175
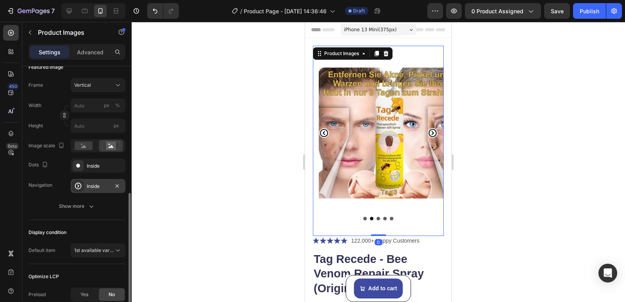
scroll to position [156, 0]
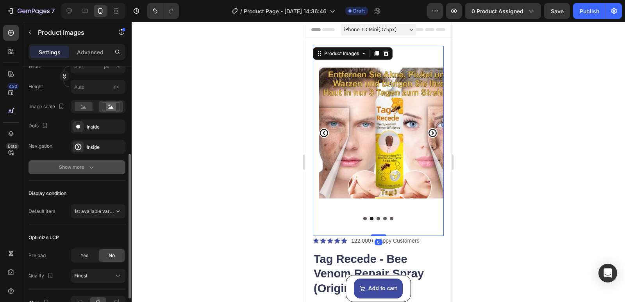
click at [84, 168] on div "Show more" at bounding box center [77, 167] width 36 height 8
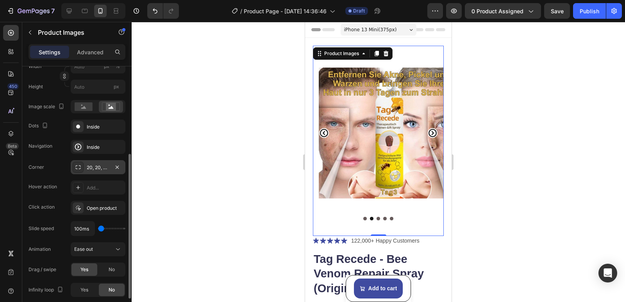
scroll to position [195, 0]
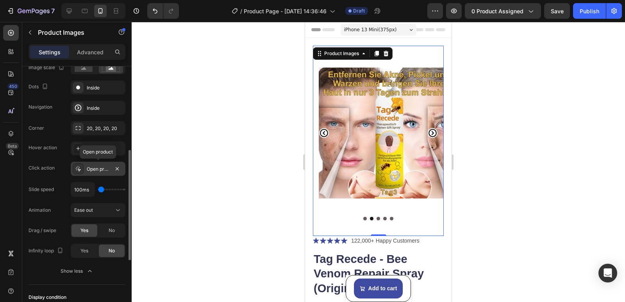
click at [83, 169] on div at bounding box center [78, 168] width 11 height 11
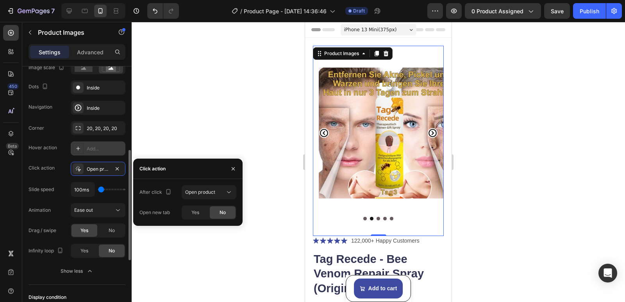
click at [82, 149] on div at bounding box center [78, 148] width 11 height 11
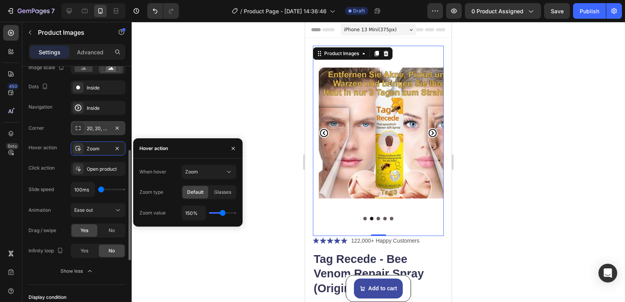
click at [82, 127] on div at bounding box center [78, 128] width 11 height 11
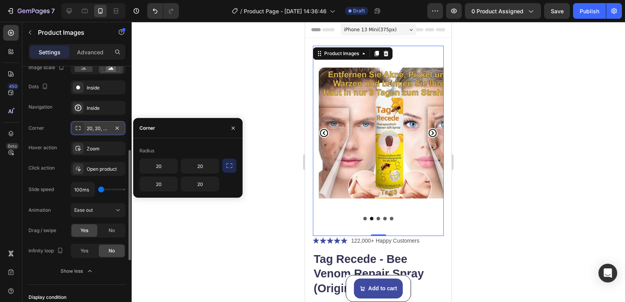
scroll to position [156, 0]
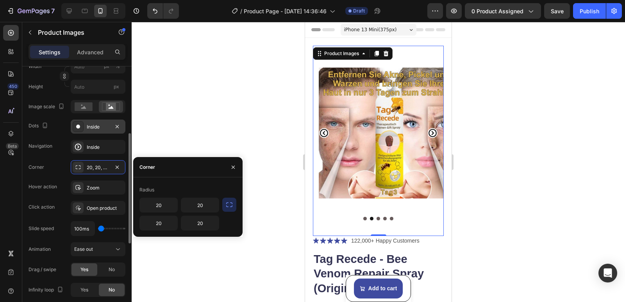
click at [76, 122] on div at bounding box center [78, 126] width 11 height 11
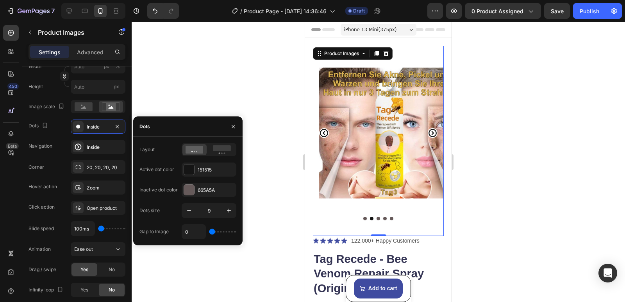
click at [138, 96] on div at bounding box center [379, 162] width 494 height 280
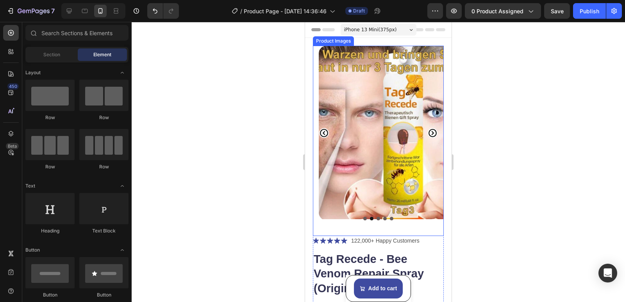
click at [347, 136] on img at bounding box center [384, 133] width 131 height 175
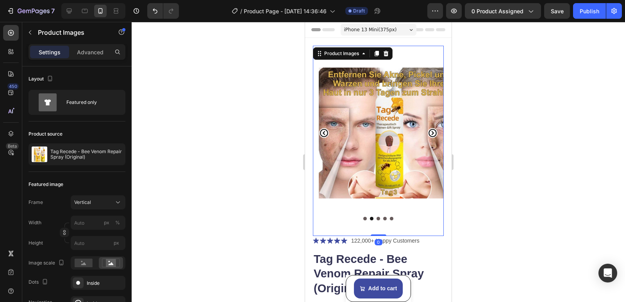
scroll to position [195, 0]
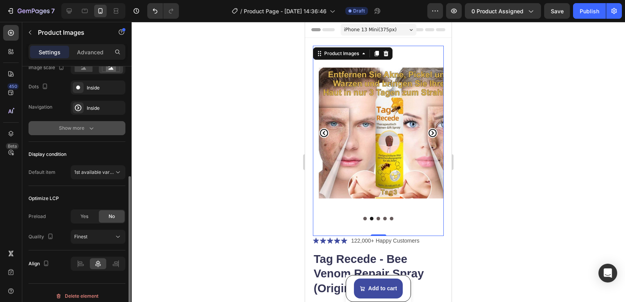
click at [85, 124] on button "Show more" at bounding box center [77, 128] width 97 height 14
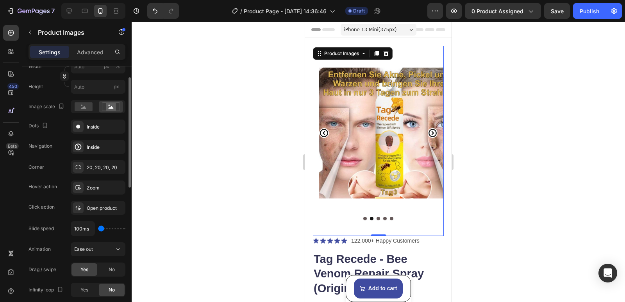
scroll to position [117, 0]
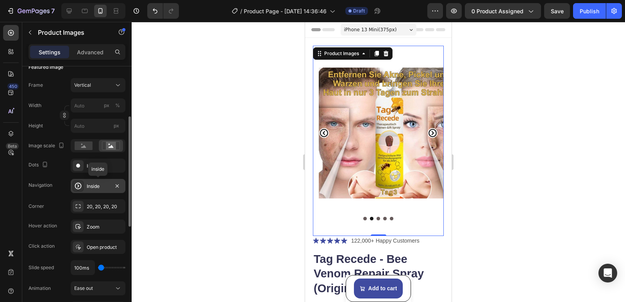
click at [91, 185] on div "Inside" at bounding box center [98, 186] width 23 height 7
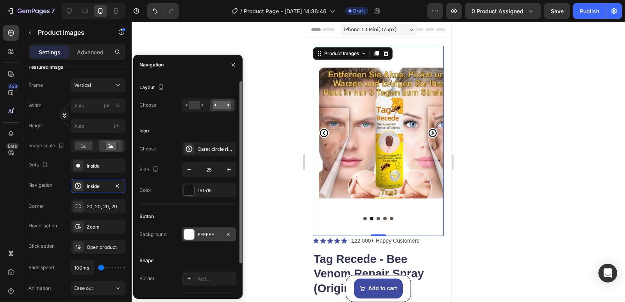
click at [187, 235] on div at bounding box center [189, 234] width 10 height 10
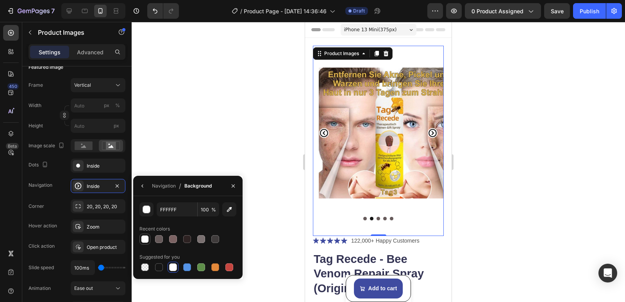
click at [145, 238] on div at bounding box center [145, 239] width 8 height 8
click at [146, 208] on div "button" at bounding box center [147, 210] width 8 height 8
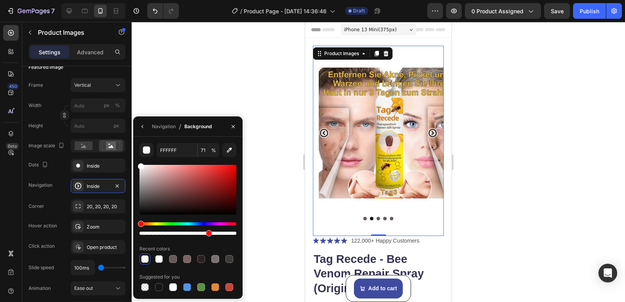
drag, startPoint x: 232, startPoint y: 233, endPoint x: 208, endPoint y: 235, distance: 24.7
click at [208, 235] on div at bounding box center [209, 233] width 6 height 6
type input "70"
click at [200, 69] on div at bounding box center [379, 162] width 494 height 280
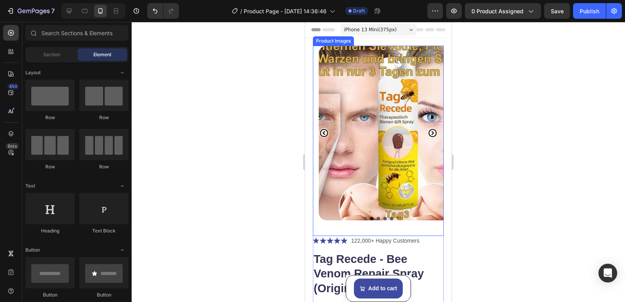
click at [377, 132] on img at bounding box center [384, 133] width 131 height 175
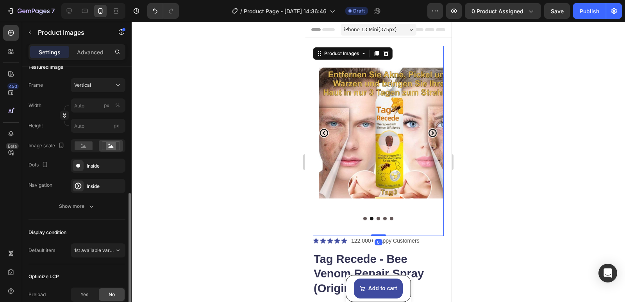
scroll to position [156, 0]
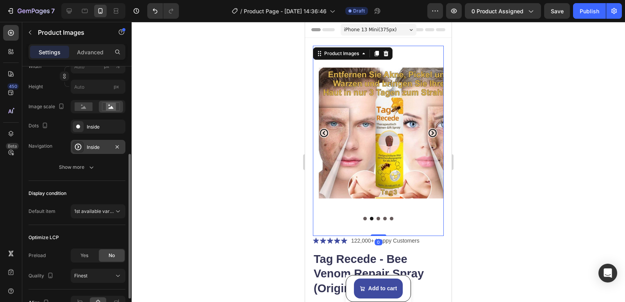
click at [90, 148] on div "Inside" at bounding box center [98, 147] width 23 height 7
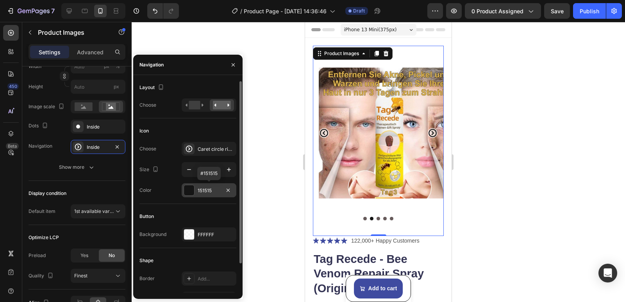
click at [190, 190] on div at bounding box center [189, 190] width 10 height 10
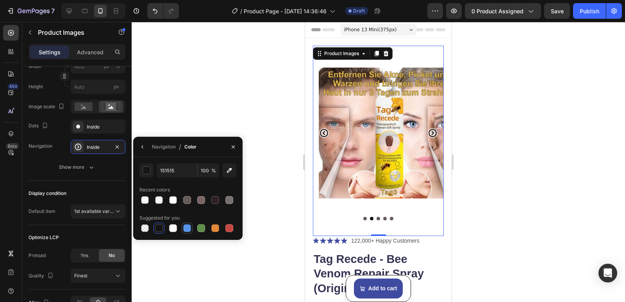
click at [188, 228] on div at bounding box center [187, 228] width 8 height 8
click at [143, 168] on div "button" at bounding box center [147, 171] width 8 height 8
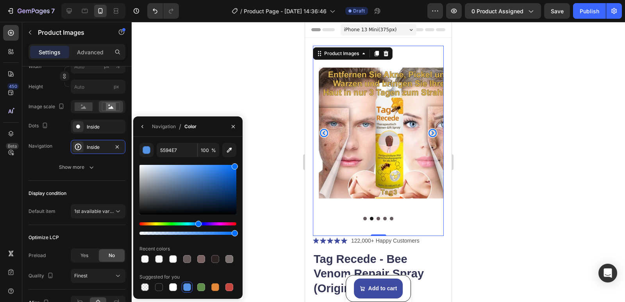
drag, startPoint x: 202, startPoint y: 171, endPoint x: 240, endPoint y: 161, distance: 39.2
click at [240, 161] on div "5594E7 100 % Recent colors Suggested for you" at bounding box center [187, 218] width 109 height 150
type input "006EFF"
type input "79"
drag, startPoint x: 234, startPoint y: 233, endPoint x: 217, endPoint y: 235, distance: 17.3
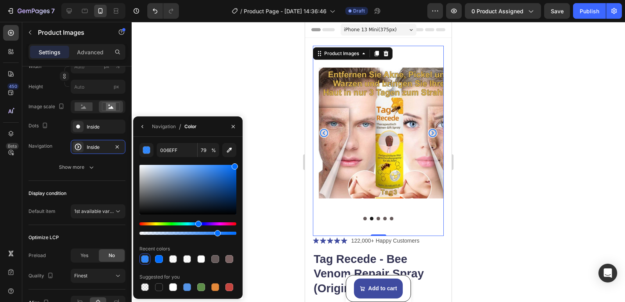
click at [217, 235] on div at bounding box center [218, 233] width 6 height 6
click at [272, 97] on div at bounding box center [379, 162] width 494 height 280
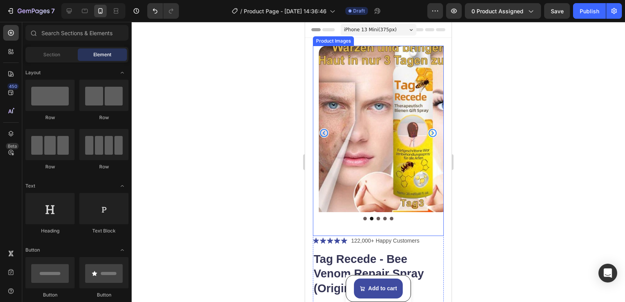
click at [338, 155] on img at bounding box center [384, 133] width 131 height 175
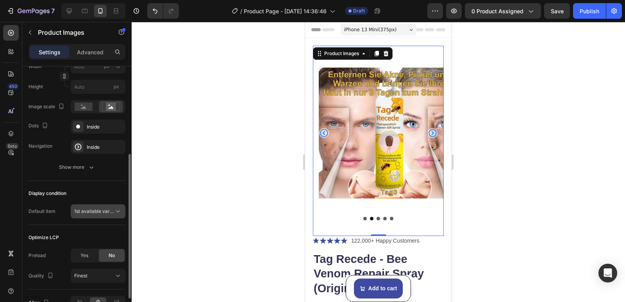
click at [102, 213] on span "1st available variant" at bounding box center [96, 211] width 44 height 6
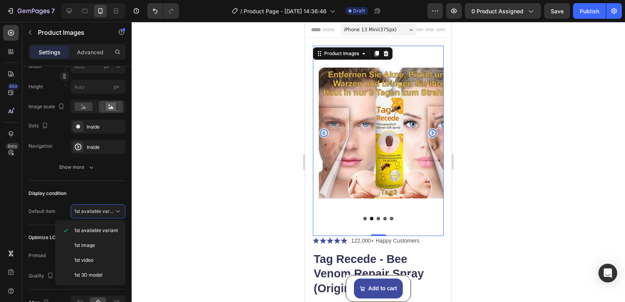
click at [138, 204] on div at bounding box center [379, 162] width 494 height 280
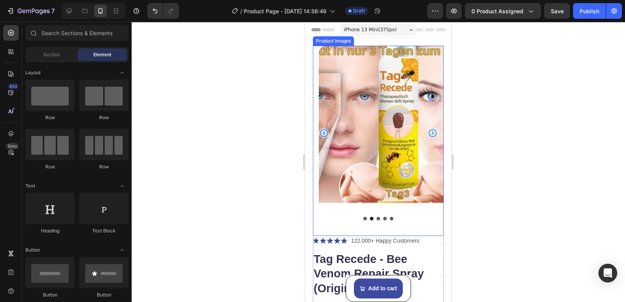
click at [357, 168] on img at bounding box center [384, 133] width 131 height 175
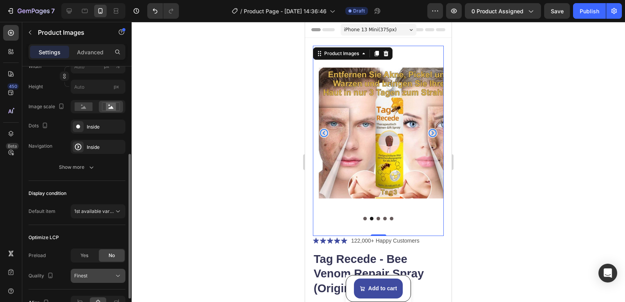
click at [104, 279] on div "Finest" at bounding box center [94, 275] width 40 height 7
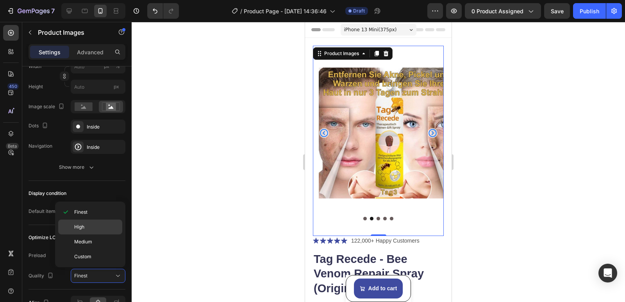
click at [84, 229] on span "High" at bounding box center [79, 227] width 10 height 7
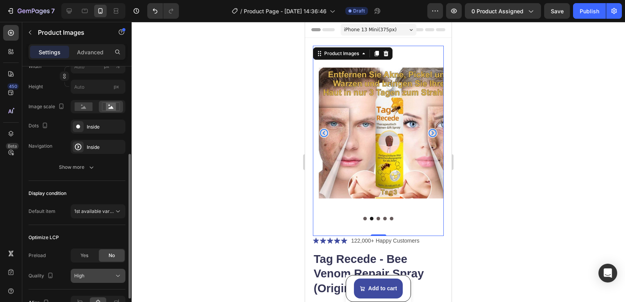
click at [100, 274] on div "High" at bounding box center [94, 275] width 40 height 7
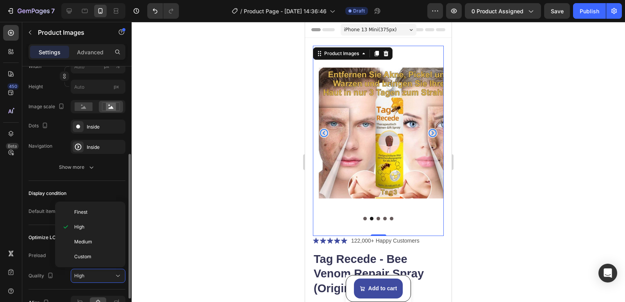
click at [43, 262] on div "Preload Yes No" at bounding box center [77, 256] width 97 height 14
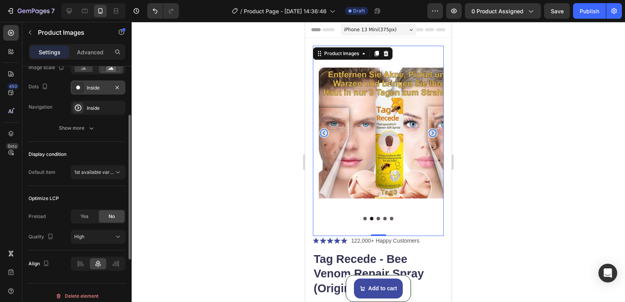
scroll to position [39, 0]
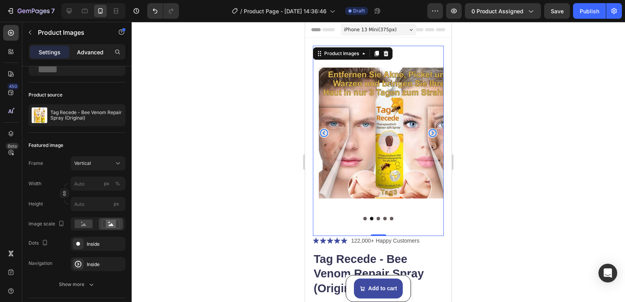
click at [91, 51] on p "Advanced" at bounding box center [90, 52] width 27 height 8
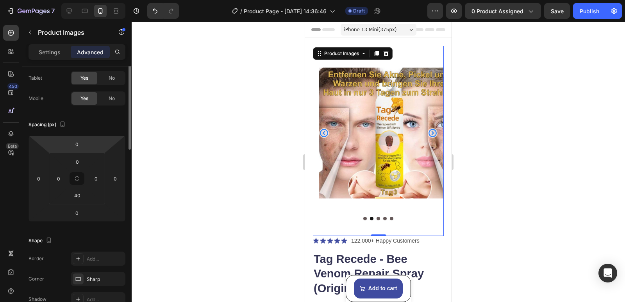
scroll to position [0, 0]
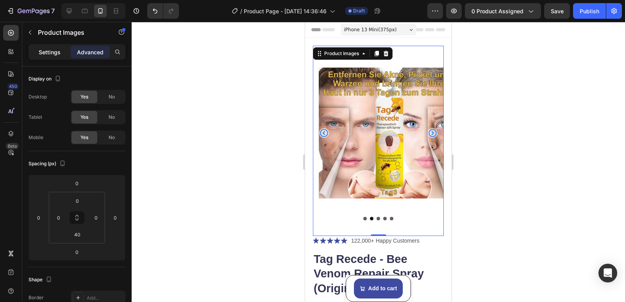
click at [50, 49] on p "Settings" at bounding box center [50, 52] width 22 height 8
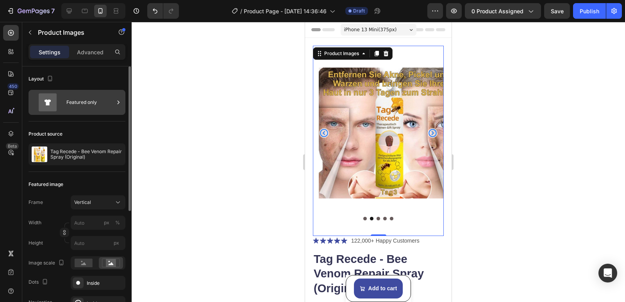
click at [88, 106] on div "Featured only" at bounding box center [90, 102] width 48 height 18
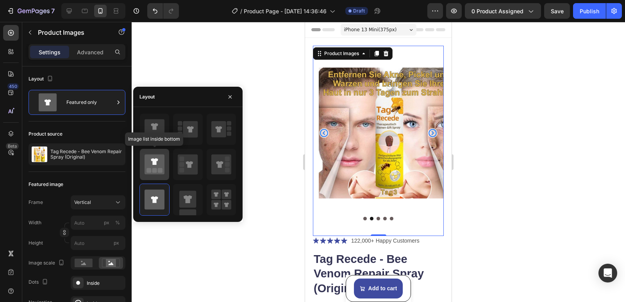
click at [161, 159] on icon at bounding box center [155, 164] width 20 height 20
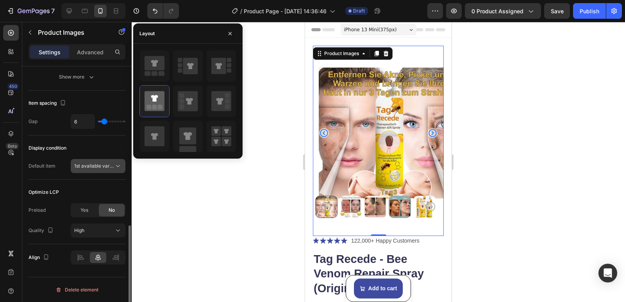
scroll to position [335, 0]
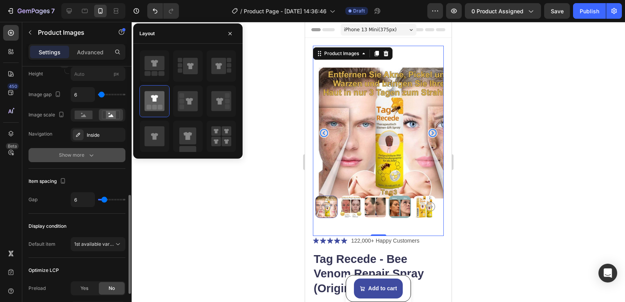
click at [79, 152] on div "Show more" at bounding box center [77, 155] width 36 height 8
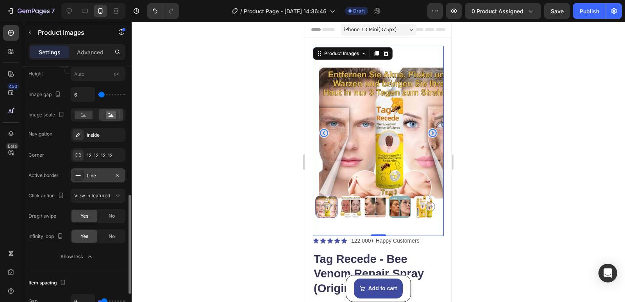
click at [82, 174] on div at bounding box center [78, 175] width 11 height 11
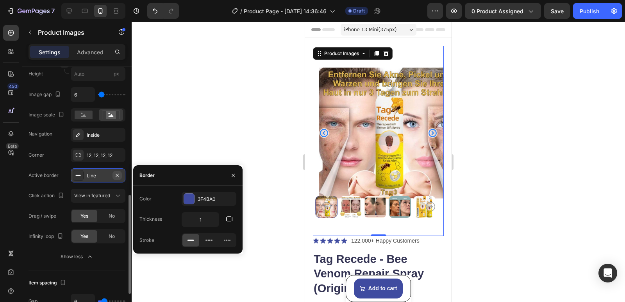
click at [117, 172] on icon "button" at bounding box center [117, 175] width 6 height 6
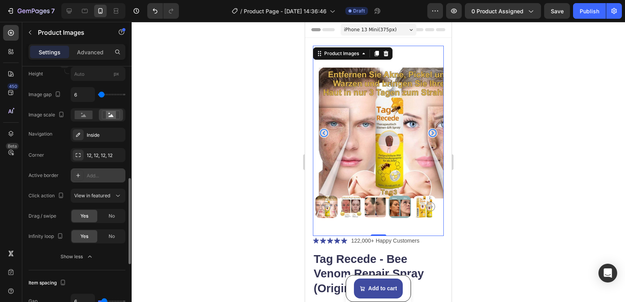
click at [80, 175] on icon at bounding box center [78, 175] width 6 height 6
type input "1"
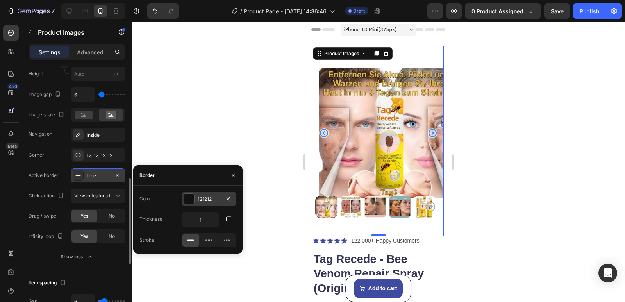
click at [185, 197] on div at bounding box center [189, 199] width 10 height 10
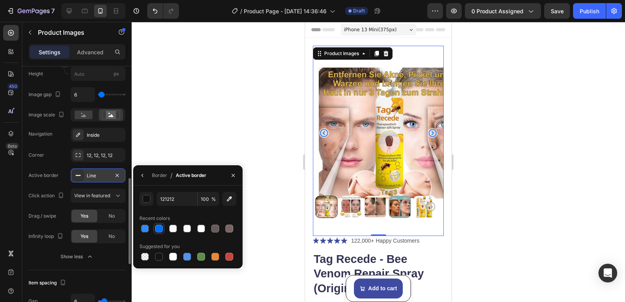
click at [161, 229] on div at bounding box center [159, 229] width 8 height 8
click at [173, 253] on div at bounding box center [173, 257] width 8 height 8
click at [161, 257] on div at bounding box center [159, 257] width 8 height 8
type input "151515"
click at [97, 175] on div "Line" at bounding box center [98, 175] width 23 height 7
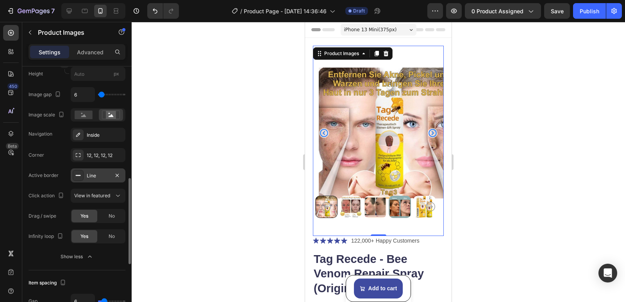
click at [98, 178] on div "Line" at bounding box center [98, 175] width 23 height 7
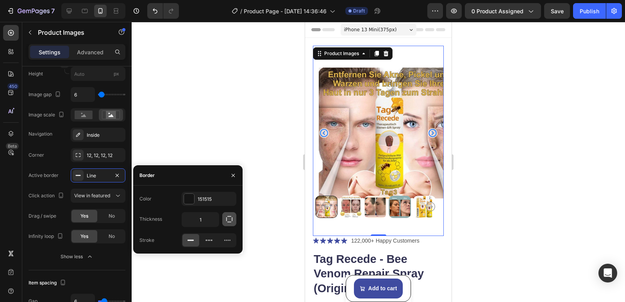
click at [229, 220] on icon "button" at bounding box center [229, 219] width 8 height 8
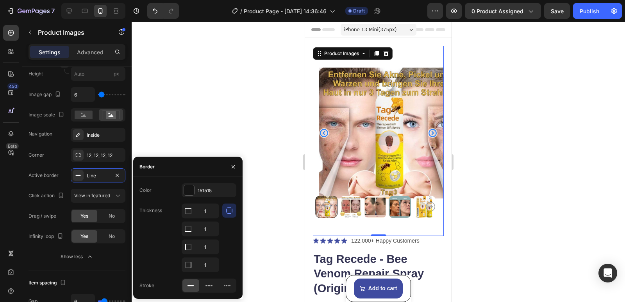
click at [166, 210] on div "Thickness 1 1 1 1" at bounding box center [188, 238] width 97 height 69
click at [159, 208] on div "Thickness" at bounding box center [151, 210] width 23 height 7
click at [195, 285] on icon at bounding box center [191, 286] width 8 height 8
click at [95, 175] on div "Line" at bounding box center [98, 175] width 23 height 7
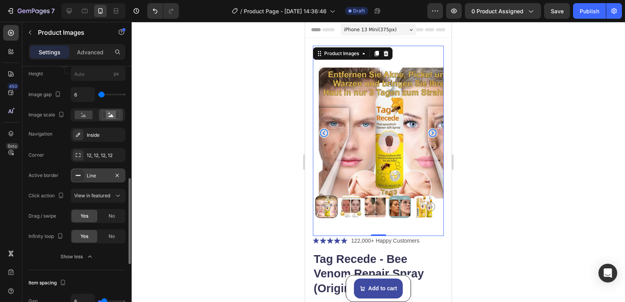
click at [96, 175] on div "Line" at bounding box center [98, 175] width 23 height 7
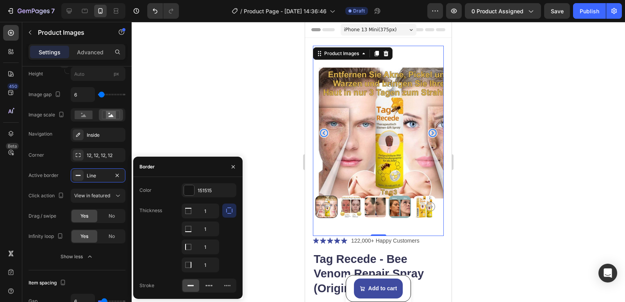
click at [230, 214] on icon "button" at bounding box center [229, 211] width 8 height 8
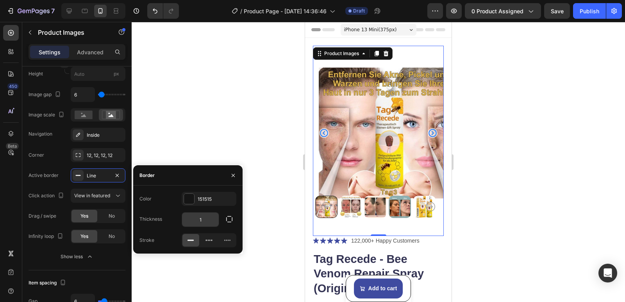
click at [206, 220] on input "1" at bounding box center [200, 220] width 37 height 14
type input "2"
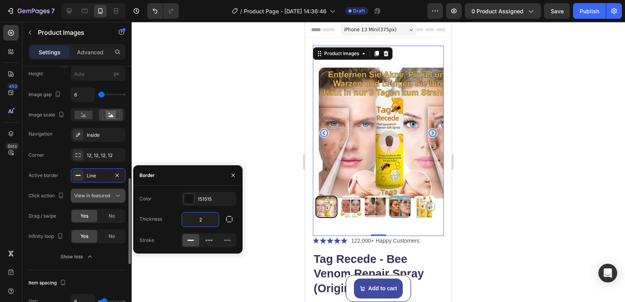
click at [87, 194] on span "View in featured" at bounding box center [92, 196] width 36 height 6
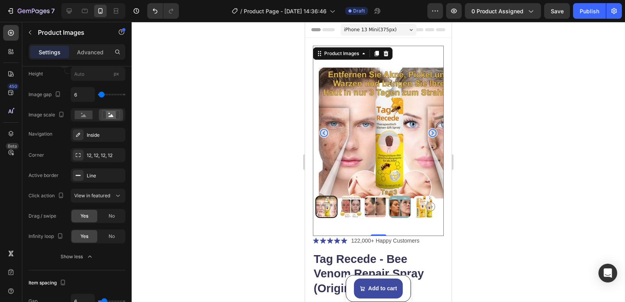
click at [147, 193] on div at bounding box center [379, 162] width 494 height 280
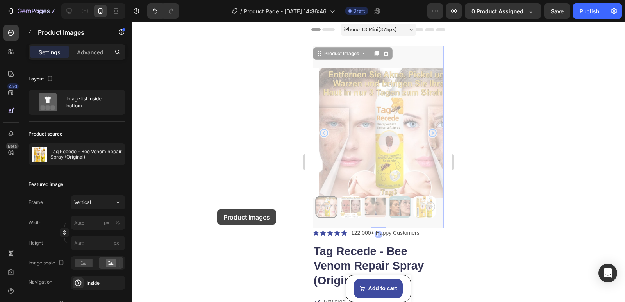
click at [217, 209] on div at bounding box center [379, 162] width 494 height 280
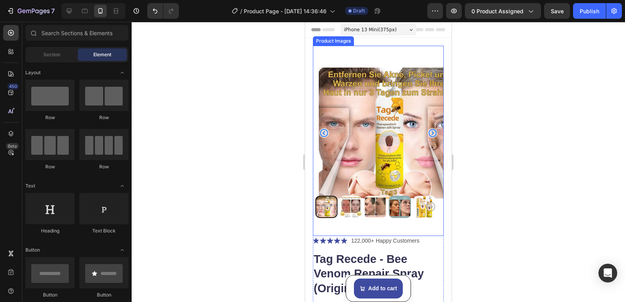
click at [353, 203] on img at bounding box center [351, 207] width 22 height 22
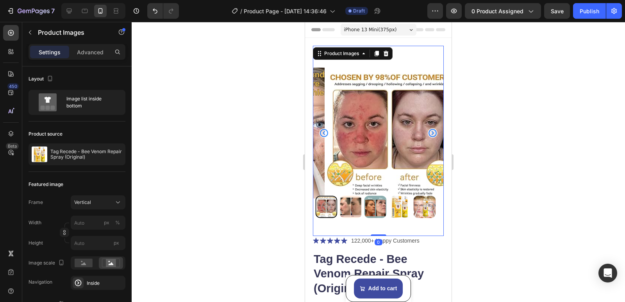
click at [371, 201] on img at bounding box center [376, 207] width 22 height 22
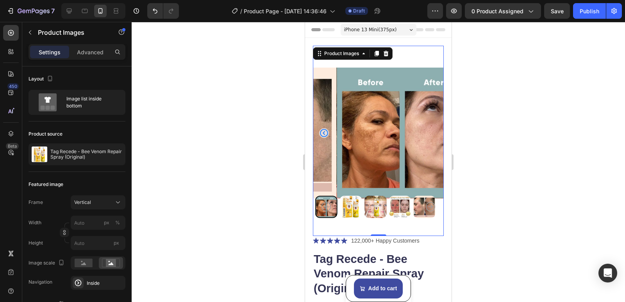
click at [369, 201] on img at bounding box center [376, 207] width 22 height 22
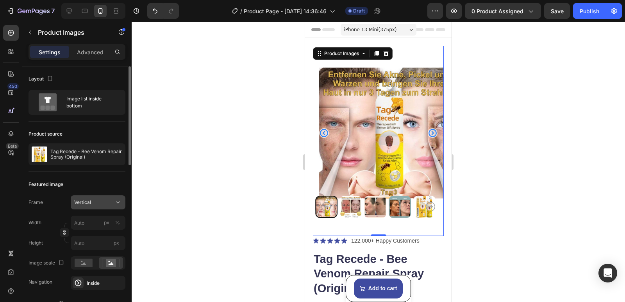
click at [109, 202] on div "Vertical" at bounding box center [93, 202] width 38 height 7
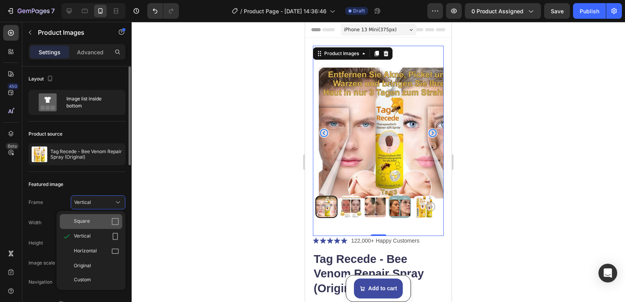
click at [111, 222] on div "Square" at bounding box center [96, 222] width 45 height 8
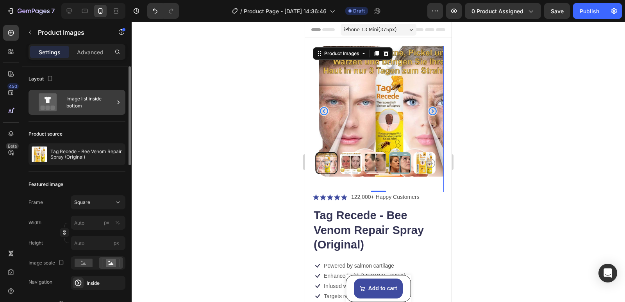
click at [78, 104] on div "Image list inside bottom" at bounding box center [90, 102] width 48 height 18
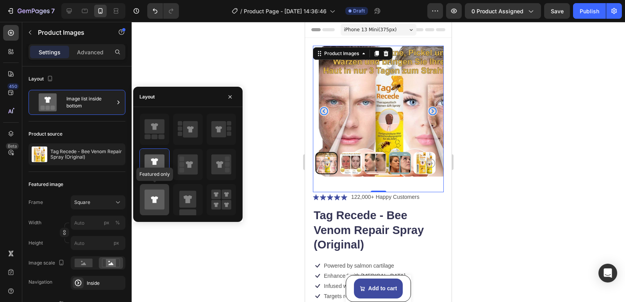
click at [154, 201] on icon at bounding box center [154, 199] width 7 height 7
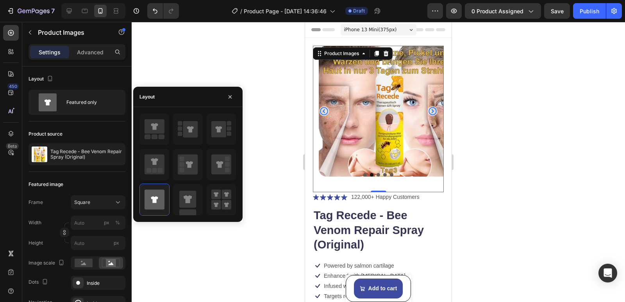
click at [177, 263] on div at bounding box center [379, 162] width 494 height 280
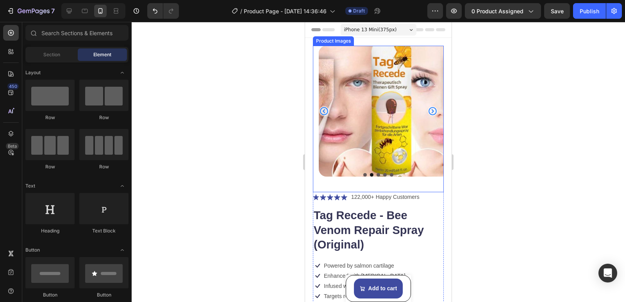
click at [370, 134] on img at bounding box center [384, 111] width 131 height 131
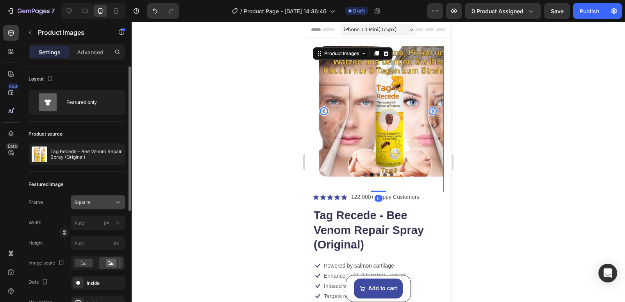
click at [100, 203] on div "Square" at bounding box center [93, 202] width 38 height 7
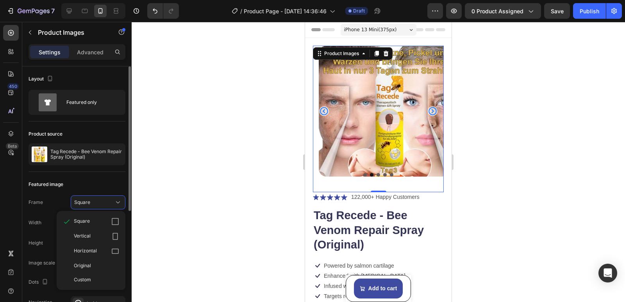
click at [107, 248] on div "Horizontal" at bounding box center [96, 251] width 45 height 8
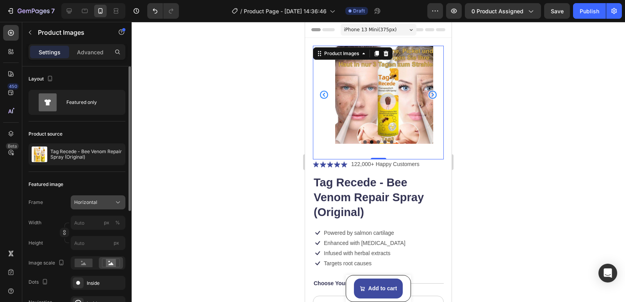
click at [106, 204] on div "Horizontal" at bounding box center [93, 202] width 38 height 7
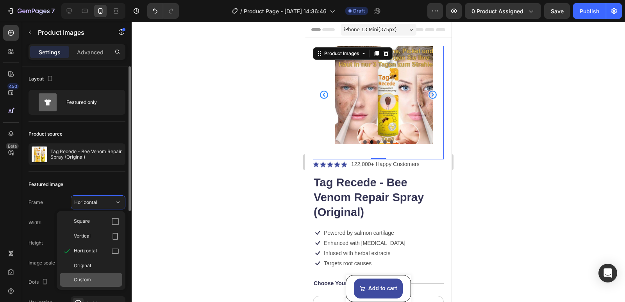
click at [82, 278] on span "Custom" at bounding box center [82, 279] width 17 height 7
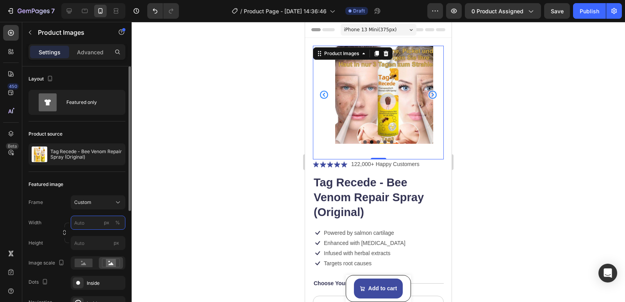
click at [93, 223] on input "px %" at bounding box center [98, 223] width 55 height 14
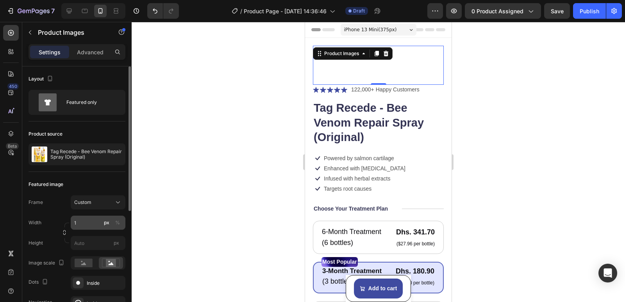
click at [107, 221] on div "px" at bounding box center [106, 222] width 5 height 7
click at [117, 220] on div "%" at bounding box center [117, 222] width 5 height 7
click at [108, 222] on div "px" at bounding box center [106, 222] width 5 height 7
click at [91, 224] on input "1" at bounding box center [98, 223] width 55 height 14
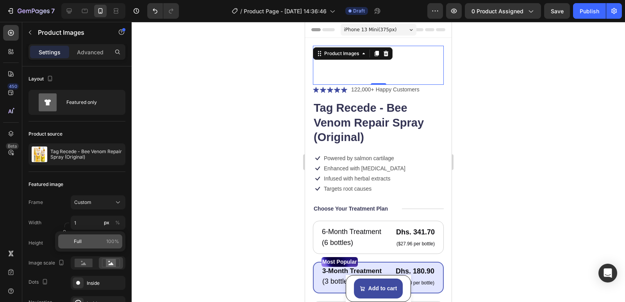
click at [88, 240] on p "Full 100%" at bounding box center [96, 241] width 45 height 7
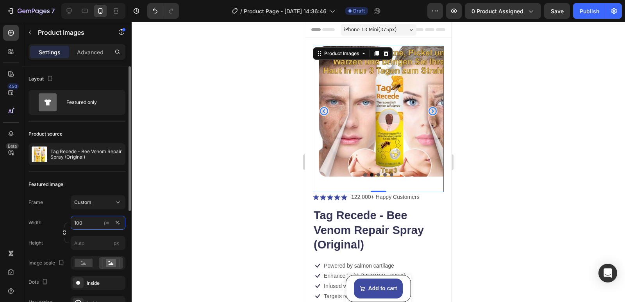
click at [84, 224] on input "100" at bounding box center [98, 223] width 55 height 14
click at [98, 220] on input "150" at bounding box center [98, 223] width 55 height 14
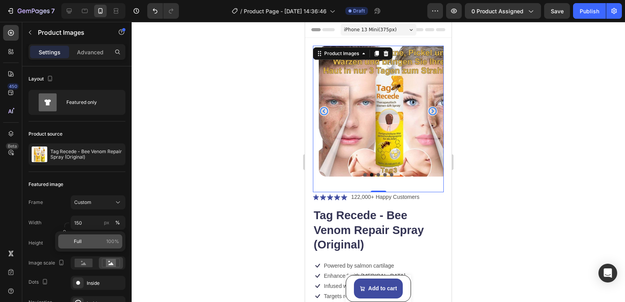
click at [91, 244] on p "Full 100%" at bounding box center [96, 241] width 45 height 7
type input "100"
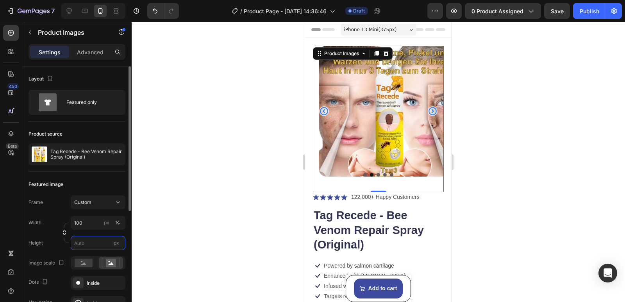
click at [91, 242] on input "px" at bounding box center [98, 243] width 55 height 14
click at [91, 243] on input "px" at bounding box center [98, 243] width 55 height 14
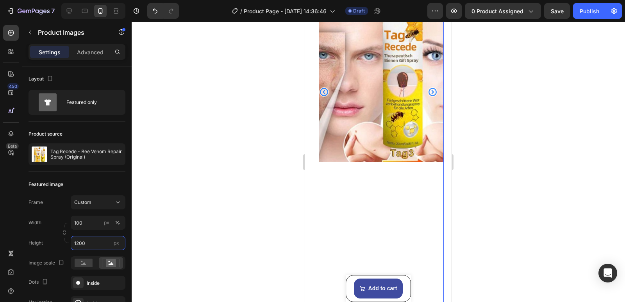
scroll to position [195, 0]
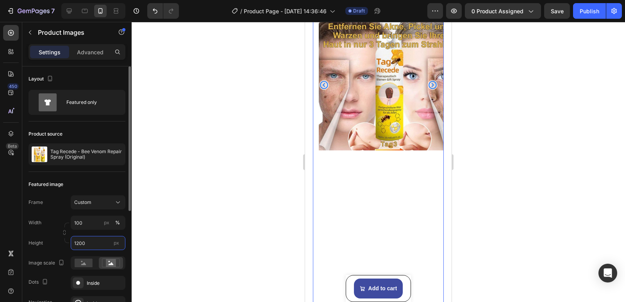
click at [91, 243] on input "1200" at bounding box center [98, 243] width 55 height 14
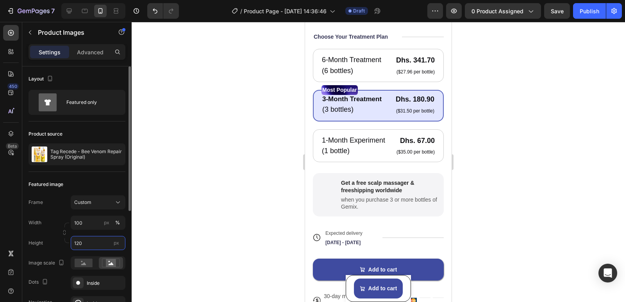
scroll to position [0, 0]
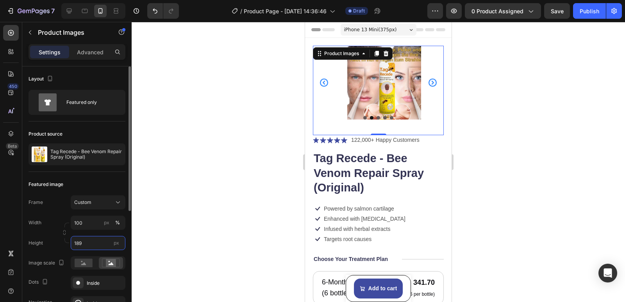
click at [91, 244] on input "189" at bounding box center [98, 243] width 55 height 14
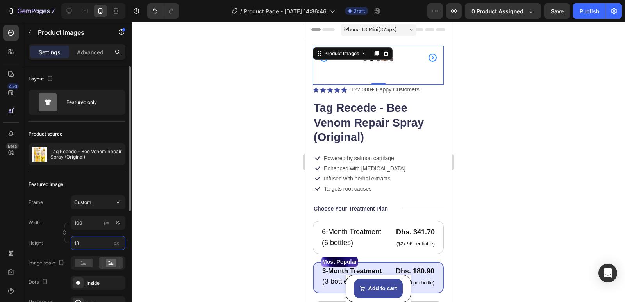
type input "1"
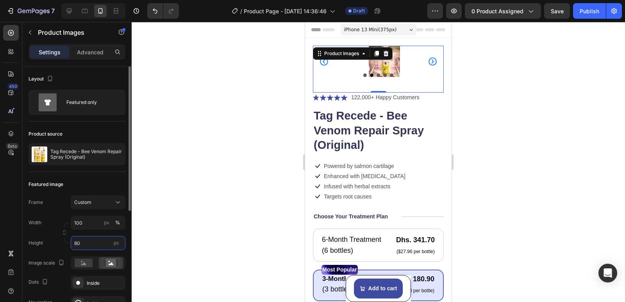
type input "8"
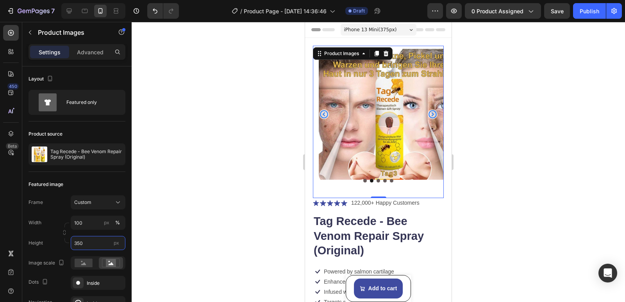
type input "350"
click at [325, 114] on icon "Carousel Back Arrow" at bounding box center [324, 114] width 10 height 10
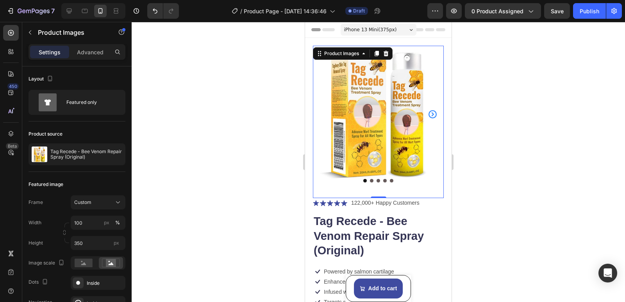
click at [429, 114] on icon "Carousel Next Arrow" at bounding box center [433, 114] width 8 height 8
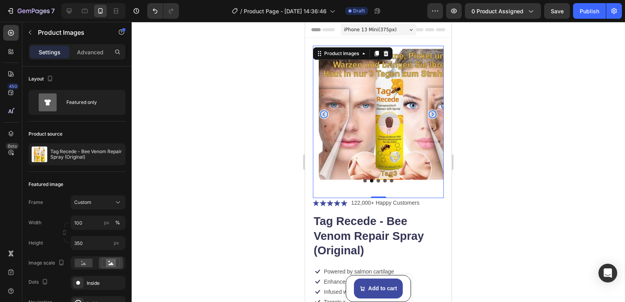
click at [429, 114] on icon "Carousel Next Arrow" at bounding box center [433, 114] width 8 height 8
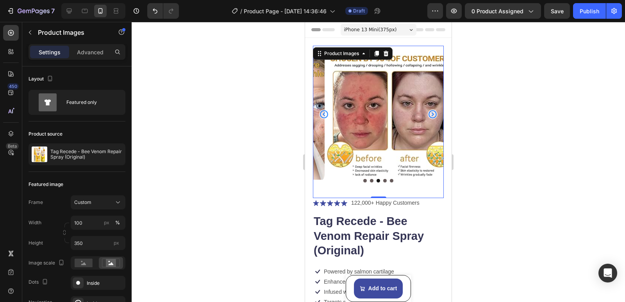
click at [429, 114] on icon "Carousel Next Arrow" at bounding box center [433, 114] width 8 height 8
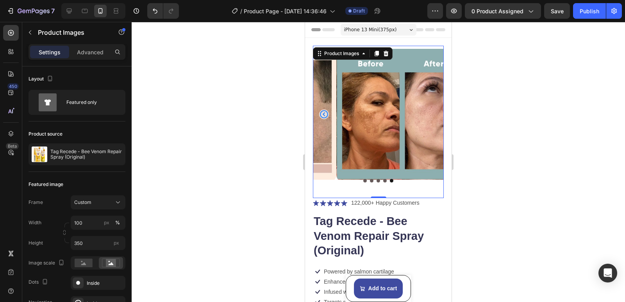
click at [327, 114] on icon "Carousel Back Arrow" at bounding box center [324, 114] width 10 height 10
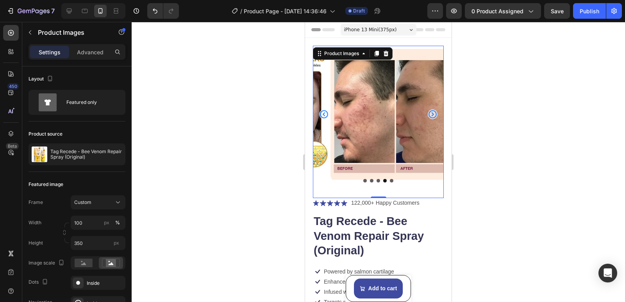
click at [326, 114] on icon "Carousel Back Arrow" at bounding box center [324, 114] width 10 height 10
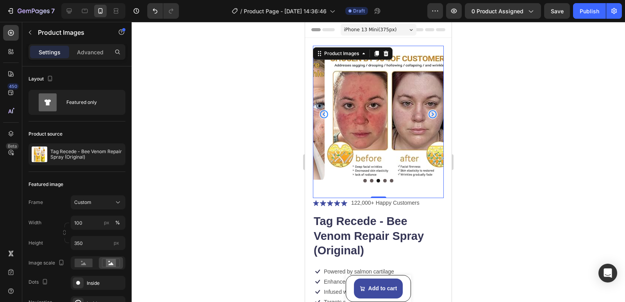
click at [326, 114] on icon "Carousel Back Arrow" at bounding box center [324, 114] width 10 height 10
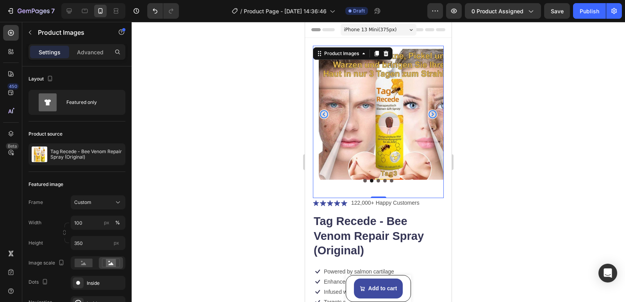
click at [324, 113] on icon "Carousel Back Arrow" at bounding box center [324, 114] width 8 height 8
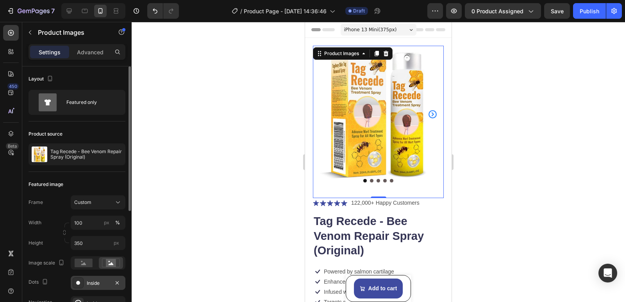
click at [89, 281] on div "Inside" at bounding box center [98, 283] width 23 height 7
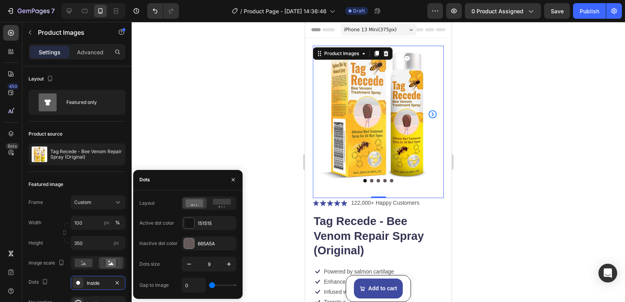
type input "1"
type input "3"
type input "7"
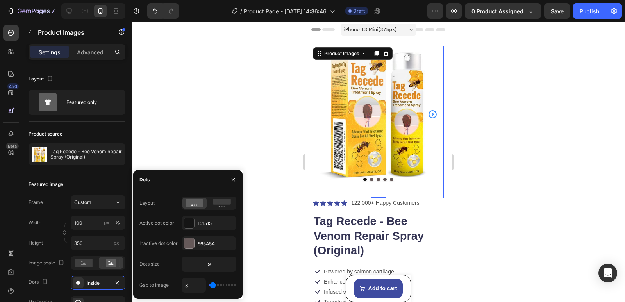
type input "7"
type input "0"
type input "10"
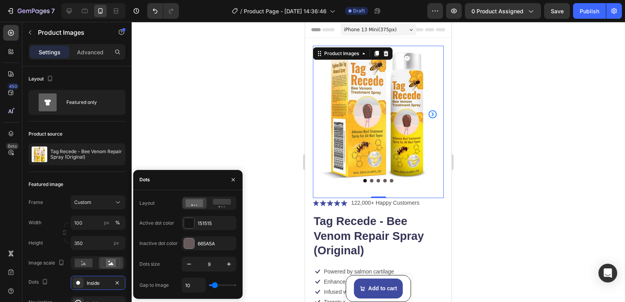
type input "30"
type input "36"
type input "40"
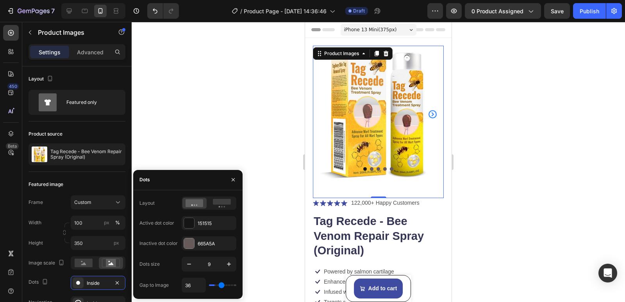
type input "40"
type input "43"
type input "46"
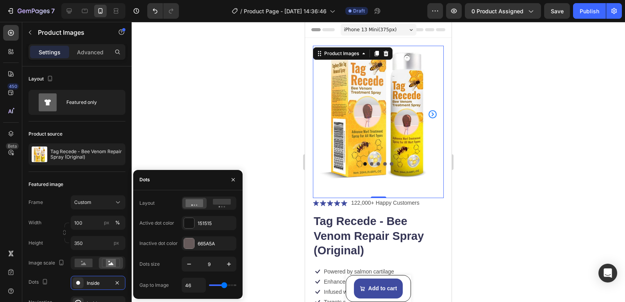
type input "50"
type input "55"
type input "56"
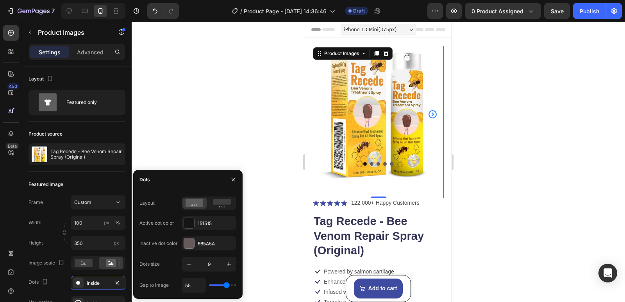
type input "56"
type input "58"
type input "59"
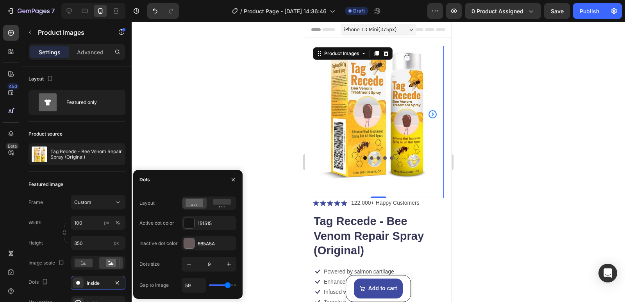
type input "62"
type input "64"
type input "49"
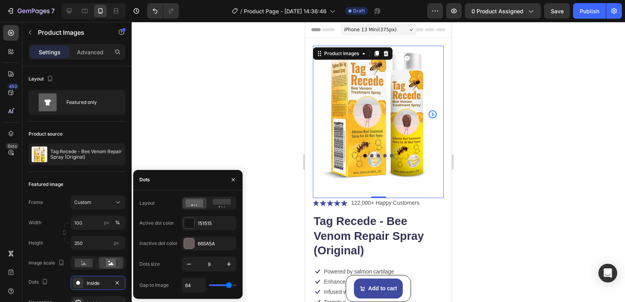
type input "49"
type input "28"
type input "21"
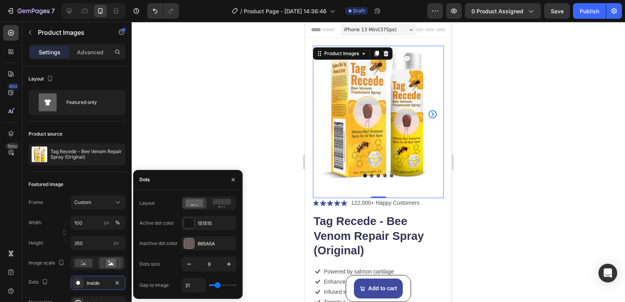
type input "13"
type input "6"
type input "1"
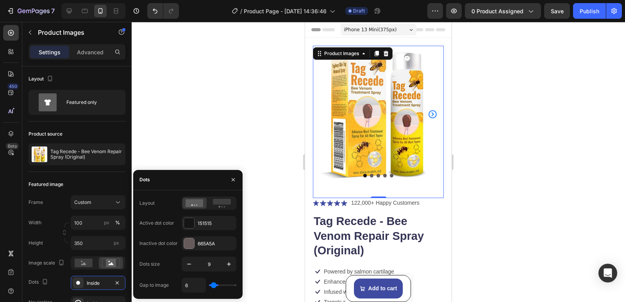
type input "1"
type input "0"
drag, startPoint x: 212, startPoint y: 286, endPoint x: 203, endPoint y: 282, distance: 10.2
click at [209, 285] on input "range" at bounding box center [222, 286] width 27 height 2
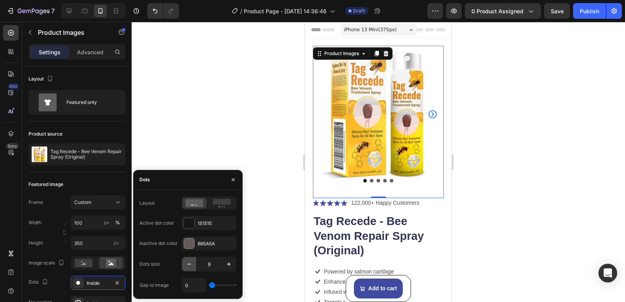
click at [187, 263] on icon "button" at bounding box center [189, 264] width 8 height 8
click at [227, 264] on icon "button" at bounding box center [229, 264] width 4 height 4
type input "8"
click at [219, 204] on rect at bounding box center [222, 202] width 18 height 6
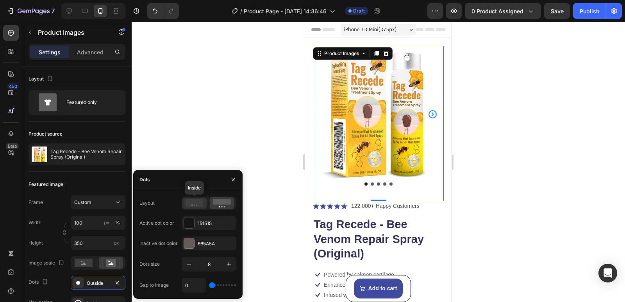
click at [192, 203] on icon at bounding box center [195, 203] width 18 height 8
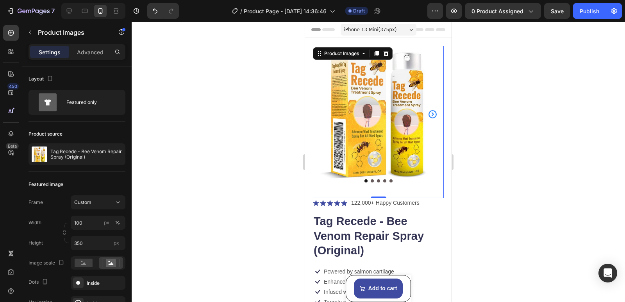
click at [273, 149] on div at bounding box center [379, 162] width 494 height 280
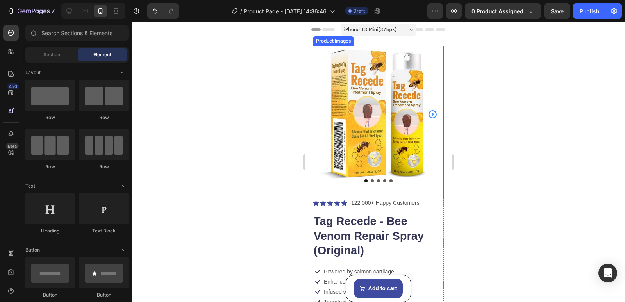
click at [428, 114] on icon "Carousel Next Arrow" at bounding box center [433, 114] width 10 height 10
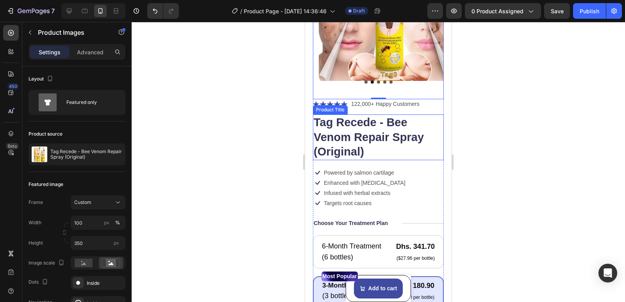
scroll to position [117, 0]
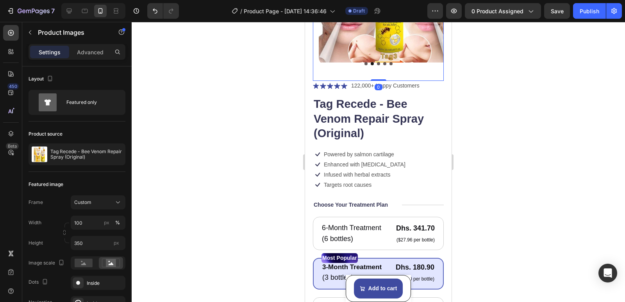
drag, startPoint x: 380, startPoint y: 79, endPoint x: 381, endPoint y: 68, distance: 11.0
click at [381, 68] on div "Product Images 0" at bounding box center [378, 4] width 131 height 152
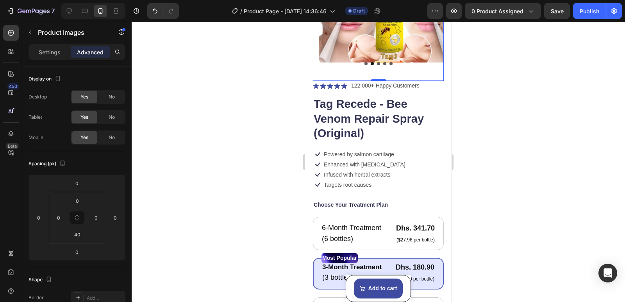
click at [337, 68] on div "Product Images 0" at bounding box center [378, 4] width 131 height 152
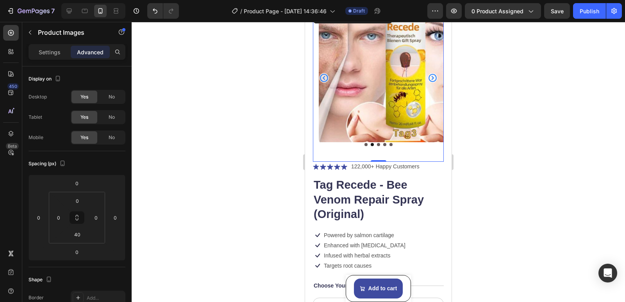
scroll to position [0, 0]
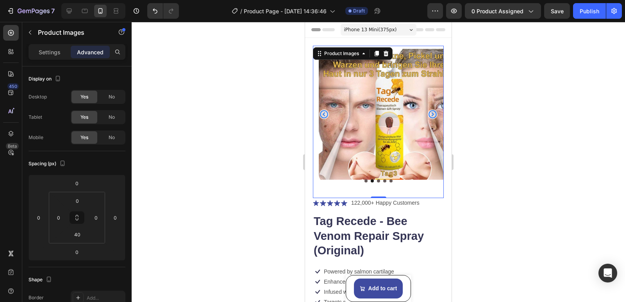
click at [410, 29] on icon at bounding box center [412, 30] width 4 height 2
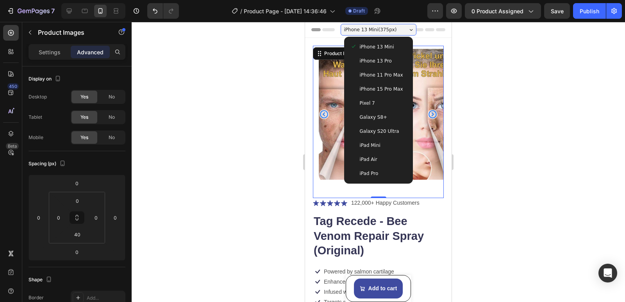
click at [474, 48] on div at bounding box center [379, 162] width 494 height 280
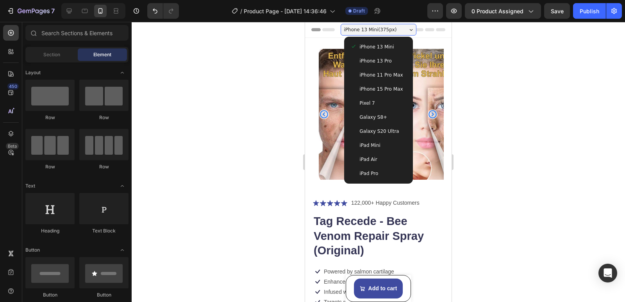
click at [278, 45] on div at bounding box center [379, 162] width 494 height 280
click at [285, 65] on div at bounding box center [379, 162] width 494 height 280
click at [288, 69] on div at bounding box center [379, 162] width 494 height 280
click at [383, 29] on span "iPhone 13 Mini ( 375 px)" at bounding box center [370, 30] width 53 height 8
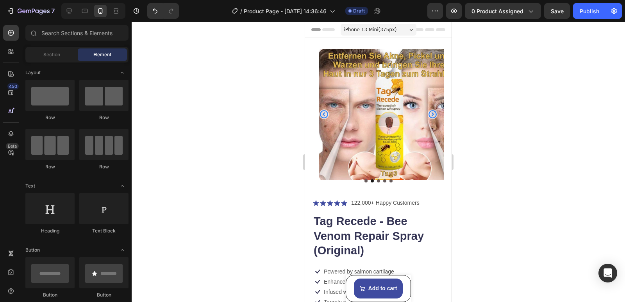
drag, startPoint x: 372, startPoint y: 31, endPoint x: 365, endPoint y: 30, distance: 7.5
drag, startPoint x: 60, startPoint y: 8, endPoint x: 280, endPoint y: 55, distance: 225.3
click at [280, 55] on div at bounding box center [379, 162] width 494 height 280
click at [72, 11] on icon at bounding box center [69, 11] width 8 height 8
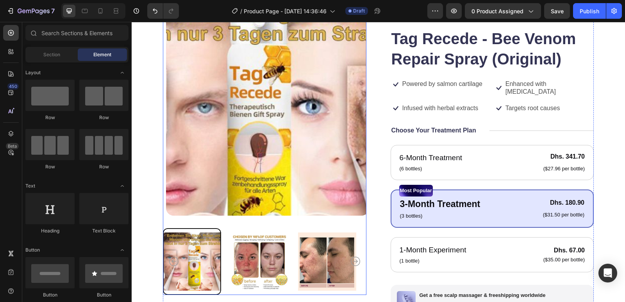
scroll to position [39, 0]
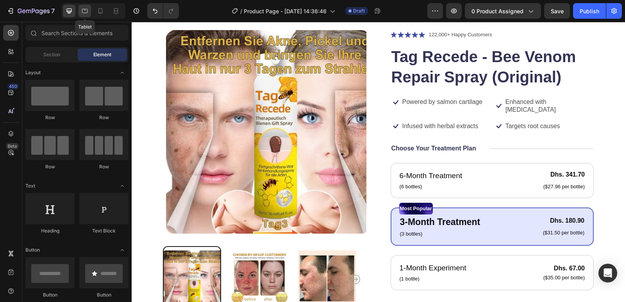
click at [88, 11] on icon at bounding box center [85, 11] width 6 height 4
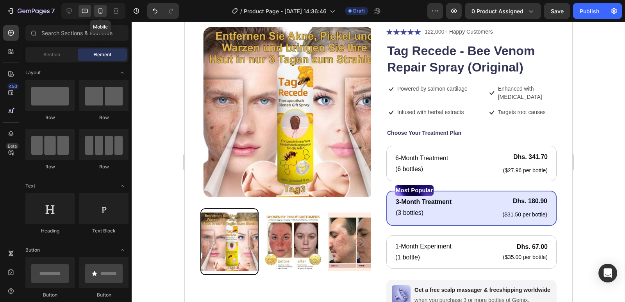
click at [99, 11] on icon at bounding box center [101, 11] width 8 height 8
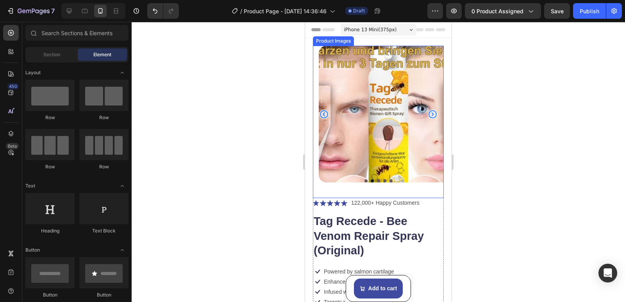
click at [378, 89] on img at bounding box center [384, 114] width 131 height 137
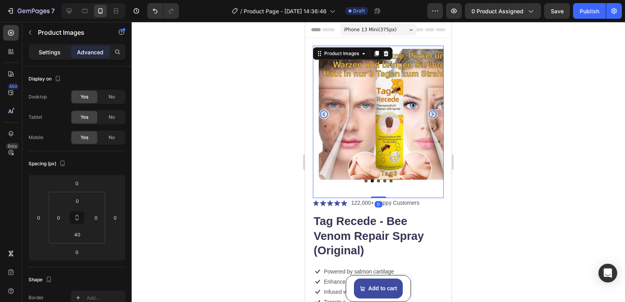
click at [39, 51] on p "Settings" at bounding box center [50, 52] width 22 height 8
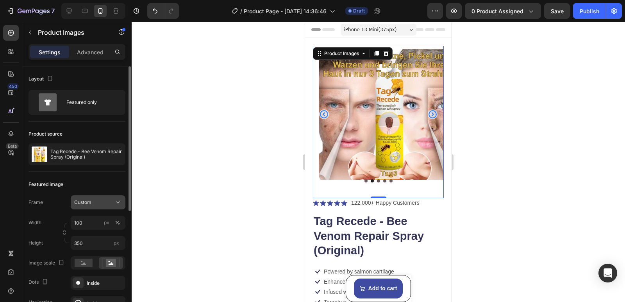
click at [91, 203] on span "Custom" at bounding box center [82, 202] width 17 height 7
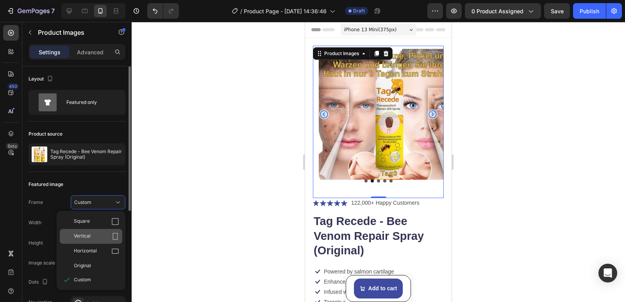
click at [106, 237] on div "Vertical" at bounding box center [96, 237] width 45 height 8
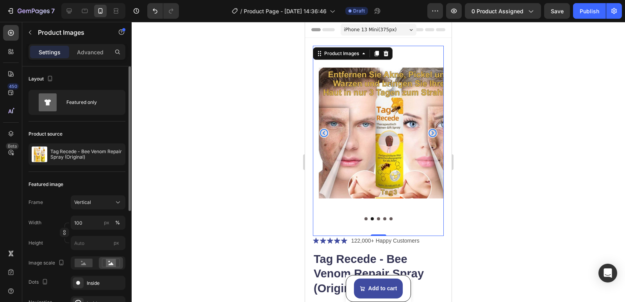
click at [326, 128] on icon "Carousel Back Arrow" at bounding box center [324, 133] width 10 height 10
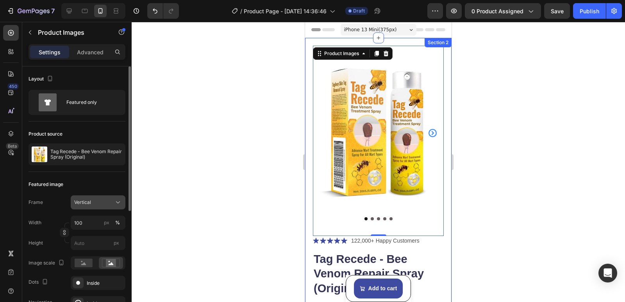
click at [106, 201] on div "Vertical" at bounding box center [93, 202] width 38 height 7
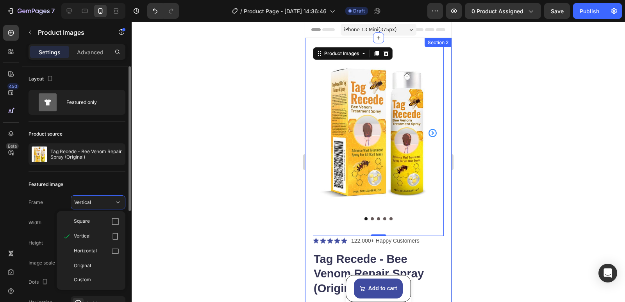
click at [111, 213] on div "Square Vertical Horizontal Original Custom" at bounding box center [91, 250] width 69 height 79
click at [110, 219] on div "Square" at bounding box center [96, 222] width 45 height 8
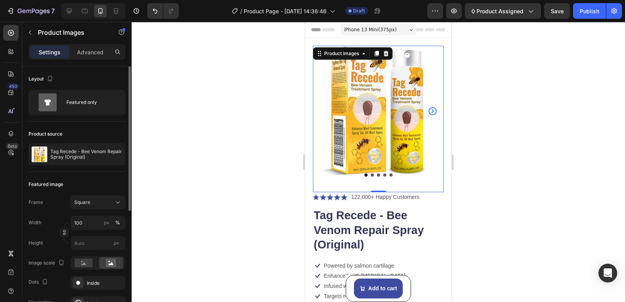
click at [371, 174] on button "Dot" at bounding box center [372, 175] width 3 height 3
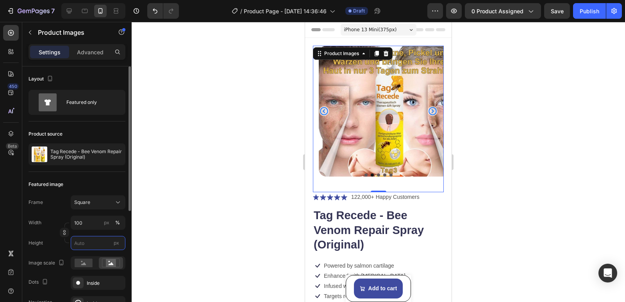
click at [83, 244] on input "px" at bounding box center [98, 243] width 55 height 14
type input "3"
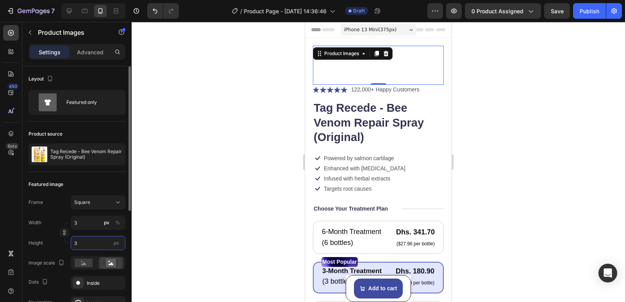
type input "37"
type input "370"
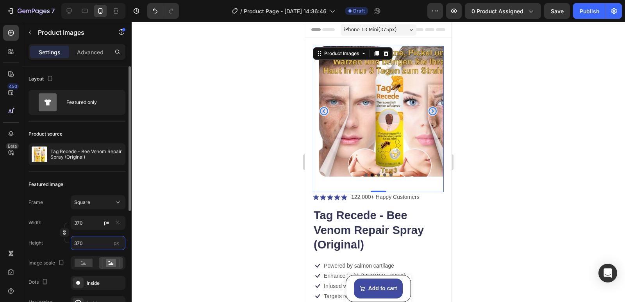
type input "37"
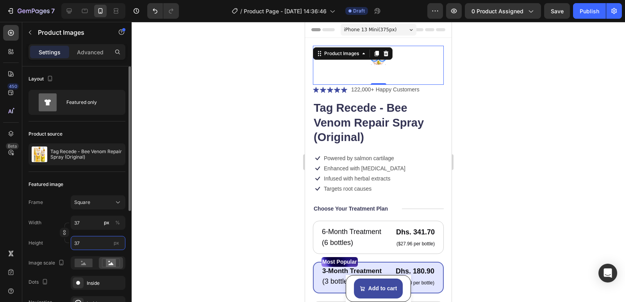
type input "3"
click at [102, 224] on button "px" at bounding box center [106, 222] width 9 height 9
click at [93, 222] on input "3" at bounding box center [98, 223] width 55 height 14
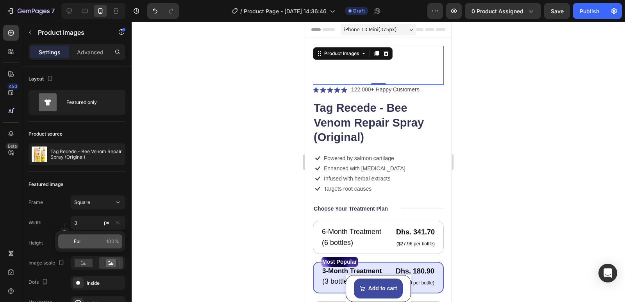
click at [87, 243] on p "Full 100%" at bounding box center [96, 241] width 45 height 7
type input "100"
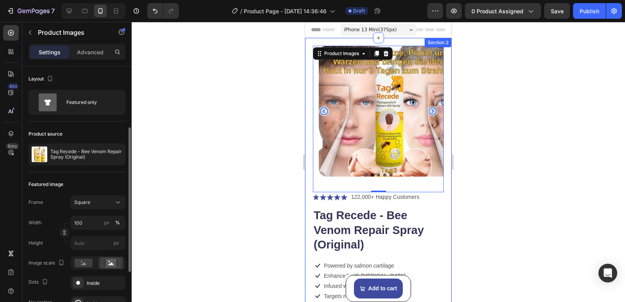
scroll to position [78, 0]
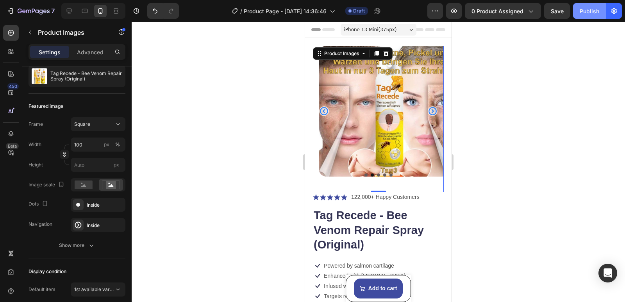
click at [588, 9] on div "Publish" at bounding box center [590, 11] width 20 height 8
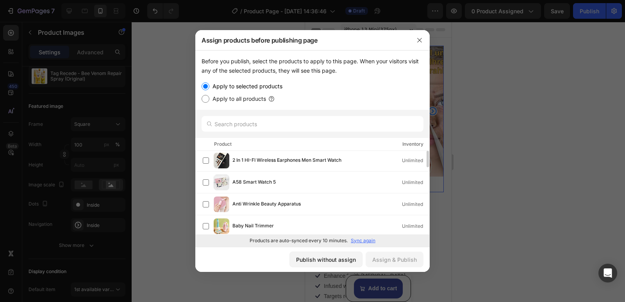
scroll to position [0, 0]
click at [274, 124] on input "text" at bounding box center [313, 124] width 222 height 16
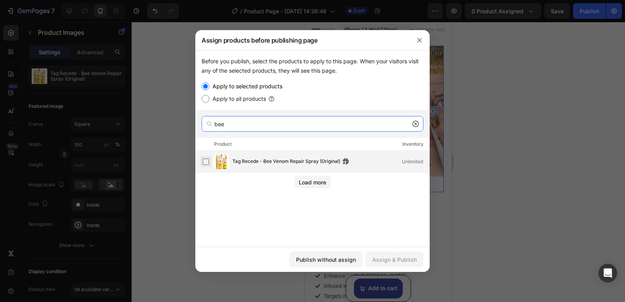
type input "bee"
click at [206, 161] on label at bounding box center [206, 162] width 6 height 6
click at [380, 260] on div "Assign & Publish" at bounding box center [394, 260] width 45 height 8
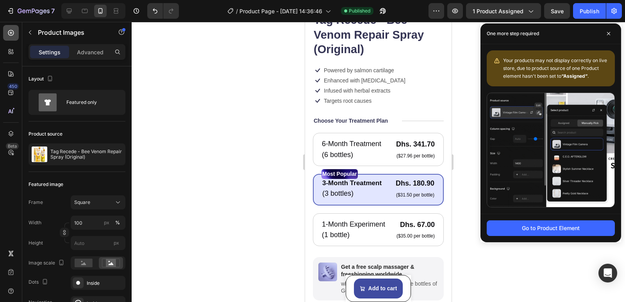
click at [11, 32] on icon at bounding box center [11, 33] width 8 height 8
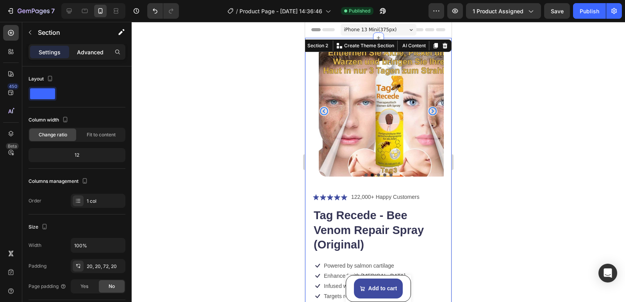
click at [85, 54] on p "Advanced" at bounding box center [90, 52] width 27 height 8
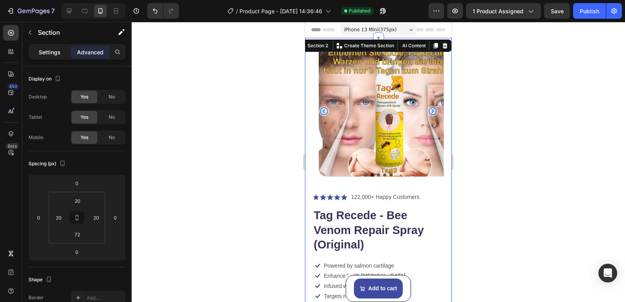
click at [50, 50] on p "Settings" at bounding box center [50, 52] width 22 height 8
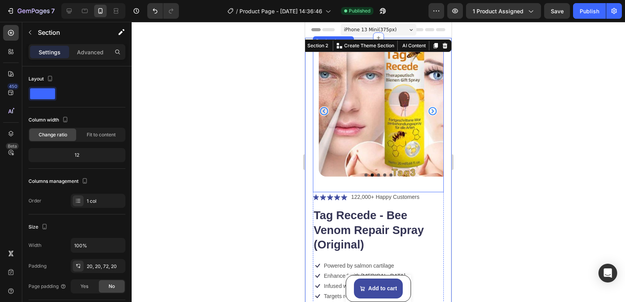
click at [344, 149] on img at bounding box center [384, 111] width 131 height 131
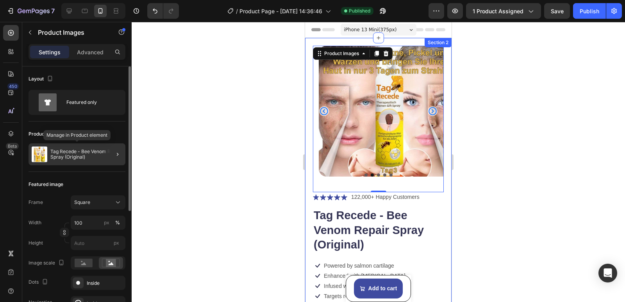
click at [49, 153] on div "Tag Recede - Bee Venom Repair Spray (Original)" at bounding box center [77, 154] width 97 height 22
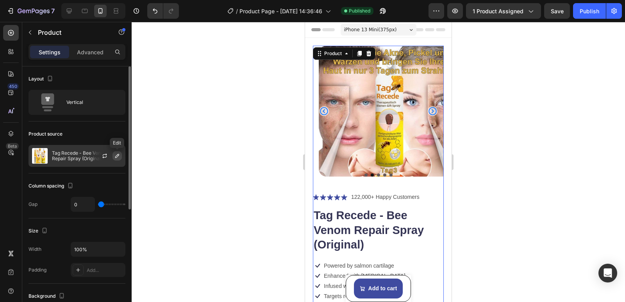
click at [117, 157] on icon "button" at bounding box center [117, 156] width 4 height 4
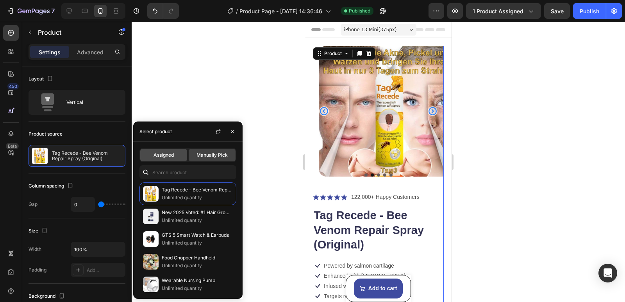
click at [170, 156] on span "Assigned" at bounding box center [164, 155] width 20 height 7
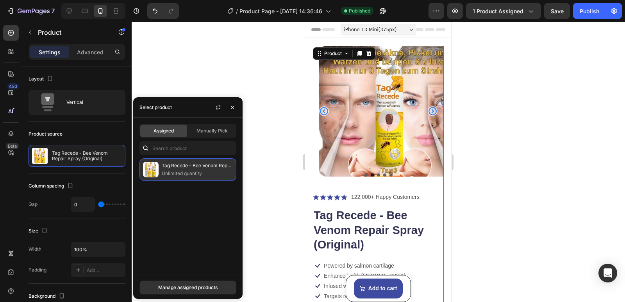
click at [177, 169] on div "Tag Recede - Bee Venom Repair Spray (Original) Unlimited quantity" at bounding box center [197, 170] width 71 height 16
click at [192, 172] on p "Unlimited quantity" at bounding box center [197, 174] width 71 height 8
click at [185, 287] on div "Manage assigned products" at bounding box center [187, 287] width 59 height 7
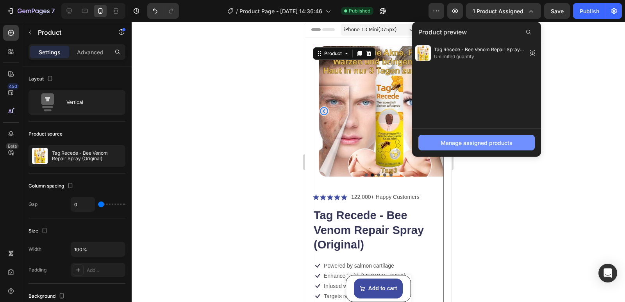
click at [498, 143] on div "Manage assigned products" at bounding box center [477, 143] width 72 height 8
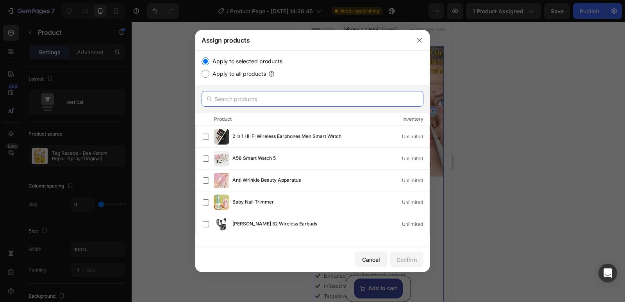
click at [281, 96] on input "text" at bounding box center [313, 99] width 222 height 16
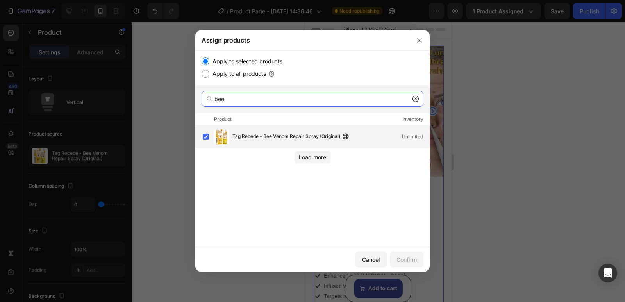
type input "bee"
click at [273, 131] on div "Tag Recede - Bee Venom Repair Spray (Original) Unlimited" at bounding box center [316, 137] width 227 height 16
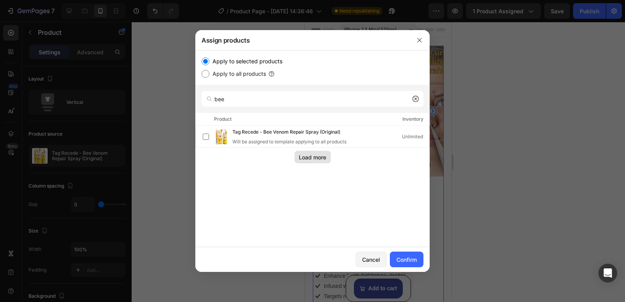
click at [312, 157] on div "Load more" at bounding box center [312, 157] width 27 height 8
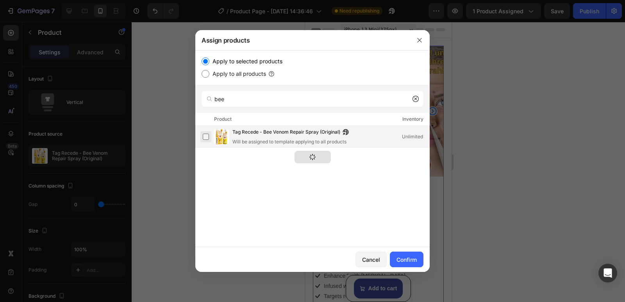
click at [206, 136] on label at bounding box center [206, 137] width 6 height 6
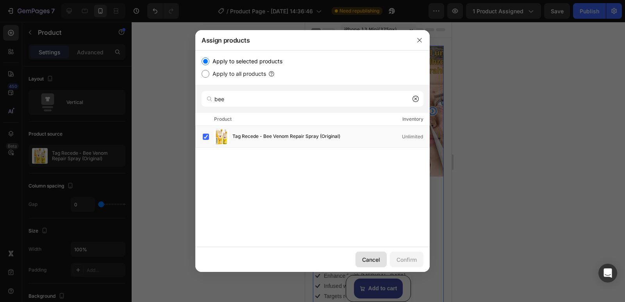
click at [374, 258] on div "Cancel" at bounding box center [371, 260] width 18 height 8
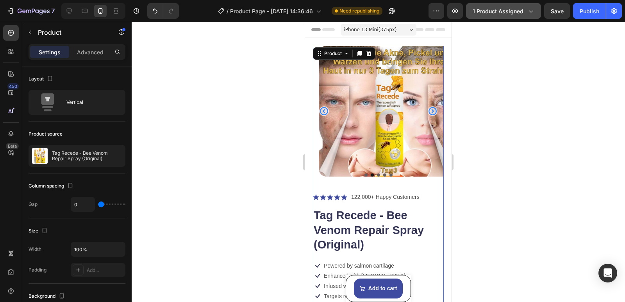
click at [519, 6] on button "1 product assigned" at bounding box center [503, 11] width 75 height 16
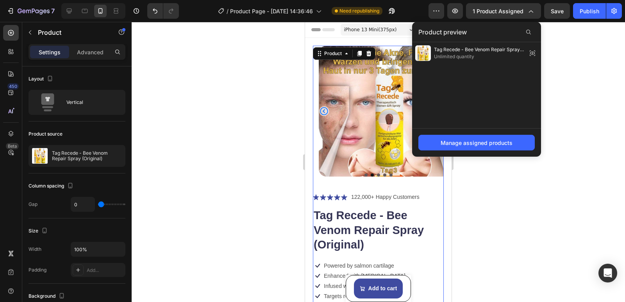
click at [559, 66] on div at bounding box center [379, 162] width 494 height 280
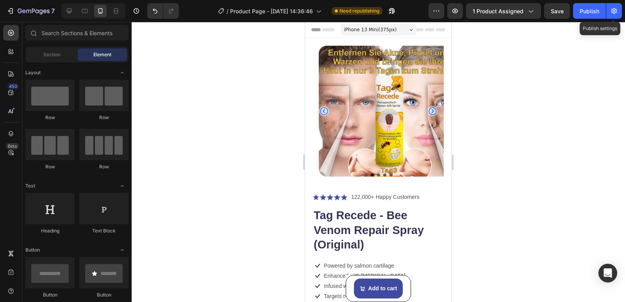
drag, startPoint x: 614, startPoint y: 9, endPoint x: 611, endPoint y: 21, distance: 12.5
click at [614, 9] on icon "button" at bounding box center [614, 11] width 8 height 8
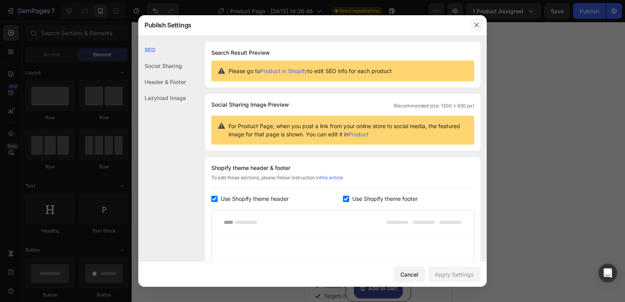
click at [474, 29] on button "button" at bounding box center [477, 25] width 13 height 13
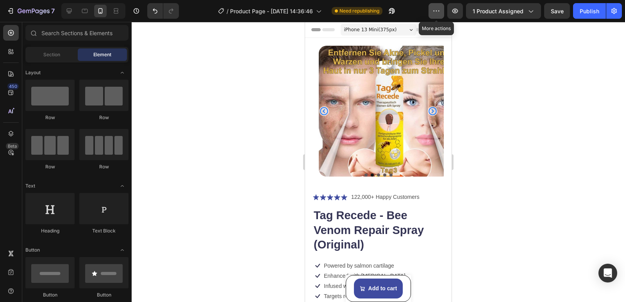
click at [437, 11] on icon "button" at bounding box center [437, 11] width 8 height 8
click at [343, 12] on span "Need republishing" at bounding box center [360, 10] width 40 height 7
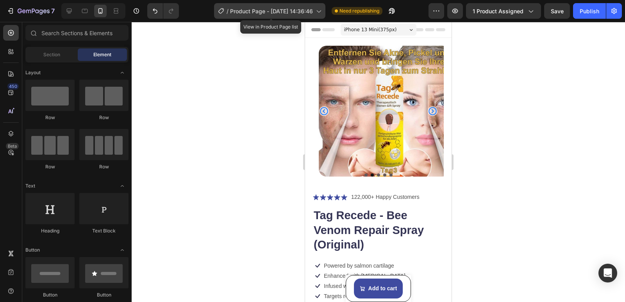
click at [281, 11] on span "Product Page - [DATE] 14:36:46" at bounding box center [271, 11] width 83 height 8
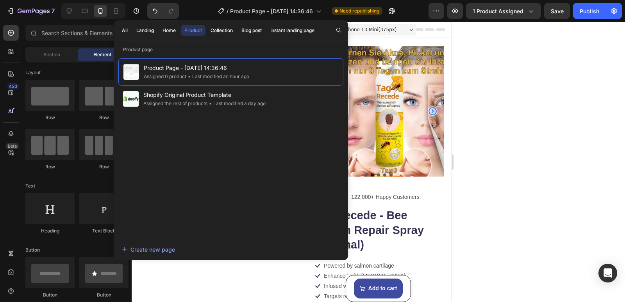
click at [201, 11] on div "/ Product Page - [DATE] 14:36:46 Need republishing" at bounding box center [306, 11] width 243 height 16
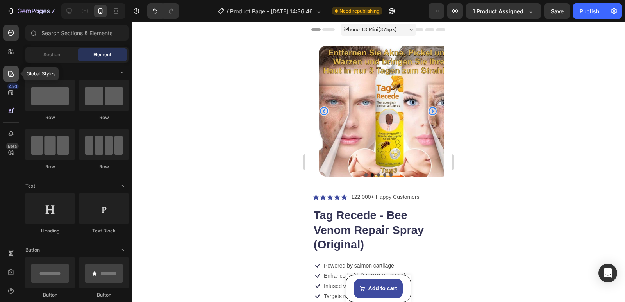
click at [13, 77] on icon at bounding box center [11, 74] width 8 height 8
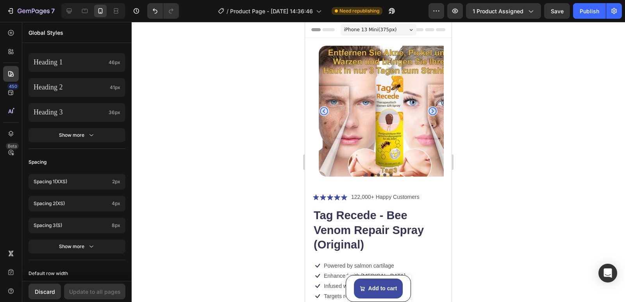
scroll to position [336, 0]
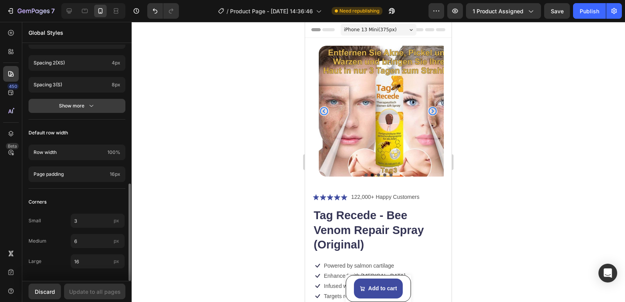
click at [81, 105] on div "Show more" at bounding box center [77, 106] width 36 height 8
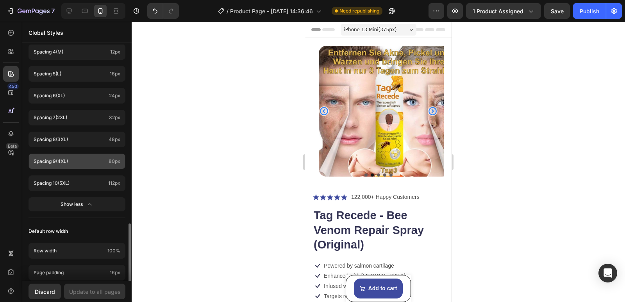
scroll to position [489, 0]
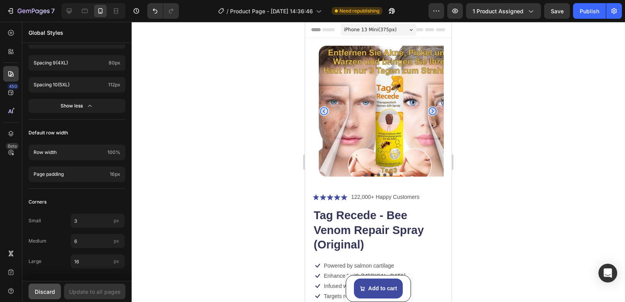
click at [45, 292] on div "Discard" at bounding box center [45, 292] width 20 height 8
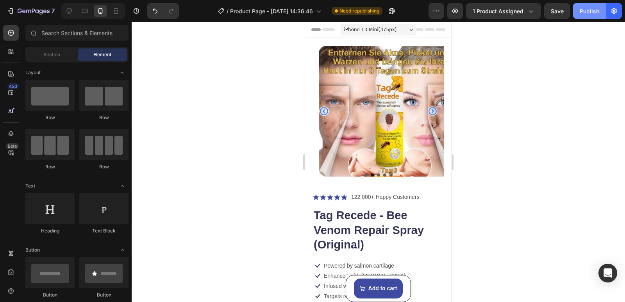
click at [594, 10] on div "Publish" at bounding box center [590, 11] width 20 height 8
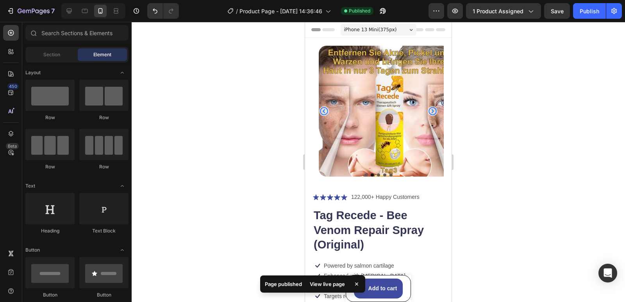
drag, startPoint x: 520, startPoint y: 14, endPoint x: 518, endPoint y: 20, distance: 6.6
click at [520, 14] on span "1 product assigned" at bounding box center [498, 11] width 51 height 8
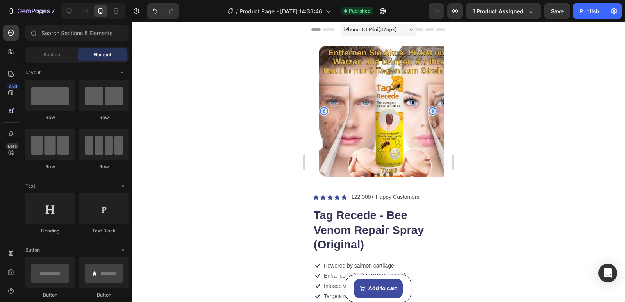
click at [551, 57] on div at bounding box center [379, 162] width 494 height 280
click at [456, 12] on icon "button" at bounding box center [455, 11] width 2 height 2
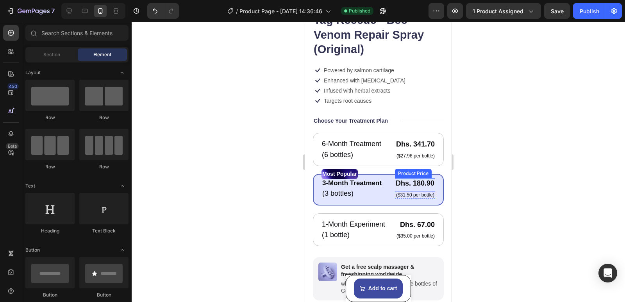
scroll to position [274, 0]
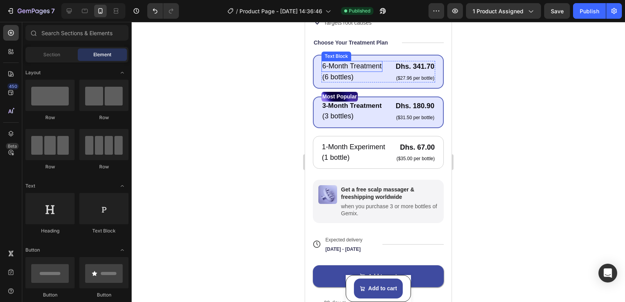
click at [378, 62] on p "6-Month Treatment" at bounding box center [351, 66] width 59 height 9
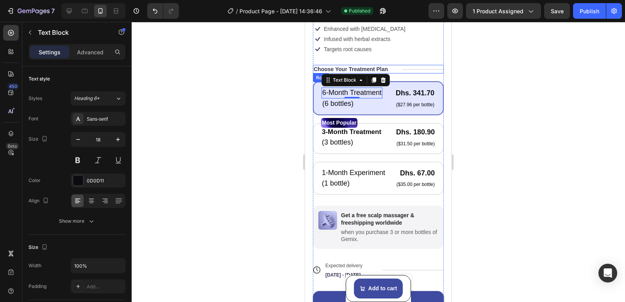
scroll to position [234, 0]
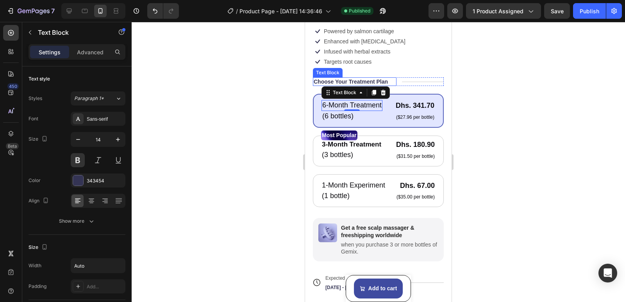
click at [390, 77] on div "Choose Your Treatment Plan" at bounding box center [355, 81] width 84 height 9
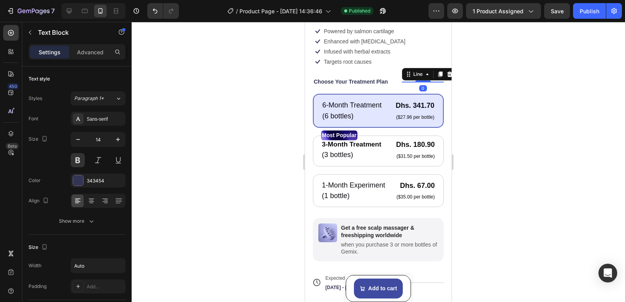
click at [406, 82] on div at bounding box center [423, 82] width 42 height 0
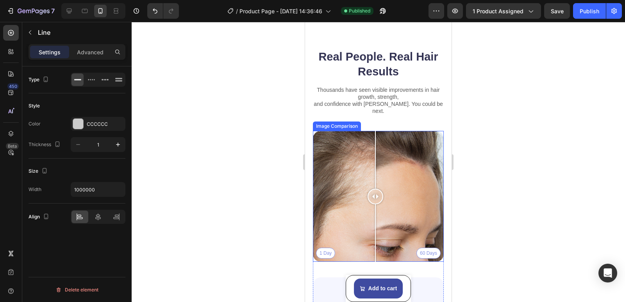
scroll to position [586, 0]
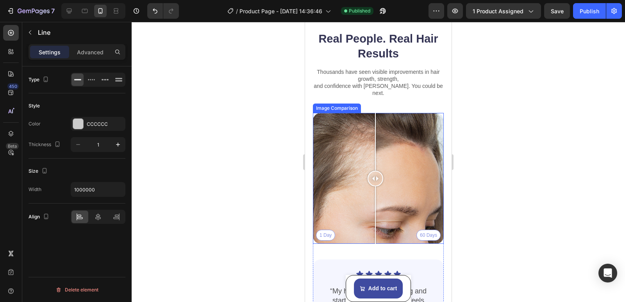
click at [346, 188] on div "1 Day 60 Days" at bounding box center [378, 178] width 131 height 131
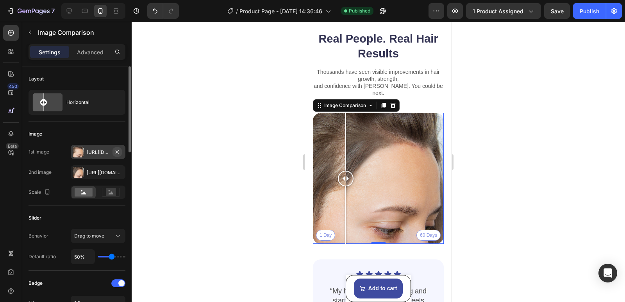
click at [114, 152] on icon "button" at bounding box center [117, 152] width 6 height 6
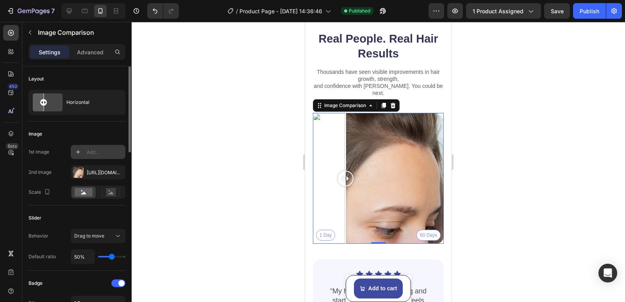
click at [104, 152] on div "Add..." at bounding box center [105, 152] width 37 height 7
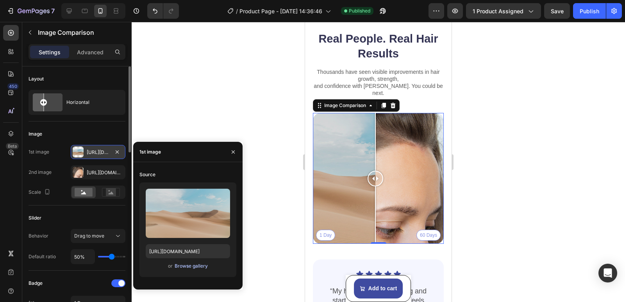
click at [190, 265] on div "Browse gallery" at bounding box center [191, 266] width 33 height 7
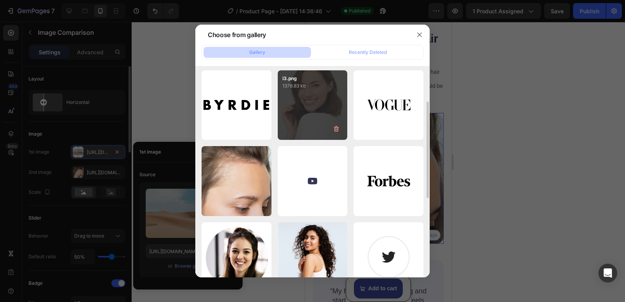
scroll to position [0, 0]
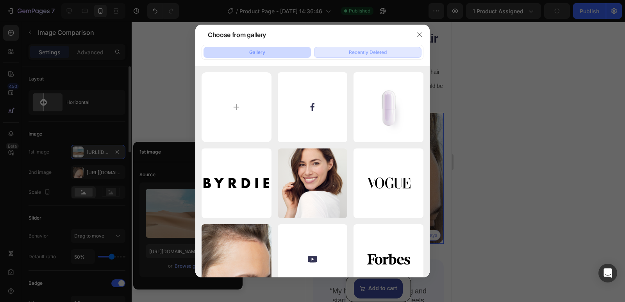
click at [372, 54] on div "Recently Deleted" at bounding box center [368, 52] width 38 height 7
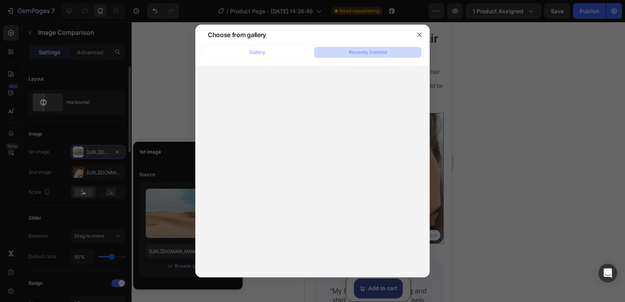
drag, startPoint x: 369, startPoint y: 55, endPoint x: 356, endPoint y: 55, distance: 13.7
click at [369, 55] on div "Recently Deleted" at bounding box center [368, 52] width 38 height 7
click at [276, 56] on button "Gallery" at bounding box center [257, 52] width 107 height 11
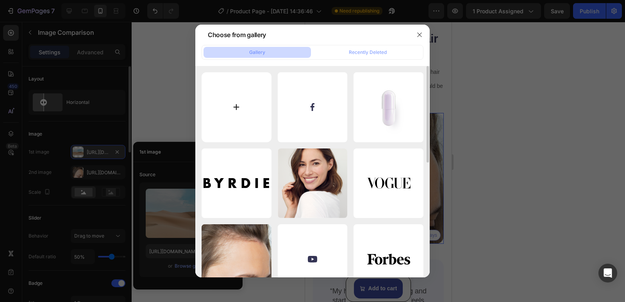
click at [236, 100] on input "file" at bounding box center [237, 107] width 70 height 70
type input "C:\fakepath\0c8622c1f17d102856e82b756d810530.jpg"
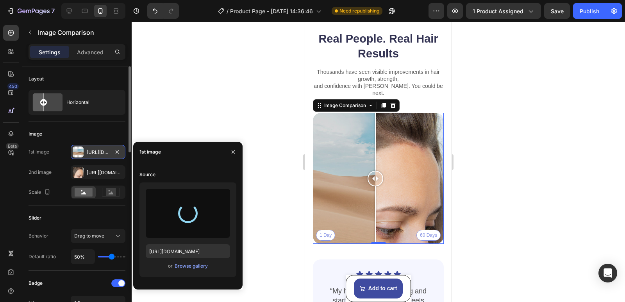
type input "[URL][DOMAIN_NAME]"
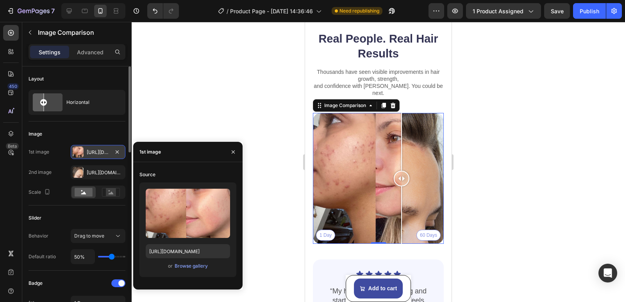
click at [402, 175] on div "1 Day 60 Days" at bounding box center [378, 178] width 131 height 131
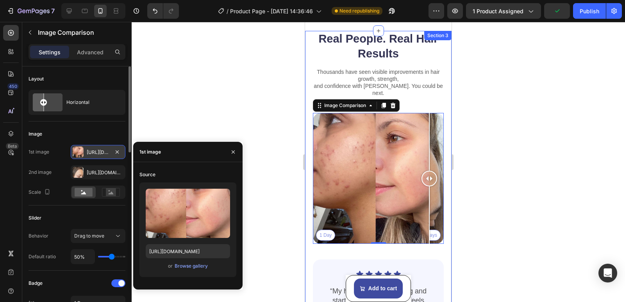
drag, startPoint x: 400, startPoint y: 174, endPoint x: 444, endPoint y: 166, distance: 44.9
click at [444, 166] on div "Real People. Real Hair Results Heading Thousands have seen visible improvements…" at bounding box center [378, 208] width 147 height 354
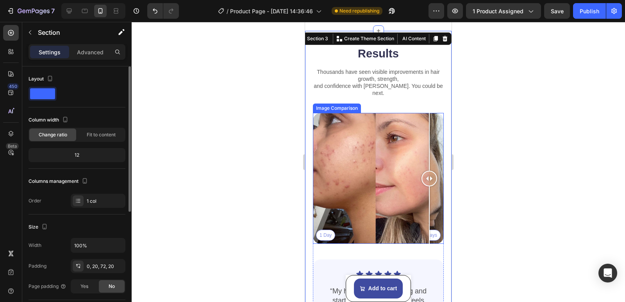
click at [371, 171] on div "1 Day 60 Days" at bounding box center [378, 178] width 131 height 131
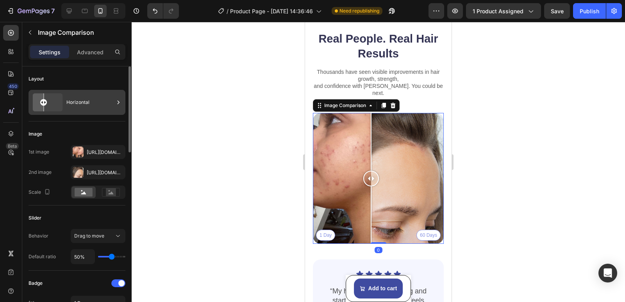
click at [65, 104] on div "Horizontal" at bounding box center [77, 102] width 97 height 25
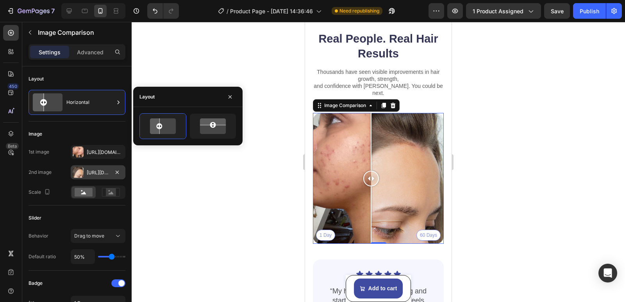
click at [82, 170] on div at bounding box center [78, 172] width 11 height 11
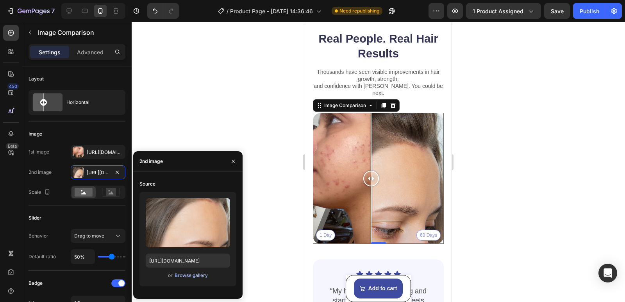
click at [187, 274] on div "Browse gallery" at bounding box center [191, 275] width 33 height 7
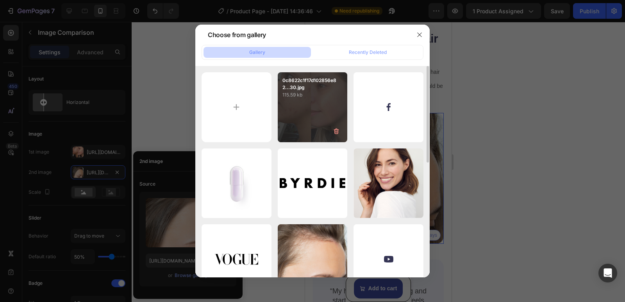
click at [304, 114] on div "0c8622c1f17d102856e82...30.jpg 115.59 kb" at bounding box center [313, 107] width 70 height 70
type input "[URL][DOMAIN_NAME]"
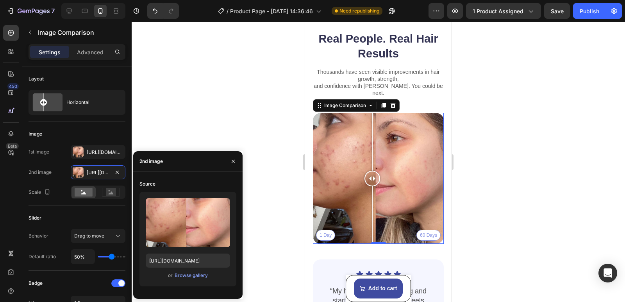
click at [372, 171] on div at bounding box center [373, 179] width 16 height 16
click at [421, 225] on div "1 Day 60 Days" at bounding box center [378, 178] width 131 height 131
drag, startPoint x: 422, startPoint y: 225, endPoint x: 372, endPoint y: 223, distance: 49.3
click at [372, 223] on div at bounding box center [373, 178] width 16 height 131
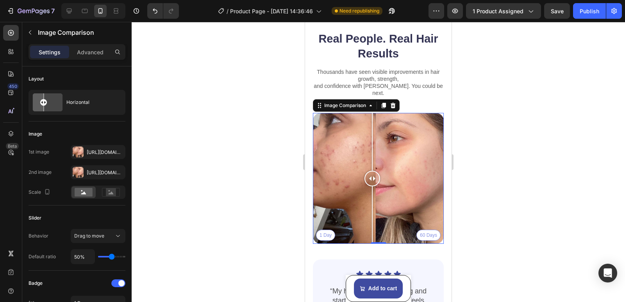
click at [204, 120] on div at bounding box center [379, 162] width 494 height 280
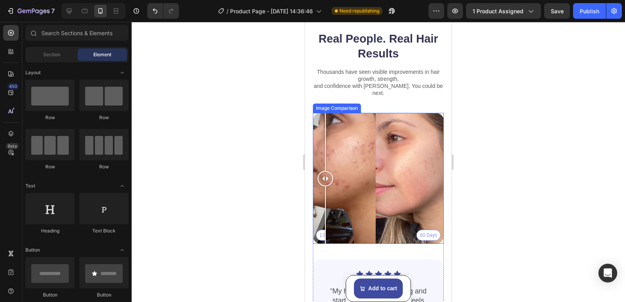
click at [326, 115] on div "1 Day 60 Days" at bounding box center [378, 178] width 131 height 131
click at [372, 113] on div "1 Day 60 Days" at bounding box center [378, 178] width 131 height 131
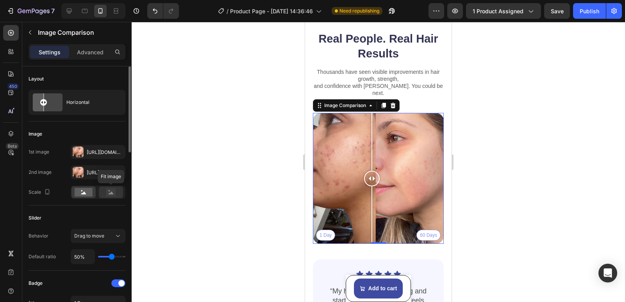
click at [110, 192] on rect at bounding box center [111, 192] width 10 height 8
type input "47%"
type input "47"
type input "45%"
type input "45"
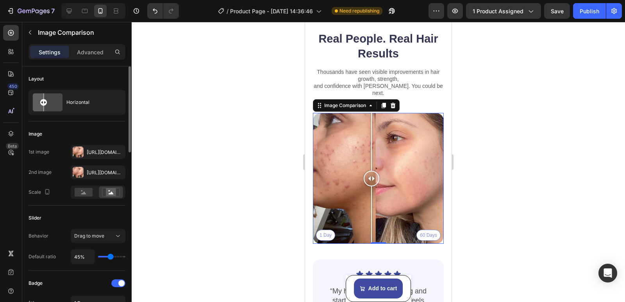
type input "41%"
type input "41"
type input "40%"
type input "40"
type input "34%"
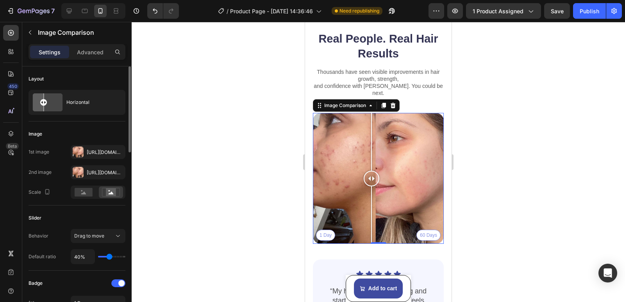
type input "34"
type input "30%"
type input "30"
type input "29%"
type input "29"
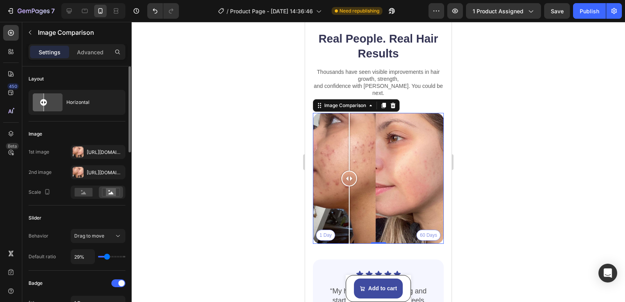
type input "34%"
type input "34"
type input "36%"
type input "36"
type input "38%"
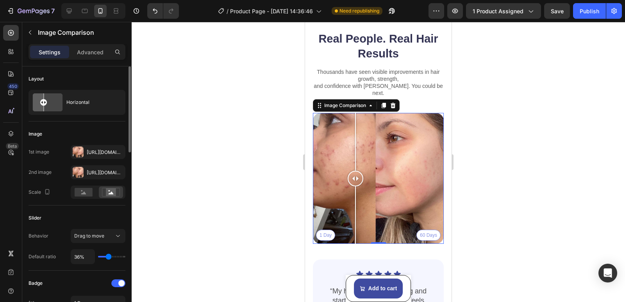
type input "38"
type input "40%"
type input "40"
type input "41%"
type input "41"
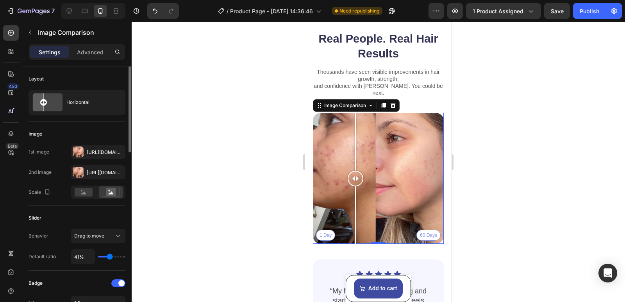
type input "43%"
type input "43"
type input "47%"
type input "47"
type input "49%"
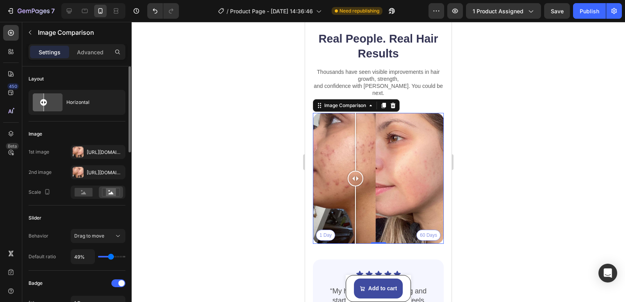
type input "49"
type input "51%"
type input "51"
type input "52%"
type input "52"
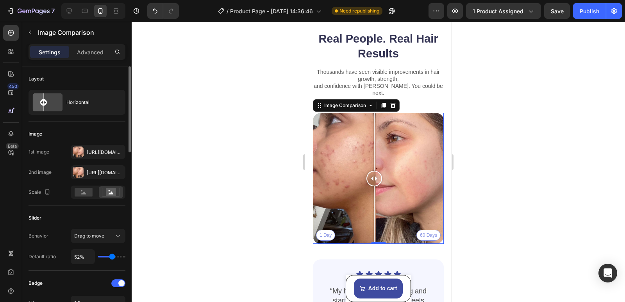
type input "56%"
type input "56"
type input "60%"
type input "60"
type input "65%"
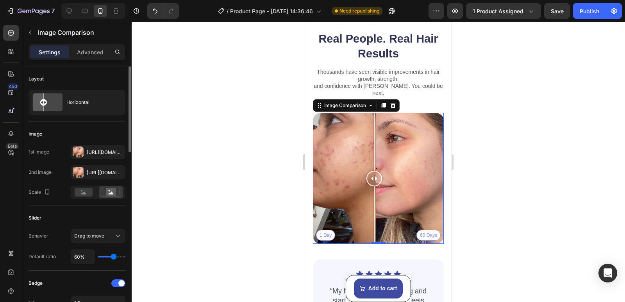
type input "65"
type input "67%"
type input "67"
type input "69%"
type input "69"
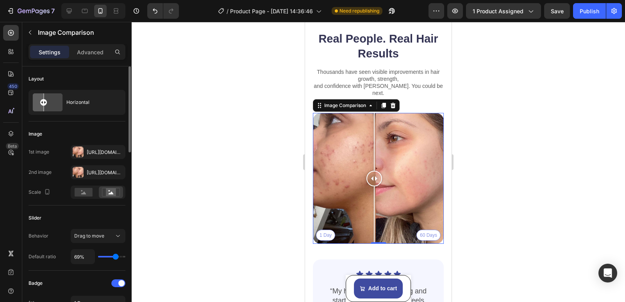
type input "71%"
type input "71"
type input "72%"
type input "72"
type input "76%"
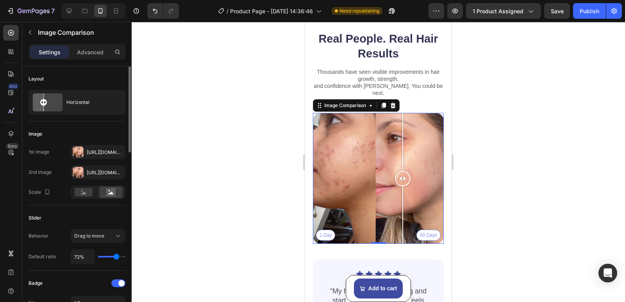
type input "76"
type input "78%"
type input "78"
type input "80%"
type input "80"
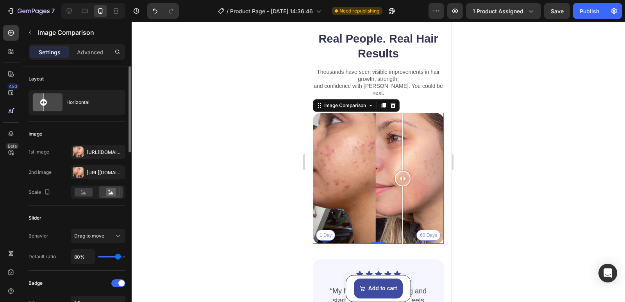
type input "82%"
type input "82"
type input "93%"
type input "93"
type input "94%"
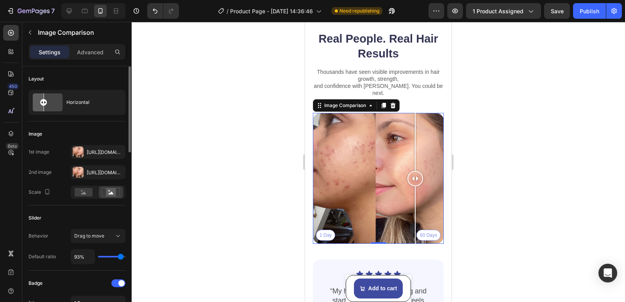
type input "94"
type input "96%"
type input "96"
type input "100%"
type input "100"
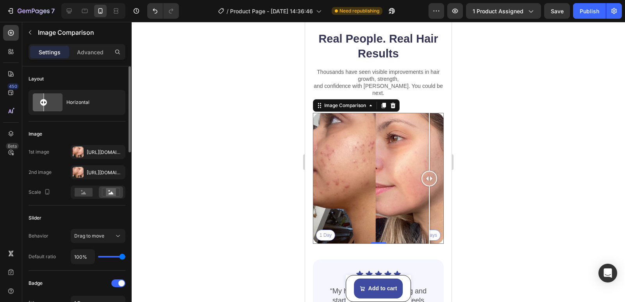
type input "98%"
type input "98"
type input "91%"
type input "91"
type input "84%"
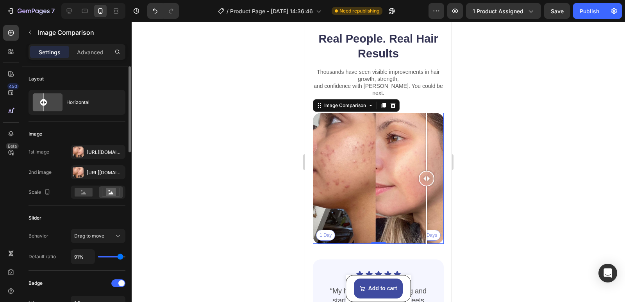
type input "84"
type input "80%"
type input "80"
type input "78%"
type input "78"
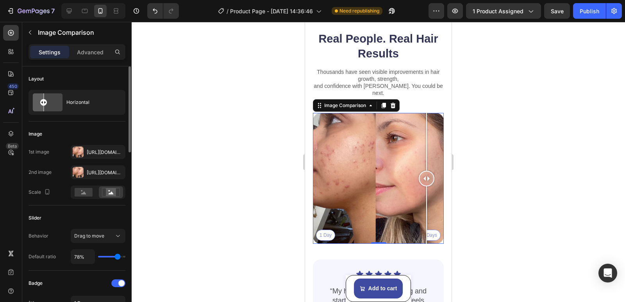
type input "76%"
type input "76"
type input "72%"
type input "72"
type input "71%"
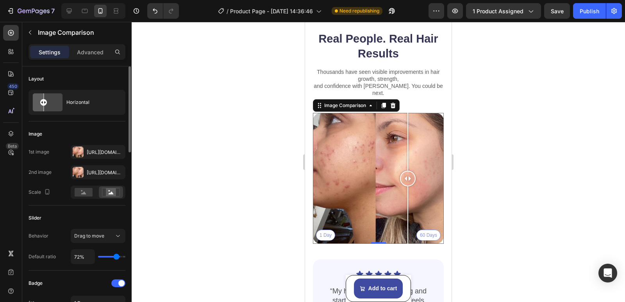
type input "71"
type input "69%"
type input "69"
type input "65%"
type input "65"
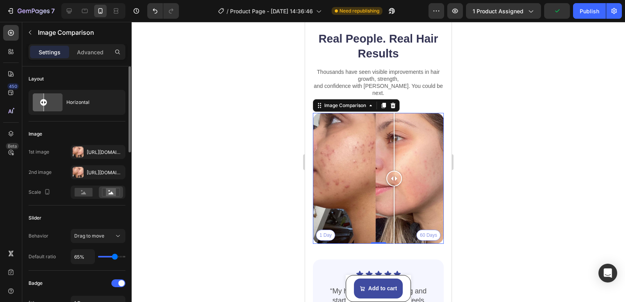
type input "63%"
type input "63"
type input "62%"
type input "62"
type input "58%"
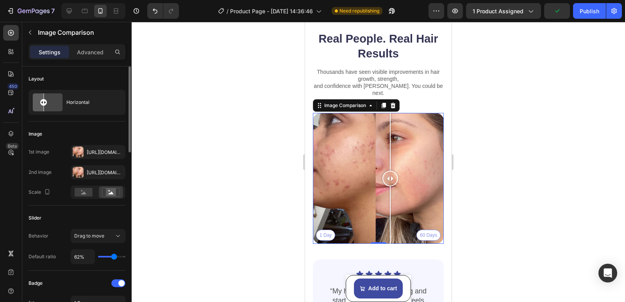
type input "58"
type input "56%"
type input "56"
type input "52%"
type input "52"
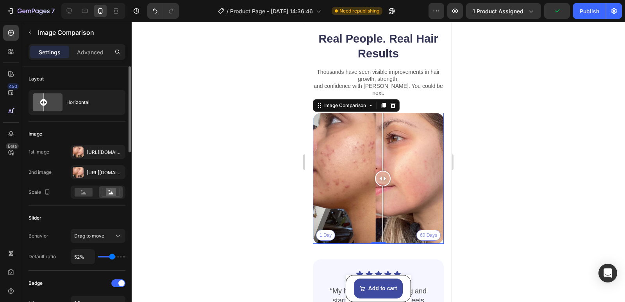
type input "49%"
type input "49"
drag, startPoint x: 111, startPoint y: 255, endPoint x: 111, endPoint y: 250, distance: 5.1
click at [111, 256] on input "range" at bounding box center [111, 257] width 27 height 2
click at [373, 172] on div at bounding box center [373, 179] width 16 height 16
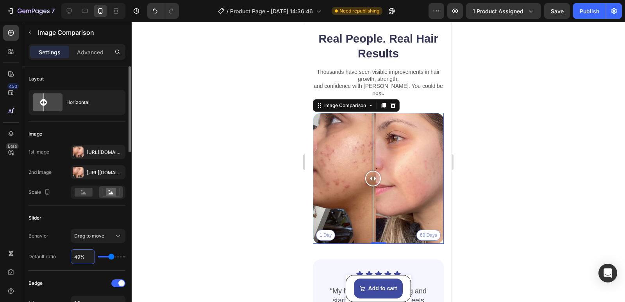
click at [81, 256] on input "49%" at bounding box center [82, 257] width 23 height 14
click at [105, 235] on div "Drag to move" at bounding box center [94, 236] width 40 height 7
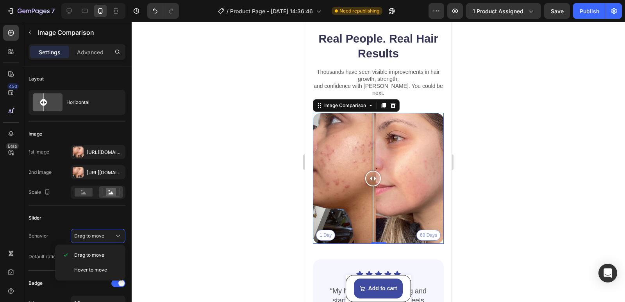
click at [139, 213] on div at bounding box center [379, 162] width 494 height 280
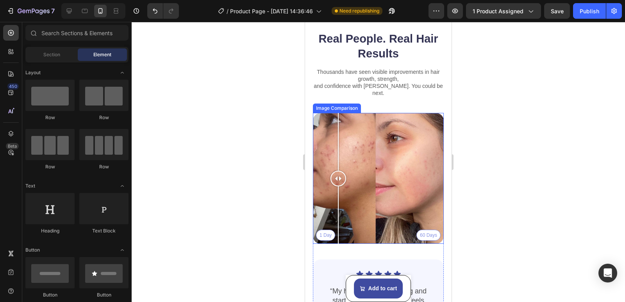
click at [338, 127] on div "1 Day 60 Days" at bounding box center [378, 178] width 131 height 131
click at [374, 153] on div "1 Day 60 Days" at bounding box center [378, 178] width 131 height 131
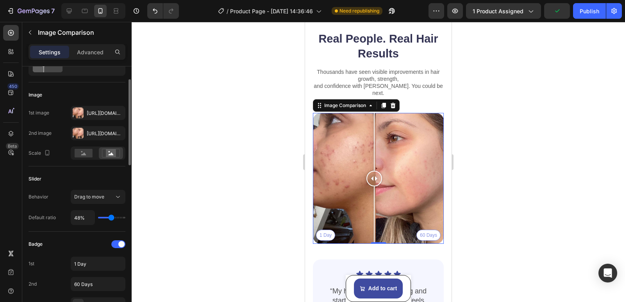
scroll to position [78, 0]
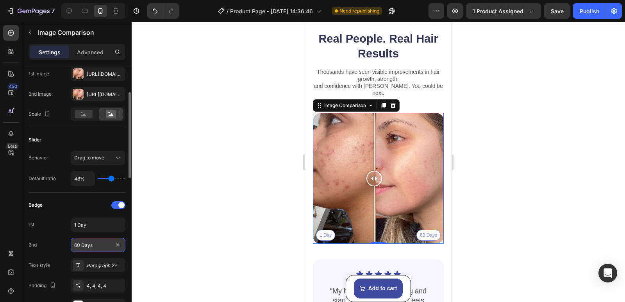
click at [80, 243] on input "60 Days" at bounding box center [98, 245] width 55 height 14
click at [81, 243] on input "60 Days" at bounding box center [98, 245] width 55 height 14
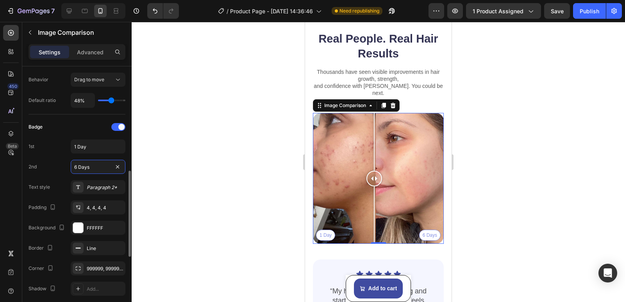
scroll to position [234, 0]
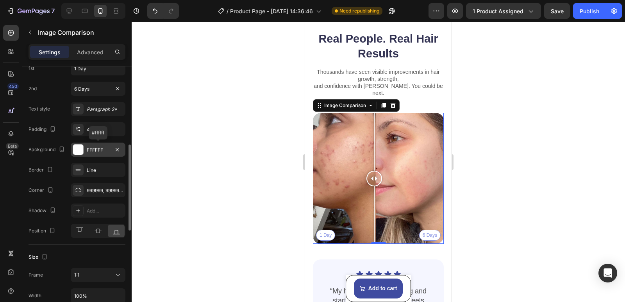
click at [77, 148] on div at bounding box center [78, 150] width 10 height 10
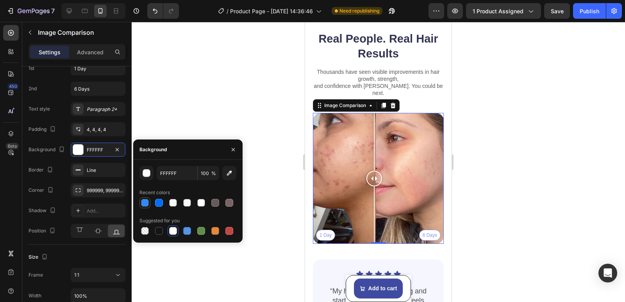
click at [148, 205] on div at bounding box center [145, 203] width 8 height 8
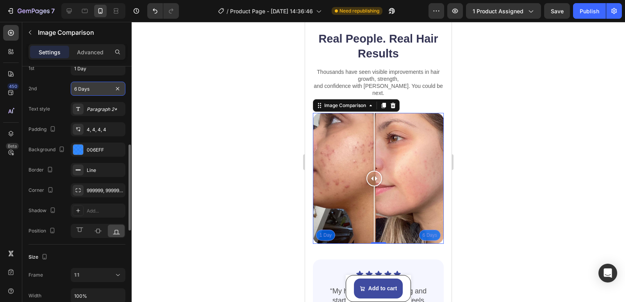
click at [100, 91] on input "6 Days" at bounding box center [98, 89] width 55 height 14
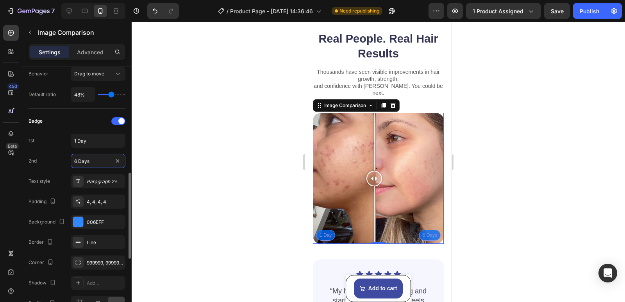
scroll to position [201, 0]
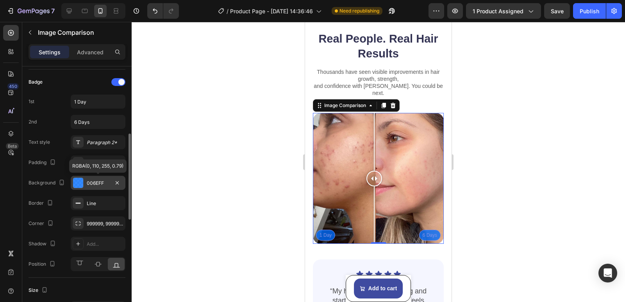
click at [94, 182] on div "006EFF" at bounding box center [98, 183] width 23 height 7
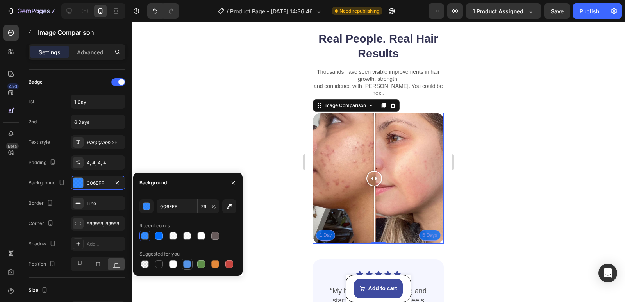
click at [189, 266] on div at bounding box center [187, 264] width 8 height 8
click at [186, 235] on div at bounding box center [187, 236] width 8 height 8
click at [147, 206] on div "button" at bounding box center [147, 207] width 8 height 8
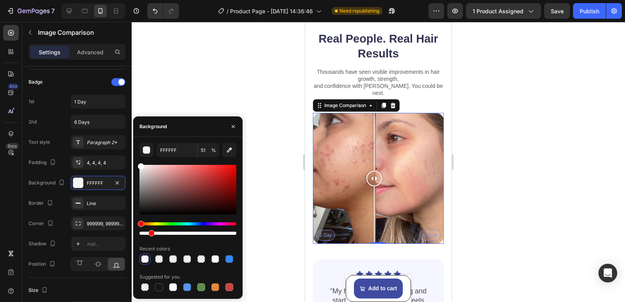
drag, startPoint x: 209, startPoint y: 231, endPoint x: 150, endPoint y: 229, distance: 58.7
click at [150, 229] on div at bounding box center [188, 228] width 97 height 13
click at [116, 183] on icon "button" at bounding box center [117, 183] width 6 height 6
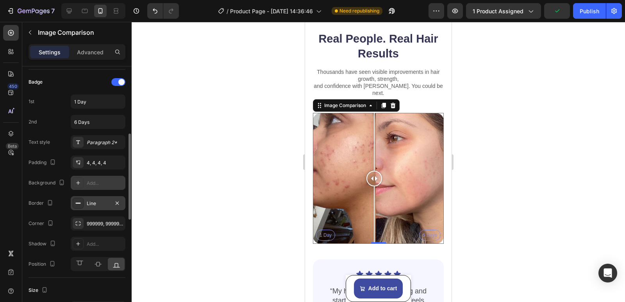
click at [75, 202] on icon at bounding box center [78, 203] width 6 height 6
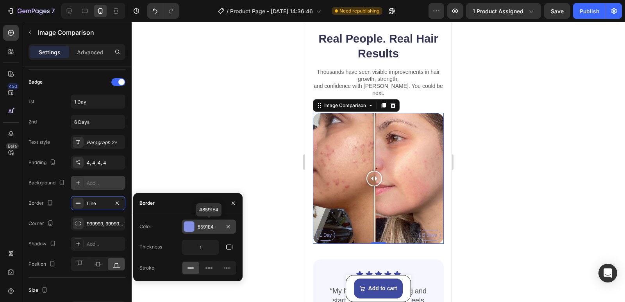
click at [191, 227] on div at bounding box center [189, 227] width 10 height 10
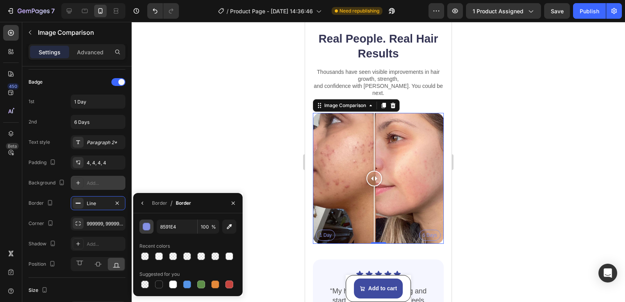
click at [147, 226] on div "button" at bounding box center [147, 227] width 8 height 8
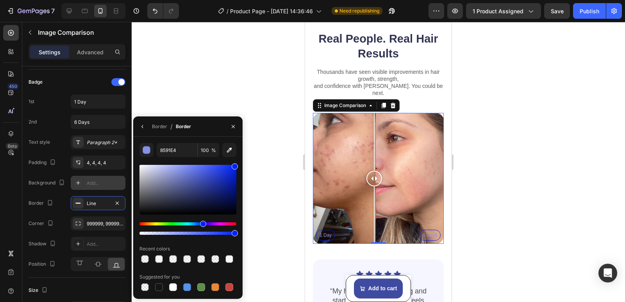
drag, startPoint x: 182, startPoint y: 172, endPoint x: 253, endPoint y: 164, distance: 71.6
click at [253, 0] on div "7 / Product Page - [DATE] 14:36:46 Need republishing Preview 1 product assigned…" at bounding box center [312, 0] width 625 height 0
drag, startPoint x: 234, startPoint y: 234, endPoint x: 244, endPoint y: 229, distance: 10.7
click at [244, 0] on div "7 / Product Page - [DATE] 14:36:46 Need republishing Preview 1 product assigned…" at bounding box center [312, 0] width 625 height 0
click at [143, 125] on icon "button" at bounding box center [142, 126] width 2 height 3
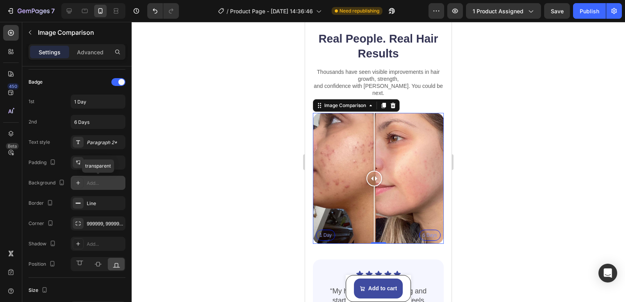
click at [82, 183] on div at bounding box center [78, 182] width 11 height 11
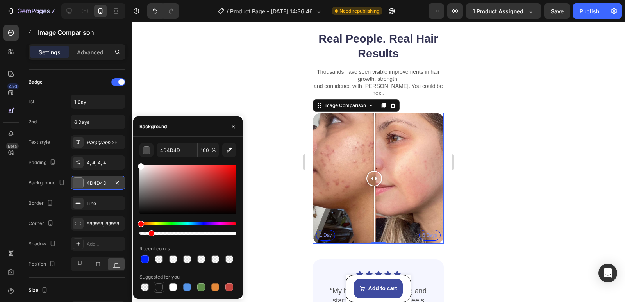
click at [161, 285] on div at bounding box center [159, 287] width 8 height 8
drag, startPoint x: 234, startPoint y: 233, endPoint x: 214, endPoint y: 233, distance: 19.5
click at [214, 233] on div at bounding box center [216, 233] width 6 height 6
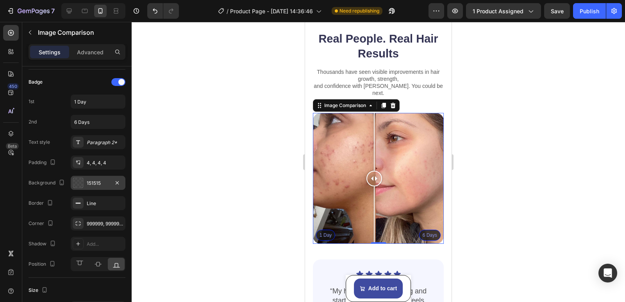
click at [277, 196] on div at bounding box center [379, 162] width 494 height 280
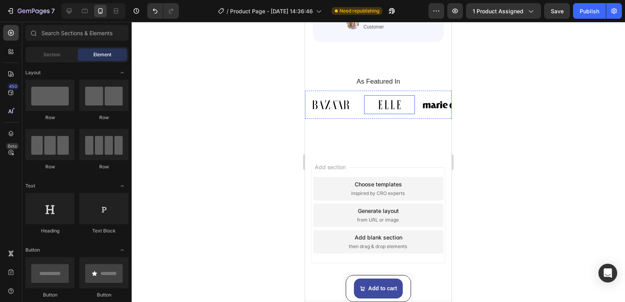
scroll to position [900, 0]
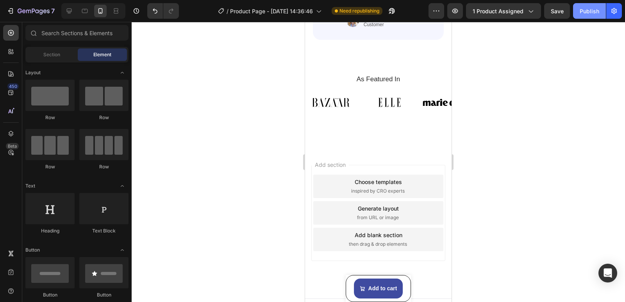
click at [589, 12] on div "Publish" at bounding box center [590, 11] width 20 height 8
